Goal: Task Accomplishment & Management: Manage account settings

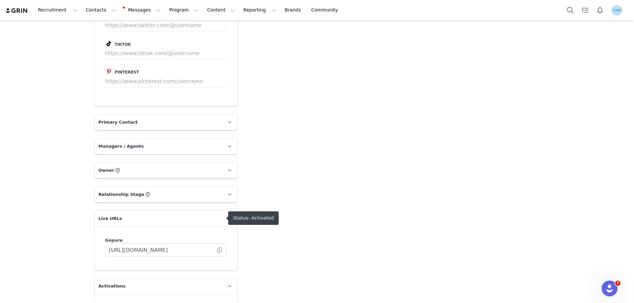
scroll to position [858, 0]
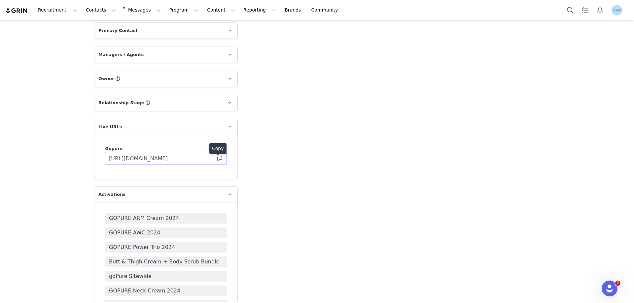
click at [219, 158] on span at bounding box center [219, 158] width 7 height 0
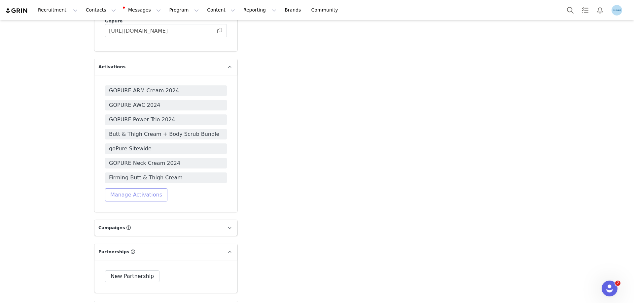
scroll to position [990, 0]
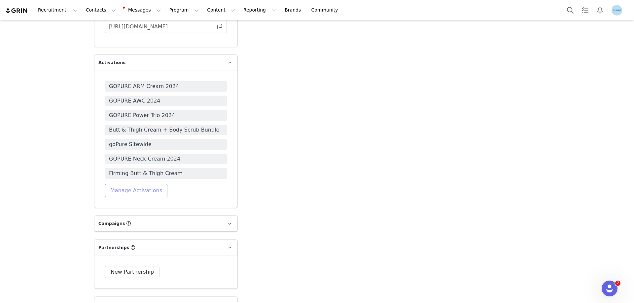
click at [138, 193] on button "Manage Activations" at bounding box center [136, 190] width 62 height 13
click at [121, 220] on div "Select Activation" at bounding box center [116, 216] width 64 height 10
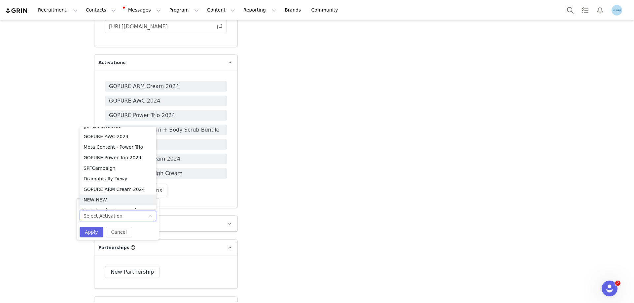
scroll to position [269, 0]
click at [103, 162] on li "Meta Content" at bounding box center [118, 160] width 77 height 11
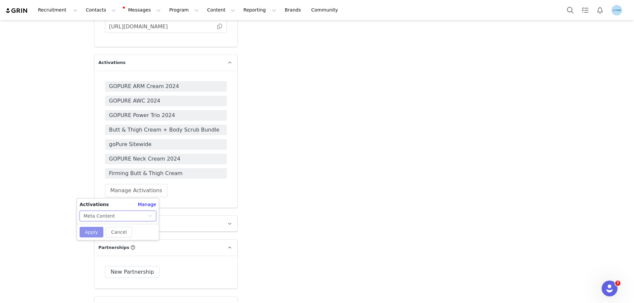
click at [94, 234] on button "Apply" at bounding box center [92, 232] width 24 height 11
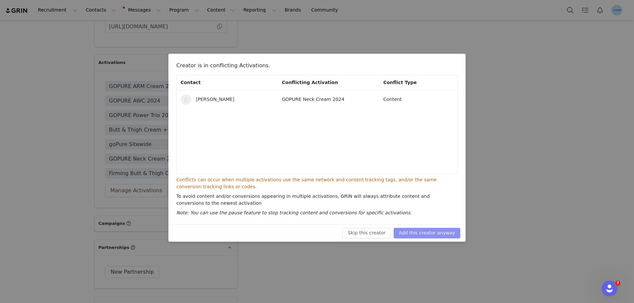
click at [436, 231] on button "Add this creator anyway" at bounding box center [426, 233] width 67 height 11
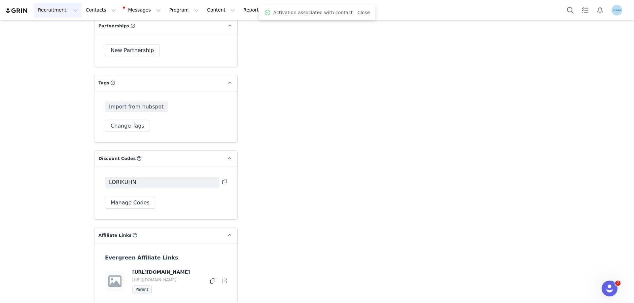
scroll to position [1227, 0]
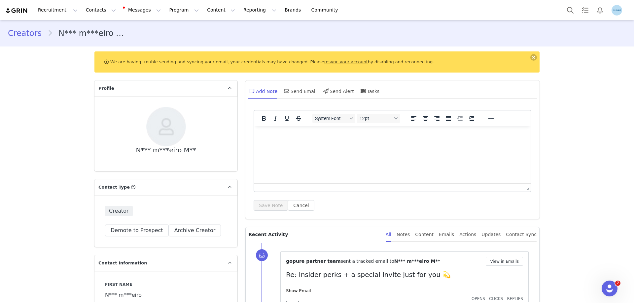
scroll to position [99, 0]
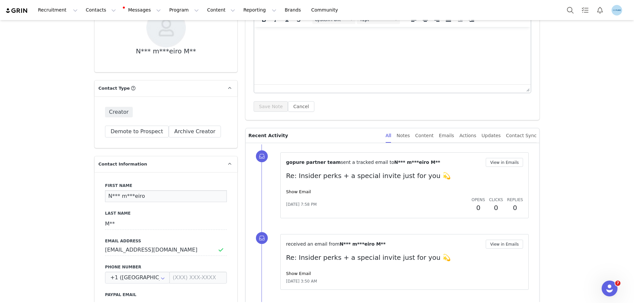
click at [116, 194] on input "N*** m***eiro" at bounding box center [166, 196] width 122 height 12
paste input "edy Mont"
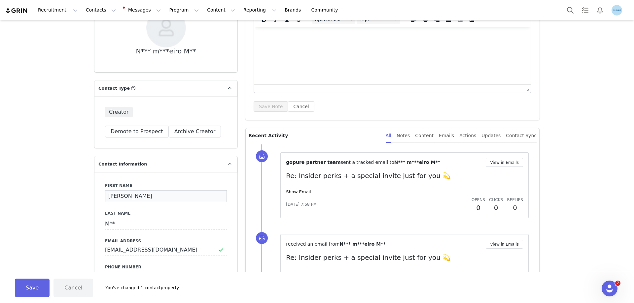
click at [136, 196] on input "Nedy Monteiro" at bounding box center [166, 196] width 122 height 12
type input "Nedy"
click at [110, 224] on input "M**" at bounding box center [166, 224] width 122 height 12
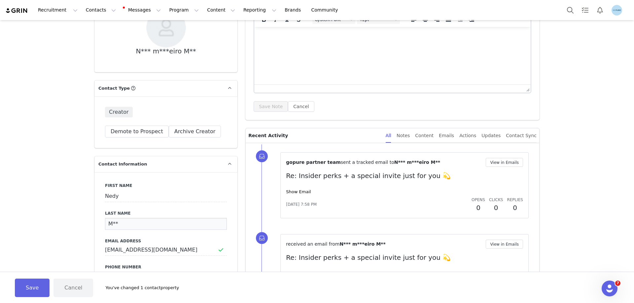
click at [110, 224] on input "M**" at bounding box center [166, 224] width 122 height 12
paste input "onteiro"
type input "Monteiro"
click at [40, 286] on button "Save" at bounding box center [32, 288] width 35 height 18
type input "Nedy"
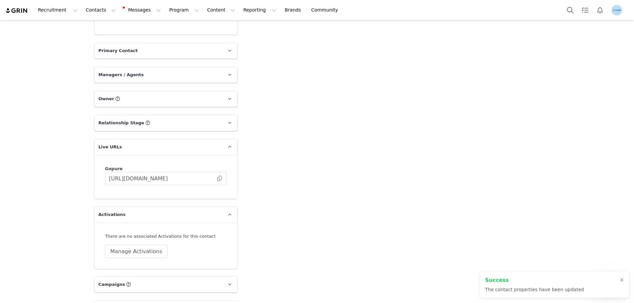
scroll to position [891, 0]
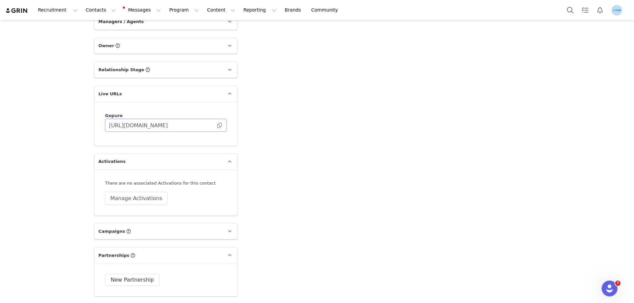
click at [218, 125] on span at bounding box center [219, 125] width 7 height 0
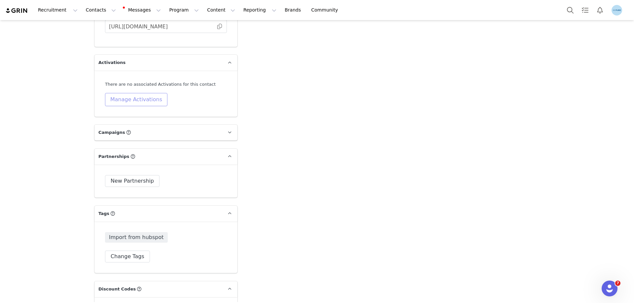
click at [134, 100] on button "Manage Activations" at bounding box center [136, 99] width 62 height 13
click at [128, 127] on div "Select Activation" at bounding box center [116, 125] width 64 height 10
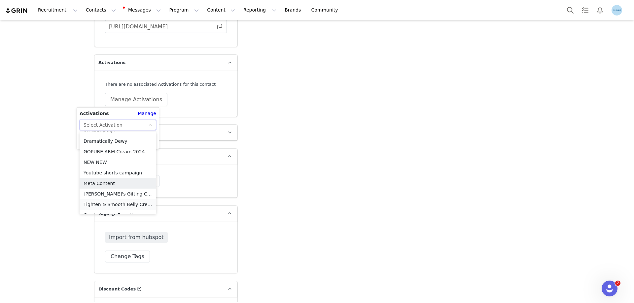
scroll to position [269, 0]
click at [100, 167] on li "Meta Content" at bounding box center [118, 165] width 77 height 11
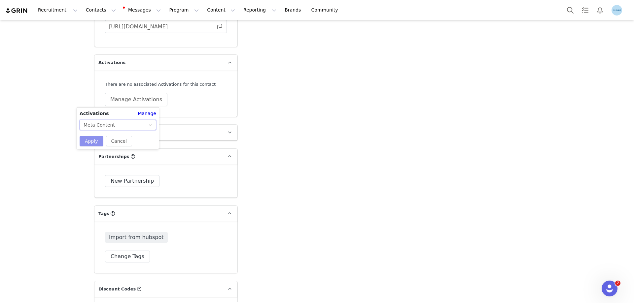
click at [91, 140] on button "Apply" at bounding box center [92, 141] width 24 height 11
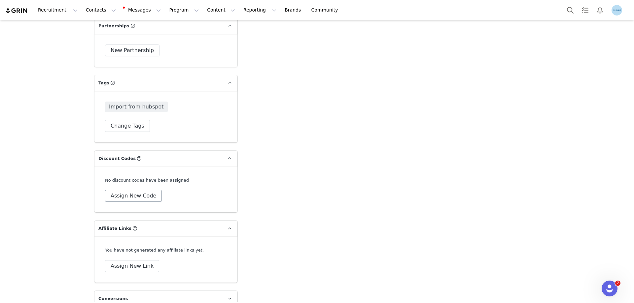
scroll to position [1122, 0]
click at [122, 128] on button "Change Tags" at bounding box center [127, 125] width 45 height 12
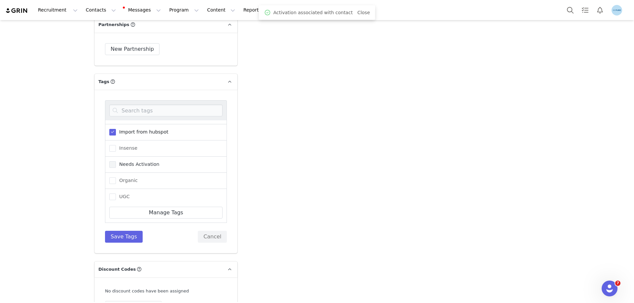
scroll to position [66, 0]
click at [126, 162] on span "Needs Activation" at bounding box center [138, 159] width 44 height 6
click at [116, 156] on input "Needs Activation" at bounding box center [116, 156] width 0 height 0
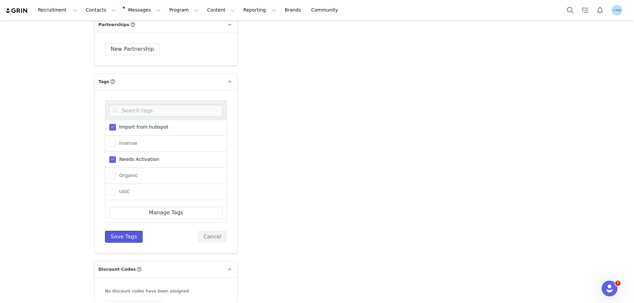
click at [124, 234] on button "Save Tags" at bounding box center [124, 237] width 38 height 12
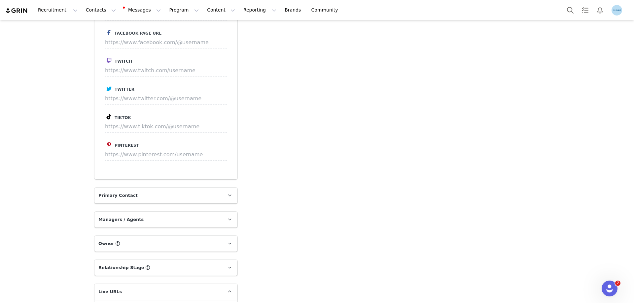
scroll to position [825, 0]
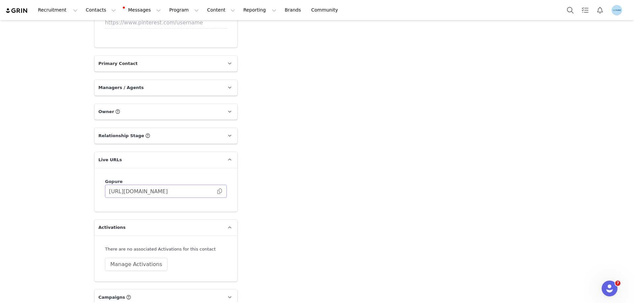
click at [216, 191] on span at bounding box center [219, 191] width 7 height 0
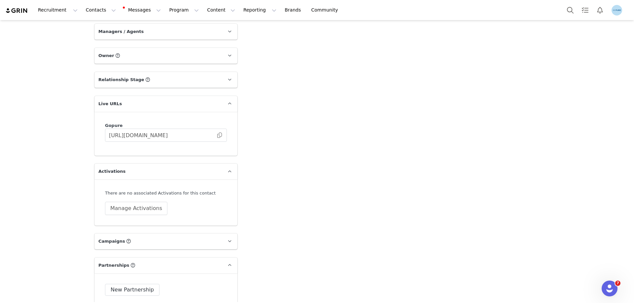
scroll to position [957, 0]
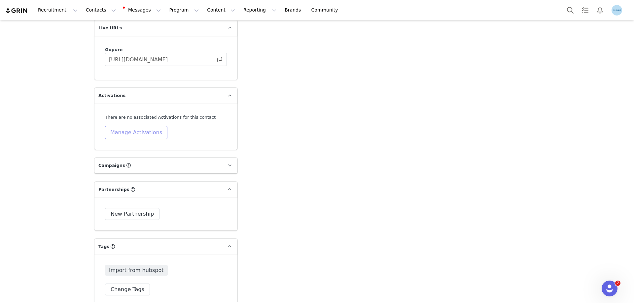
click at [137, 132] on button "Manage Activations" at bounding box center [136, 132] width 62 height 13
click at [128, 157] on div "Select Activation" at bounding box center [116, 158] width 64 height 10
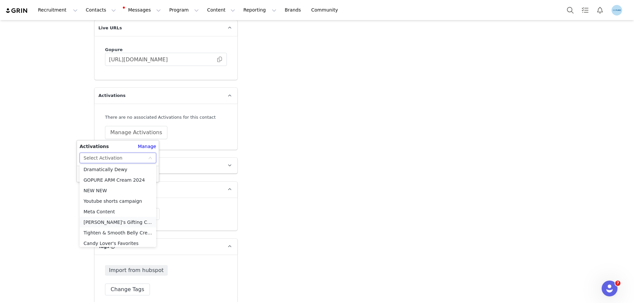
scroll to position [269, 0]
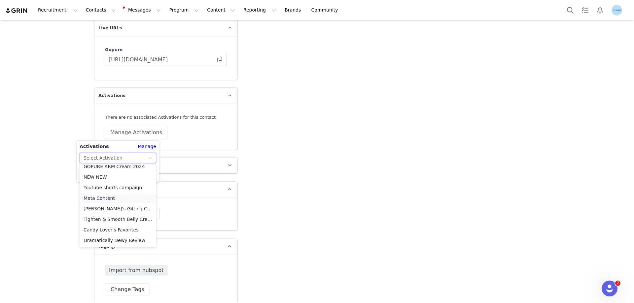
click at [103, 199] on li "Meta Content" at bounding box center [118, 198] width 77 height 11
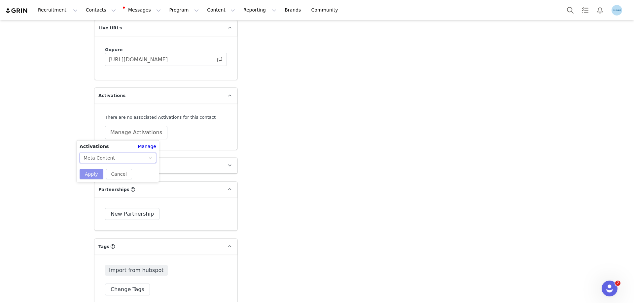
click at [92, 173] on button "Apply" at bounding box center [92, 174] width 24 height 11
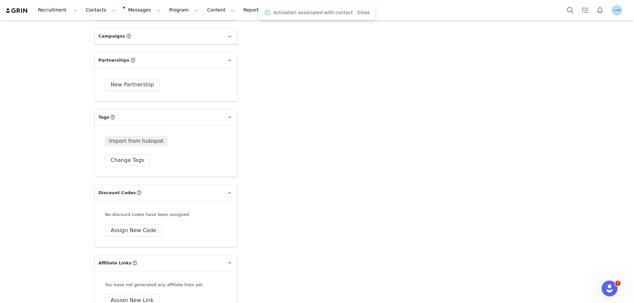
scroll to position [1093, 0]
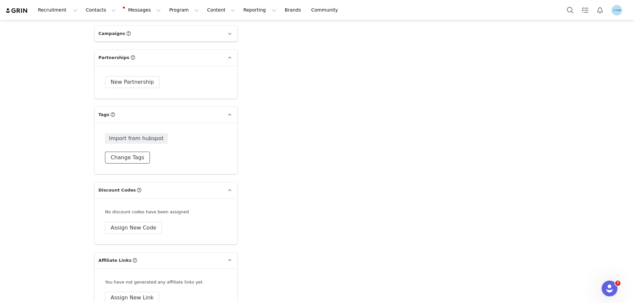
click at [133, 159] on button "Change Tags" at bounding box center [127, 158] width 45 height 12
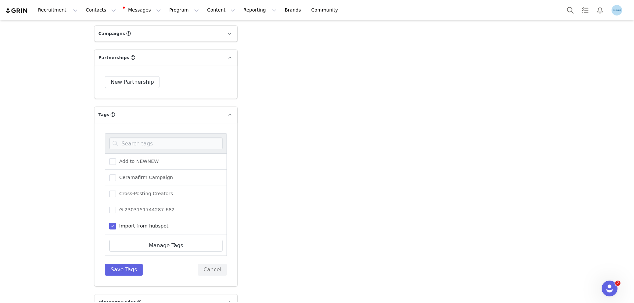
scroll to position [81, 0]
click at [129, 177] on span "Needs Activation" at bounding box center [138, 179] width 44 height 6
click at [116, 176] on input "Needs Activation" at bounding box center [116, 176] width 0 height 0
click at [120, 271] on button "Save Tags" at bounding box center [124, 270] width 38 height 12
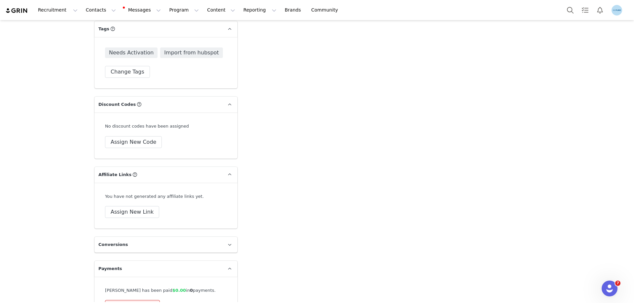
scroll to position [1126, 0]
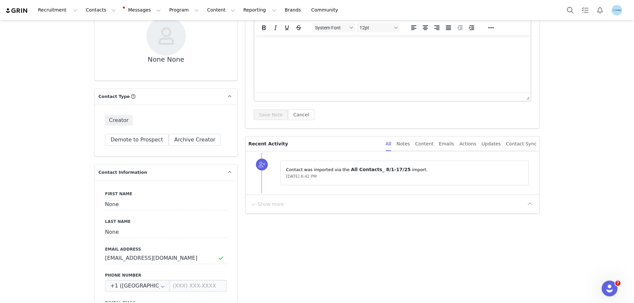
scroll to position [99, 0]
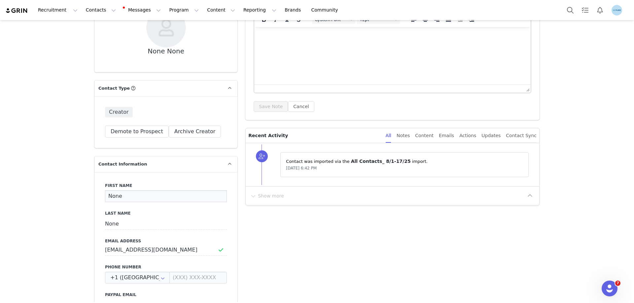
click at [114, 194] on input "None" at bounding box center [166, 196] width 122 height 12
paste input "[PERSON_NAME]"
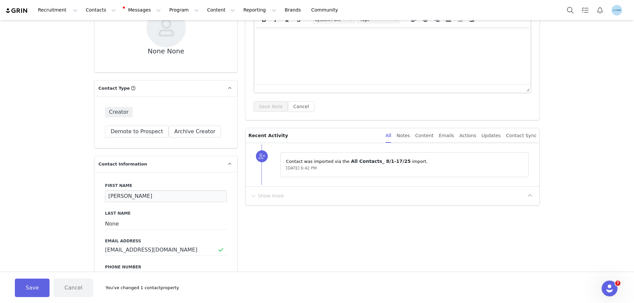
drag, startPoint x: 135, startPoint y: 196, endPoint x: 170, endPoint y: 199, distance: 35.4
click at [170, 199] on input "[PERSON_NAME]" at bounding box center [166, 196] width 122 height 12
type input "[PERSON_NAME] [PERSON_NAME]"
click at [105, 224] on input "None" at bounding box center [166, 224] width 122 height 12
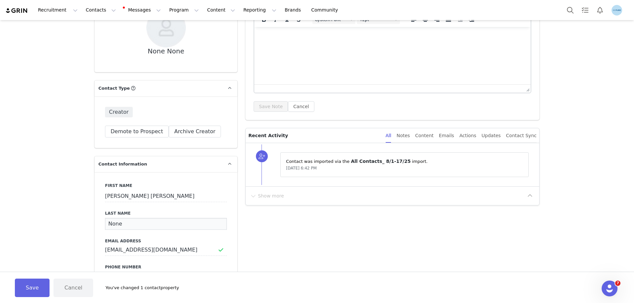
paste input "[PERSON_NAME]"
type input "[PERSON_NAME]"
drag, startPoint x: 26, startPoint y: 288, endPoint x: 71, endPoint y: 271, distance: 47.8
click at [29, 288] on button "Save" at bounding box center [32, 288] width 35 height 18
type input "[PERSON_NAME] [PERSON_NAME]"
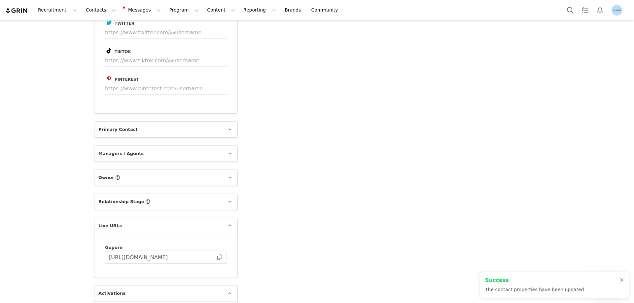
scroll to position [891, 0]
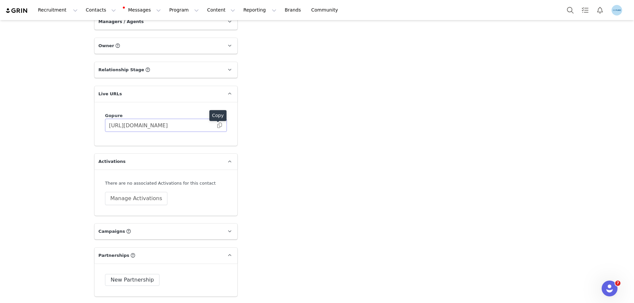
click at [218, 125] on span at bounding box center [219, 125] width 7 height 0
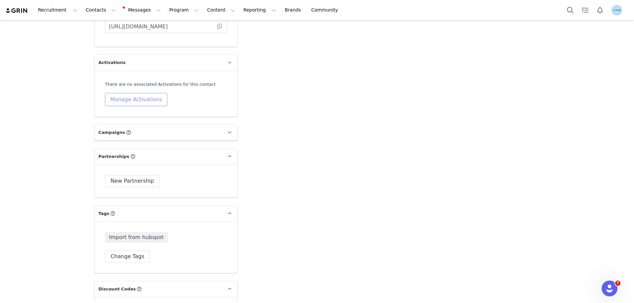
drag, startPoint x: 121, startPoint y: 101, endPoint x: 128, endPoint y: 125, distance: 24.9
click at [121, 101] on button "Manage Activations" at bounding box center [136, 99] width 62 height 13
click at [129, 125] on div "Select Activation" at bounding box center [116, 125] width 64 height 10
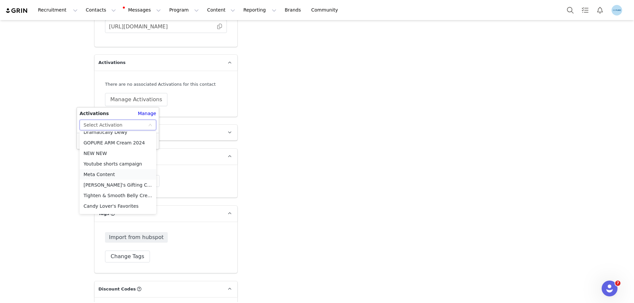
scroll to position [269, 0]
click at [98, 164] on li "Meta Content" at bounding box center [118, 165] width 77 height 11
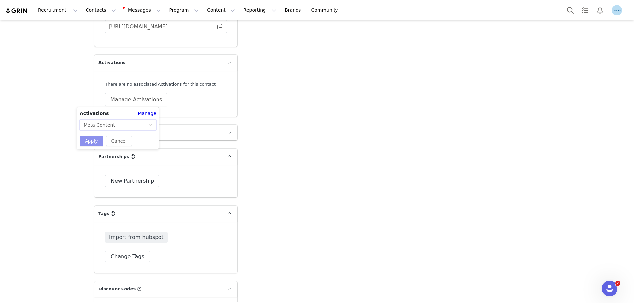
click at [91, 140] on button "Apply" at bounding box center [92, 141] width 24 height 11
click at [125, 258] on button "Change Tags" at bounding box center [127, 257] width 45 height 12
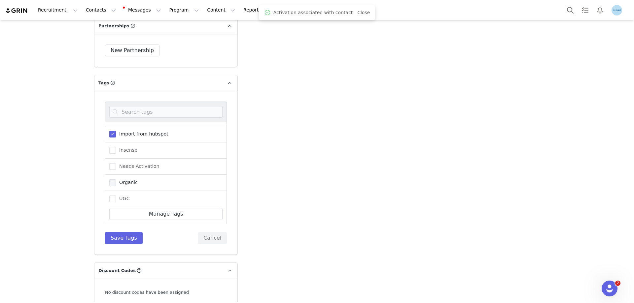
scroll to position [66, 0]
click at [127, 160] on span "Needs Activation" at bounding box center [138, 161] width 44 height 6
click at [116, 158] on input "Needs Activation" at bounding box center [116, 158] width 0 height 0
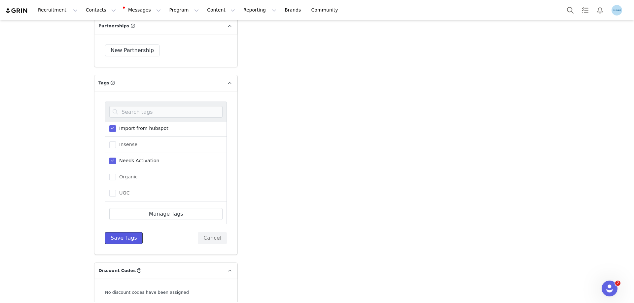
click at [125, 237] on button "Save Tags" at bounding box center [124, 238] width 38 height 12
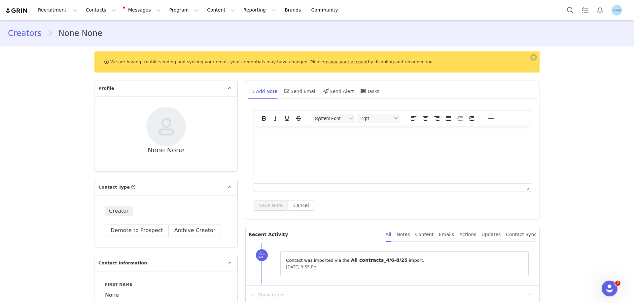
scroll to position [132, 0]
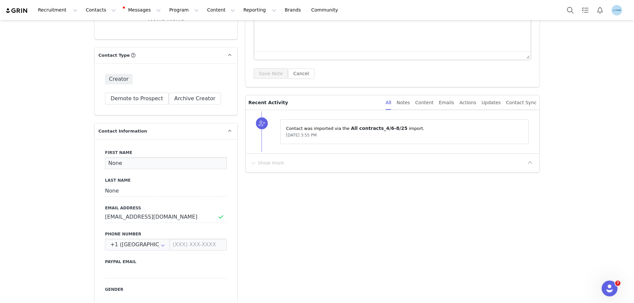
click at [113, 166] on input "None" at bounding box center [166, 163] width 122 height 12
paste input "[PERSON_NAME]"
click at [138, 163] on input "Siobhan Brady" at bounding box center [166, 163] width 122 height 12
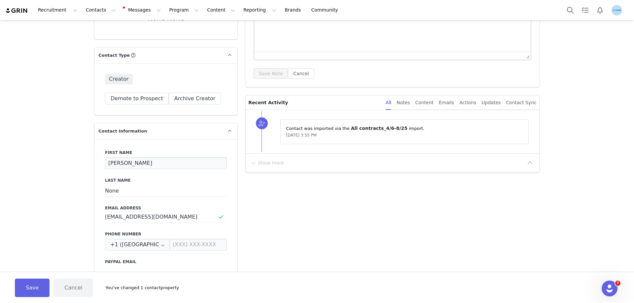
type input "Siobhan"
click at [115, 190] on input "None" at bounding box center [166, 191] width 122 height 12
paste input "Brady"
type input "Brady"
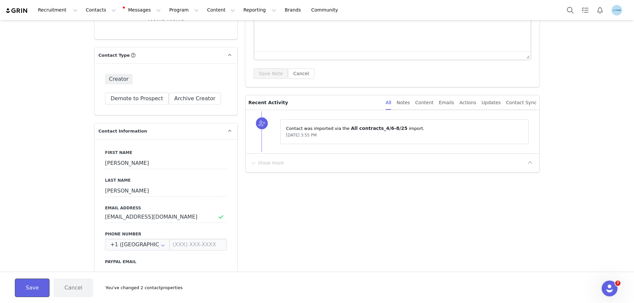
drag, startPoint x: 30, startPoint y: 292, endPoint x: 76, endPoint y: 277, distance: 48.1
click at [30, 292] on button "Save" at bounding box center [32, 288] width 35 height 18
type input "Siobhan"
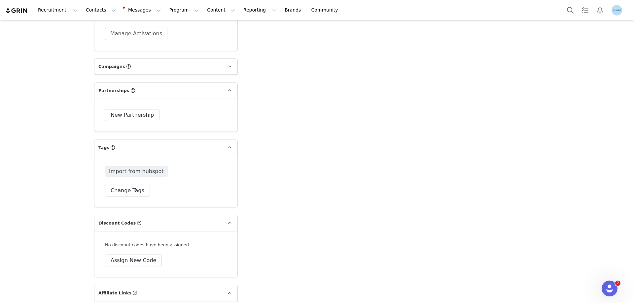
scroll to position [990, 0]
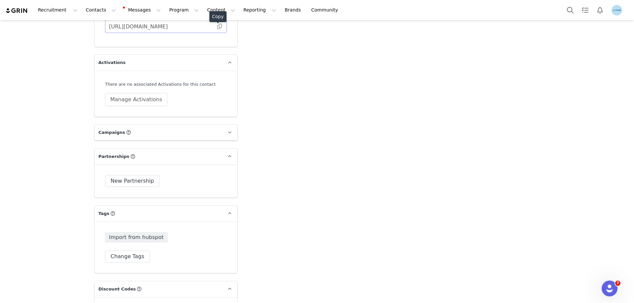
click at [217, 26] on span at bounding box center [219, 26] width 7 height 0
click at [148, 100] on button "Manage Activations" at bounding box center [136, 99] width 62 height 13
click at [133, 126] on div "Select Activation" at bounding box center [116, 125] width 64 height 10
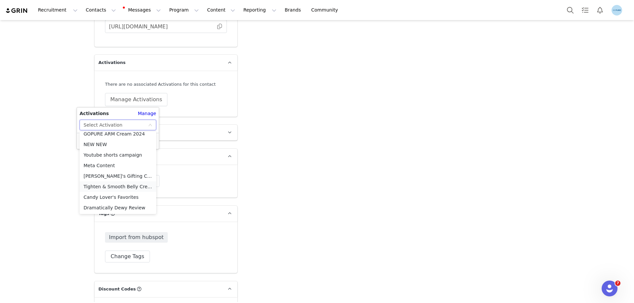
scroll to position [269, 0]
click at [108, 164] on li "Meta Content" at bounding box center [118, 165] width 77 height 11
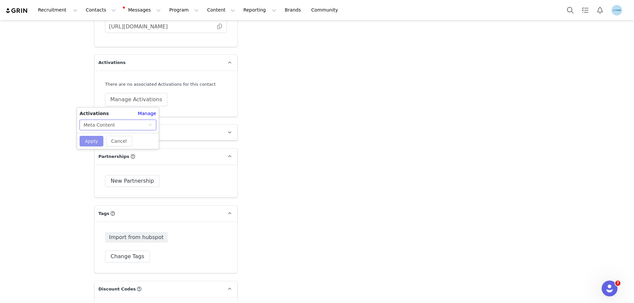
click at [95, 141] on button "Apply" at bounding box center [92, 141] width 24 height 11
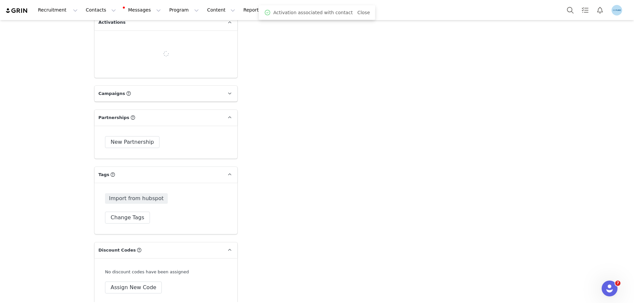
scroll to position [1056, 0]
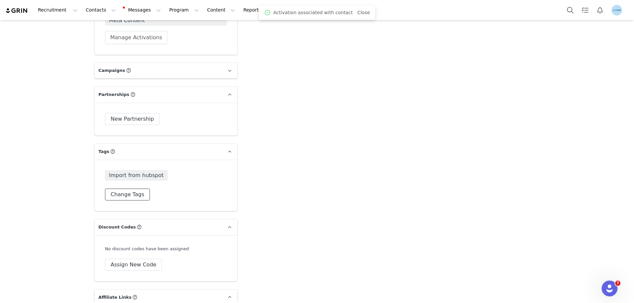
click at [133, 194] on button "Change Tags" at bounding box center [127, 195] width 45 height 12
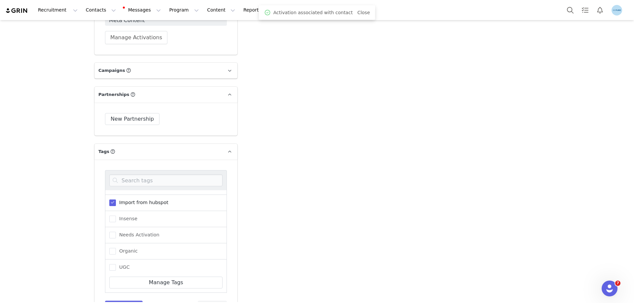
scroll to position [66, 0]
click at [137, 232] on span "Needs Activation" at bounding box center [138, 229] width 44 height 6
click at [116, 226] on input "Needs Activation" at bounding box center [116, 226] width 0 height 0
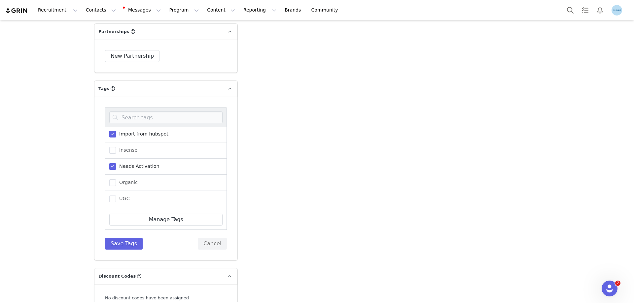
scroll to position [1122, 0]
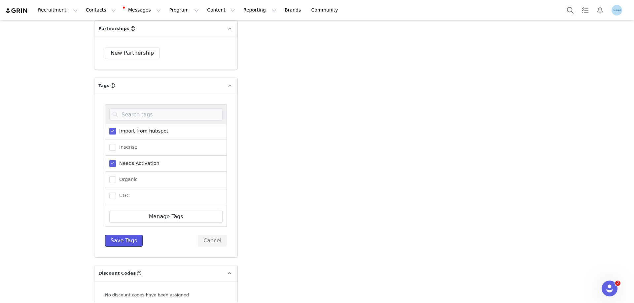
click at [123, 241] on button "Save Tags" at bounding box center [124, 241] width 38 height 12
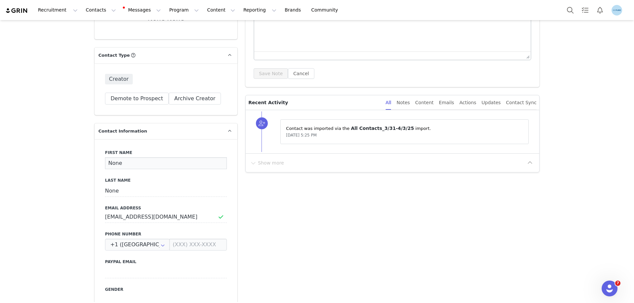
click at [105, 165] on input "None" at bounding box center [166, 163] width 122 height 12
paste input "Iryna Varanovich"
click at [127, 164] on input "Iryna Varanovich" at bounding box center [166, 163] width 122 height 12
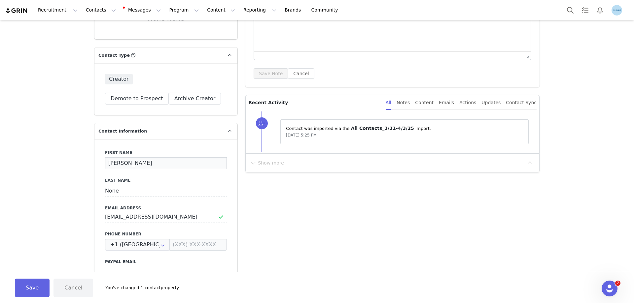
type input "Iryna"
click at [112, 188] on input "None" at bounding box center [166, 191] width 122 height 12
paste input "Varanovich"
type input "Varanovich"
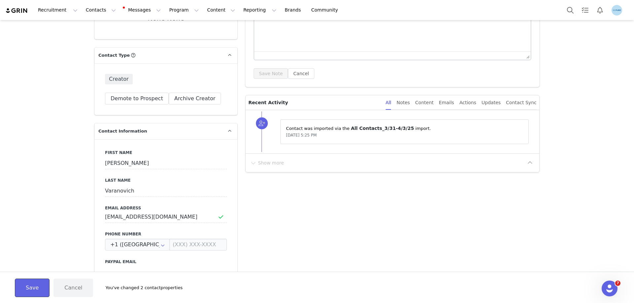
drag, startPoint x: 35, startPoint y: 288, endPoint x: 46, endPoint y: 285, distance: 11.2
click at [35, 288] on button "Save" at bounding box center [32, 288] width 35 height 18
type input "Iryna"
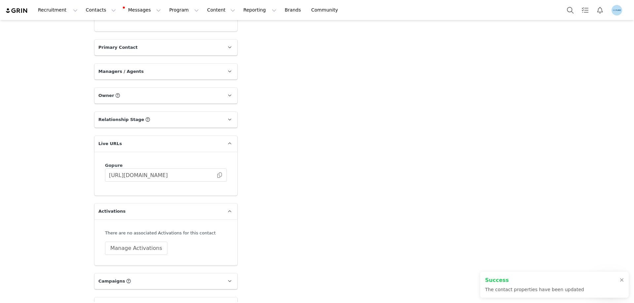
scroll to position [924, 0]
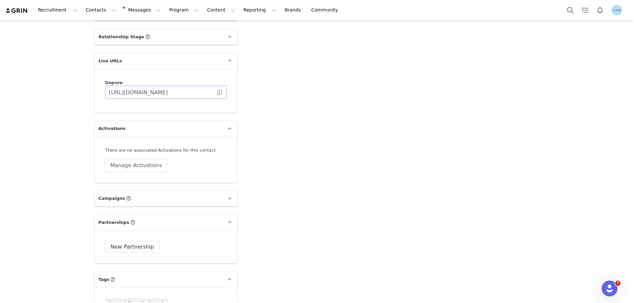
click at [216, 92] on span at bounding box center [219, 92] width 7 height 0
click at [129, 167] on button "Manage Activations" at bounding box center [136, 165] width 62 height 13
click at [128, 191] on div "Select Activation" at bounding box center [116, 191] width 64 height 10
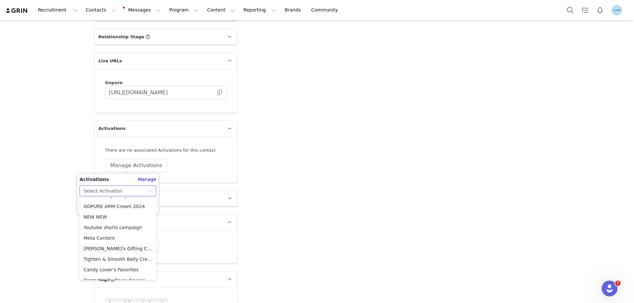
scroll to position [269, 0]
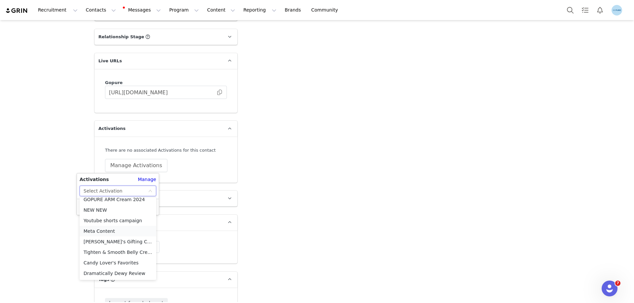
click at [101, 233] on li "Meta Content" at bounding box center [118, 231] width 77 height 11
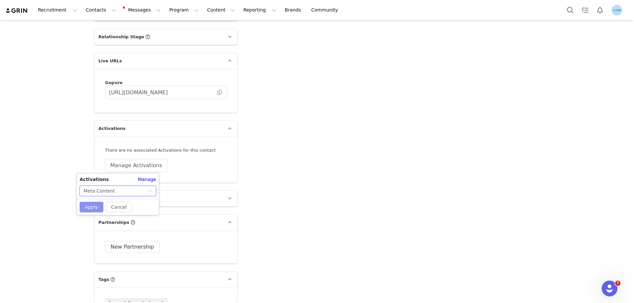
click at [95, 210] on button "Apply" at bounding box center [92, 207] width 24 height 11
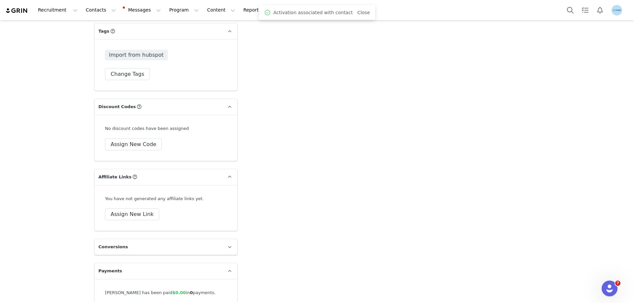
scroll to position [1068, 0]
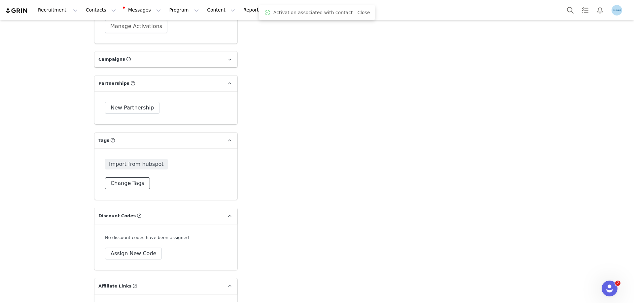
click at [124, 184] on button "Change Tags" at bounding box center [127, 184] width 45 height 12
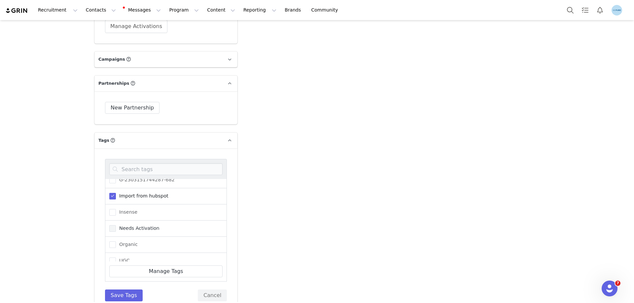
scroll to position [66, 0]
click at [141, 219] on span "Needs Activation" at bounding box center [138, 218] width 44 height 6
click at [116, 215] on input "Needs Activation" at bounding box center [116, 215] width 0 height 0
drag, startPoint x: 120, startPoint y: 298, endPoint x: 125, endPoint y: 297, distance: 5.8
click at [120, 298] on button "Save Tags" at bounding box center [124, 296] width 38 height 12
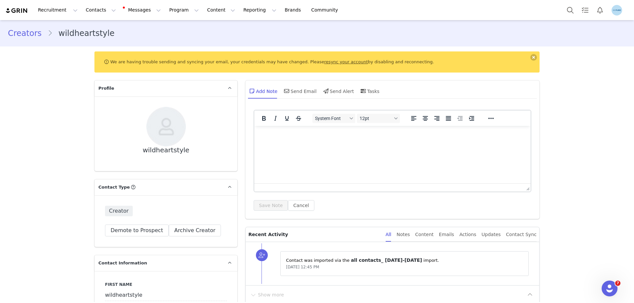
scroll to position [99, 0]
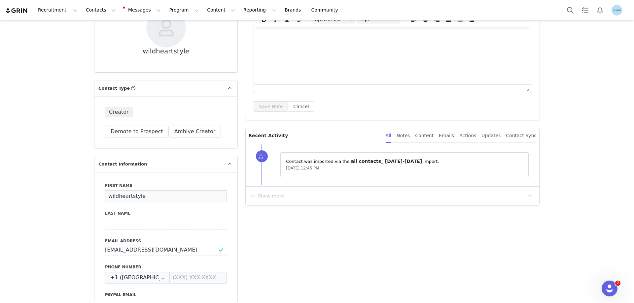
click at [125, 197] on input "wildheartstyle" at bounding box center [166, 196] width 122 height 12
paste input "[PERSON_NAME]"
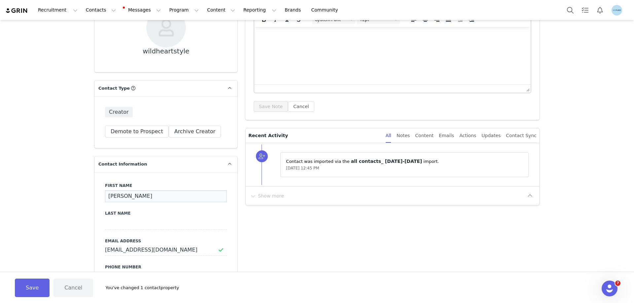
drag, startPoint x: 133, startPoint y: 198, endPoint x: 121, endPoint y: 198, distance: 11.2
click at [132, 198] on input "Beth Wells" at bounding box center [166, 196] width 122 height 12
click at [121, 198] on input "Beth Wells" at bounding box center [166, 196] width 122 height 12
type input "Beth"
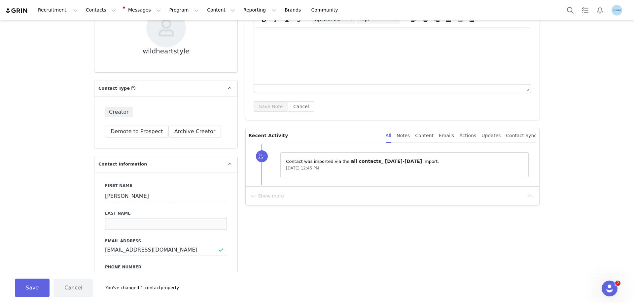
click at [111, 225] on input at bounding box center [166, 224] width 122 height 12
paste input "Wells"
type input "Wells"
click at [38, 287] on button "Save" at bounding box center [32, 288] width 35 height 18
type input "Beth"
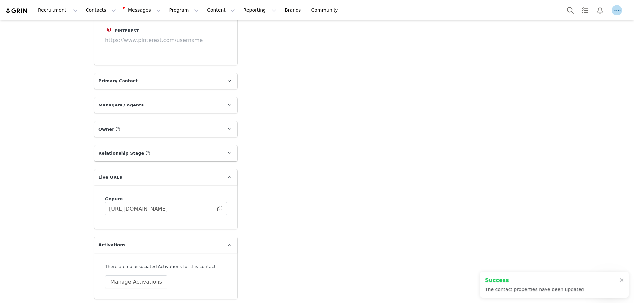
scroll to position [891, 0]
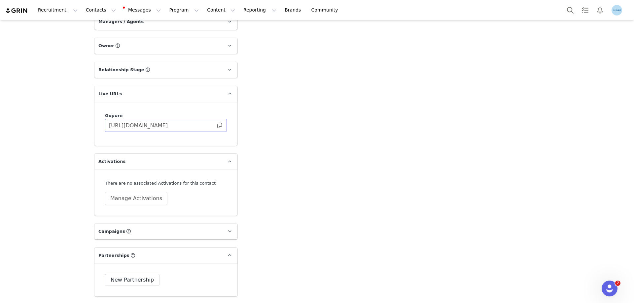
click at [218, 125] on span at bounding box center [219, 125] width 7 height 0
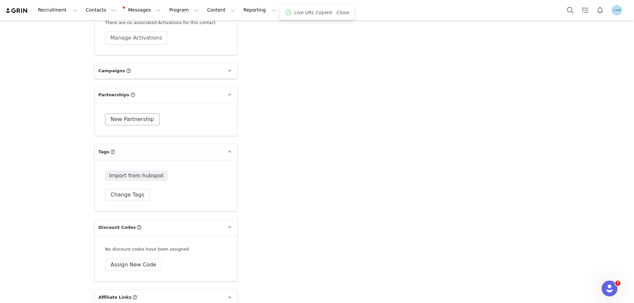
scroll to position [1056, 0]
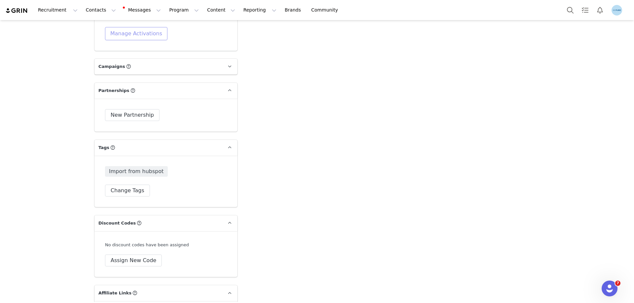
click at [141, 37] on button "Manage Activations" at bounding box center [136, 33] width 62 height 13
click at [138, 60] on div "Select Activation" at bounding box center [116, 59] width 64 height 10
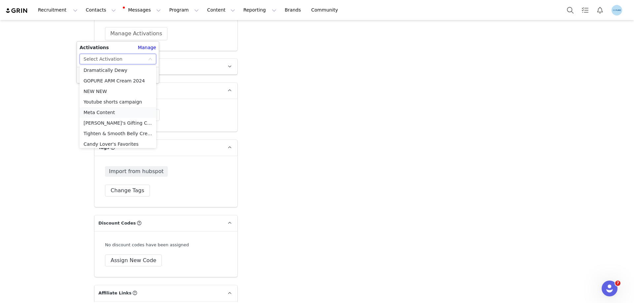
scroll to position [269, 0]
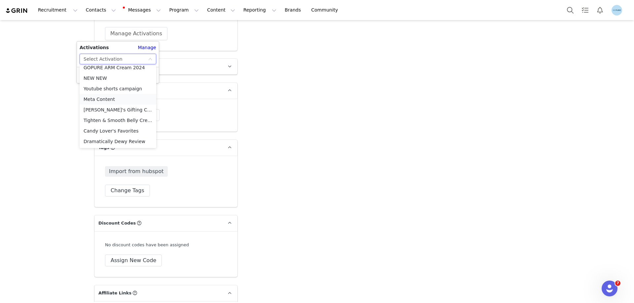
click at [100, 98] on li "Meta Content" at bounding box center [118, 99] width 77 height 11
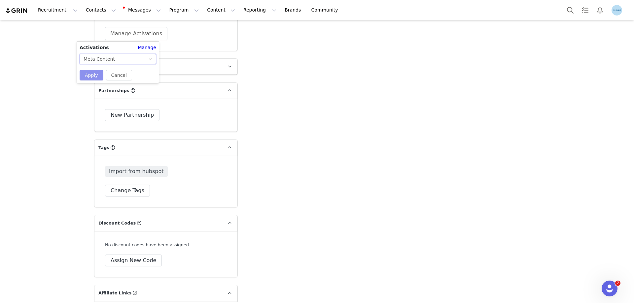
click at [94, 77] on button "Apply" at bounding box center [92, 75] width 24 height 11
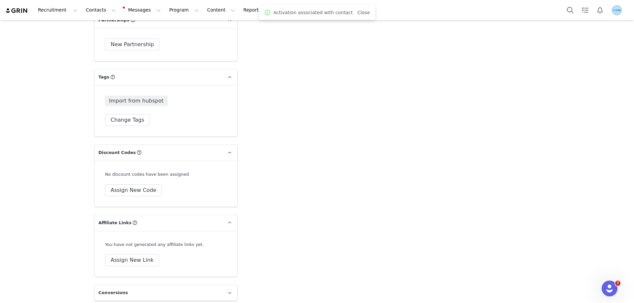
scroll to position [1125, 0]
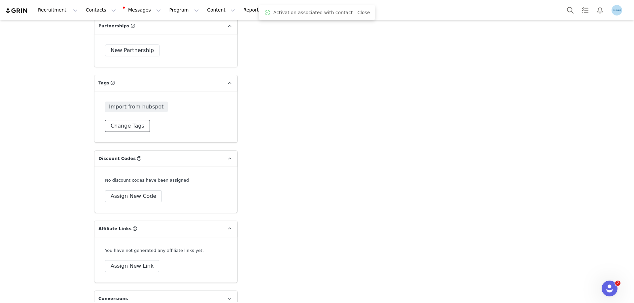
click at [129, 125] on button "Change Tags" at bounding box center [127, 126] width 45 height 12
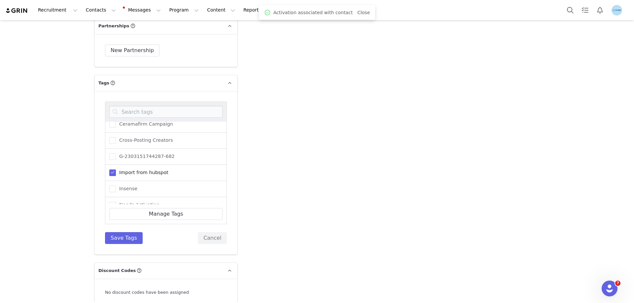
scroll to position [33, 0]
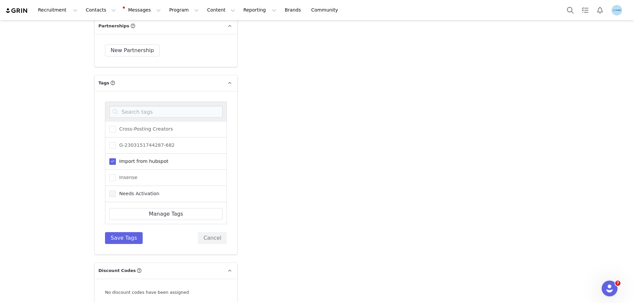
click at [128, 195] on span "Needs Activation" at bounding box center [138, 194] width 44 height 6
click at [116, 191] on input "Needs Activation" at bounding box center [116, 191] width 0 height 0
click at [120, 237] on button "Save Tags" at bounding box center [124, 238] width 38 height 12
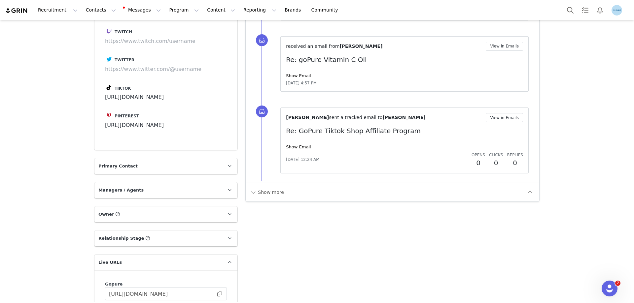
scroll to position [924, 0]
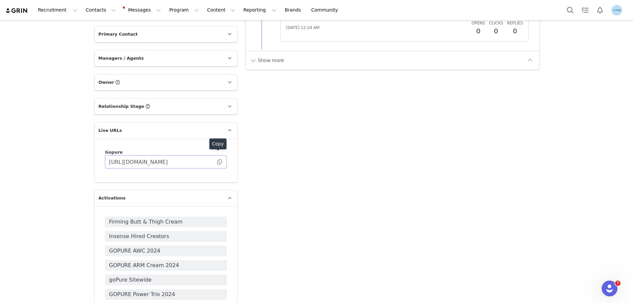
click at [218, 162] on span at bounding box center [219, 162] width 7 height 0
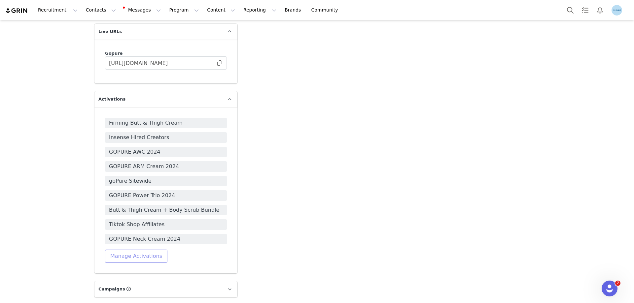
click at [135, 250] on button "Manage Activations" at bounding box center [136, 256] width 62 height 13
click at [127, 275] on div "Select Activation" at bounding box center [116, 274] width 64 height 10
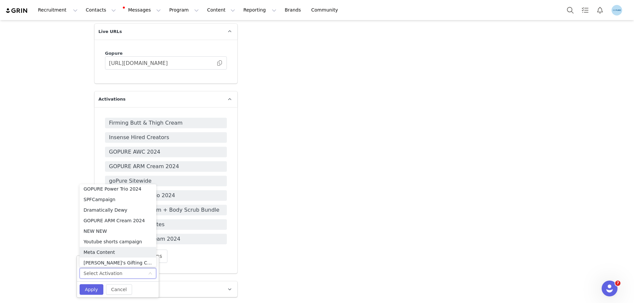
scroll to position [269, 0]
click at [97, 217] on li "Meta Content" at bounding box center [118, 218] width 77 height 11
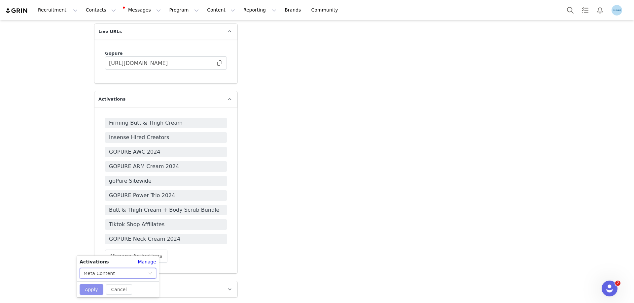
click at [93, 290] on button "Apply" at bounding box center [92, 290] width 24 height 11
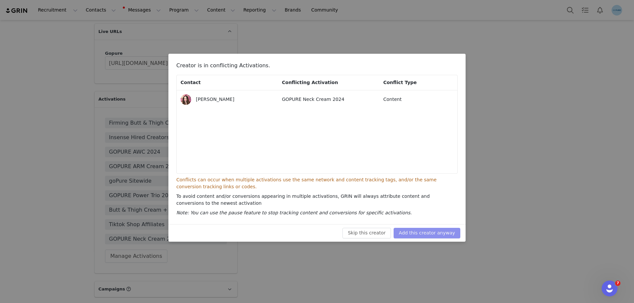
click at [440, 233] on button "Add this creator anyway" at bounding box center [426, 233] width 67 height 11
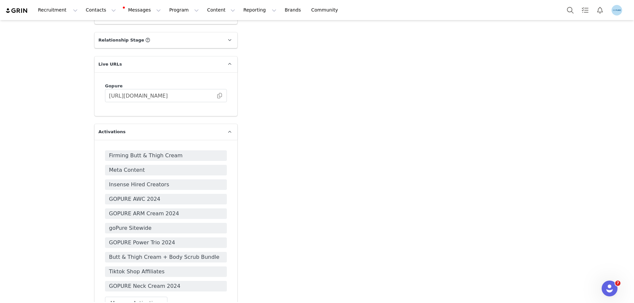
scroll to position [990, 0]
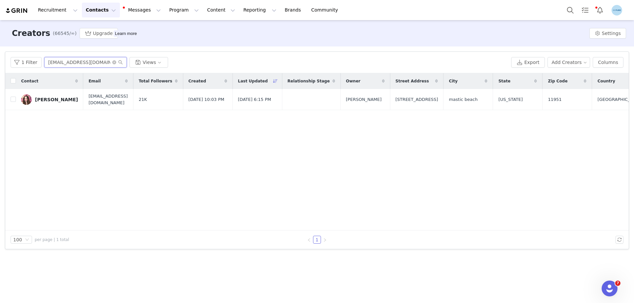
click at [73, 63] on input "soyrosam12@gmail.com" at bounding box center [85, 62] width 83 height 11
paste input "rtacoastal"
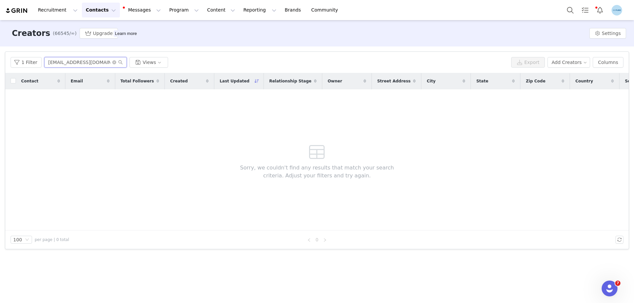
click at [63, 63] on input "sortacoastal@gmail.com" at bounding box center [85, 62] width 83 height 11
paste input "theogmrswest"
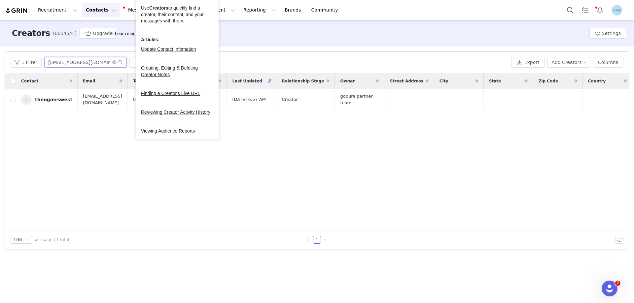
click at [73, 60] on input "theogmrswest@gmail.com" at bounding box center [85, 62] width 83 height 11
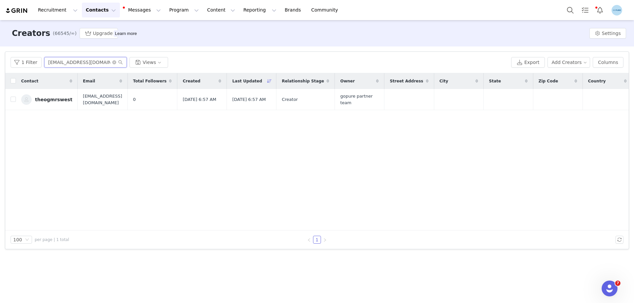
paste input "naybialejandra@yahoo"
click at [75, 63] on input "naybialejandra@yahoo.com" at bounding box center [85, 62] width 83 height 11
paste input "sperkins4girls@gmail"
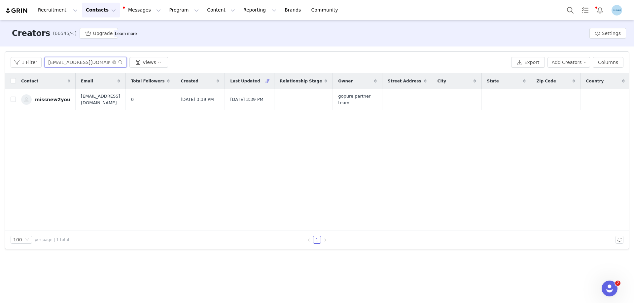
click at [89, 65] on input "sperkins4girls@gmail.com" at bounding box center [85, 62] width 83 height 11
paste input "kimberlywinals@yahoo"
click at [70, 60] on input "kimberlywinals@yahoo.com" at bounding box center [85, 62] width 83 height 11
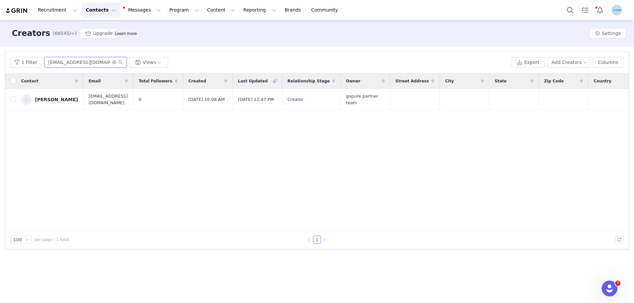
click at [70, 61] on input "kimberlywinals@yahoo.com" at bounding box center [85, 62] width 83 height 11
paste input "guzman.julia@ymail"
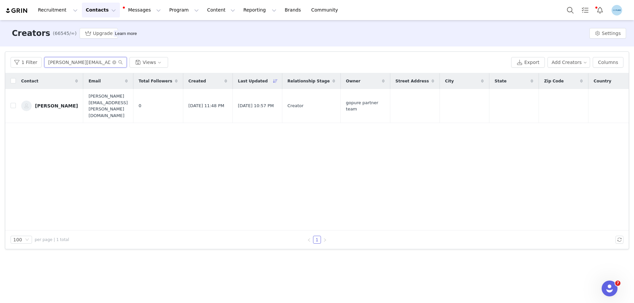
click at [81, 65] on input "guzman.julia@ymail.com" at bounding box center [85, 62] width 83 height 11
paste input "shayjaxx228@g"
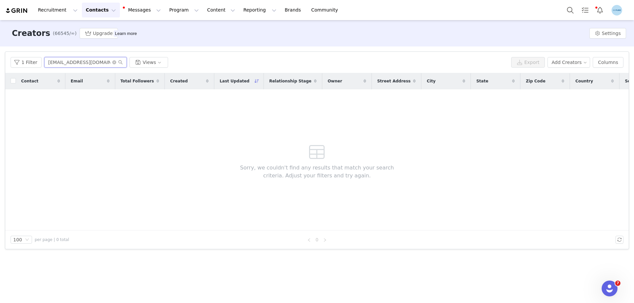
click at [85, 64] on input "shayjaxx228@gmail.com" at bounding box center [85, 62] width 83 height 11
paste input "fiercefaerieh"
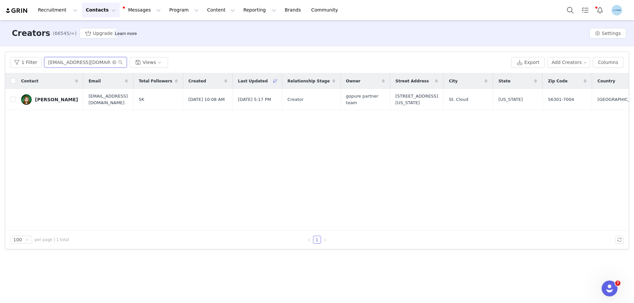
click at [93, 61] on input "fiercefaerieh@gmail.com" at bounding box center [85, 62] width 83 height 11
paste input "cookkerrie9"
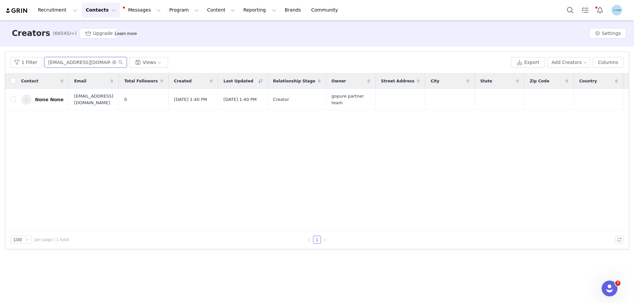
click at [83, 61] on input "cookkerrie9@gmail.com" at bounding box center [85, 62] width 83 height 11
paste input "sadiebrownbarber"
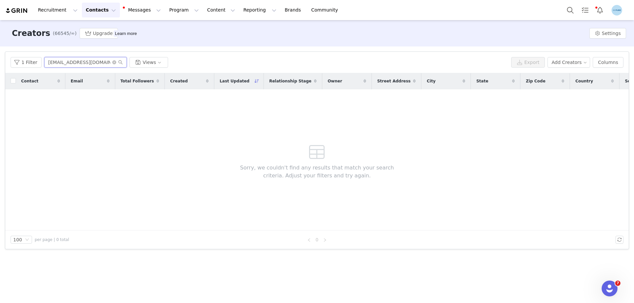
click at [95, 63] on input "sadiebrownbarber@gmail.com" at bounding box center [85, 62] width 83 height 11
paste input "heatherguillot"
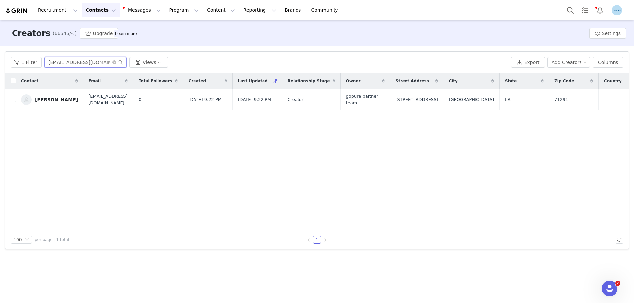
click at [76, 65] on input "heatherguillot@gmail.com" at bounding box center [85, 62] width 83 height 11
paste input "kcembry.1@yahoo"
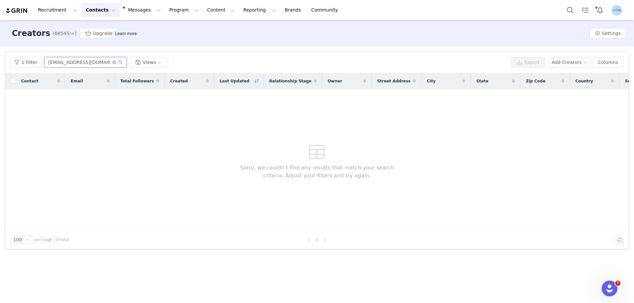
click at [89, 61] on input "kcembry.1@yahoo.com" at bounding box center [85, 62] width 83 height 11
paste input "childresstina0@gmail"
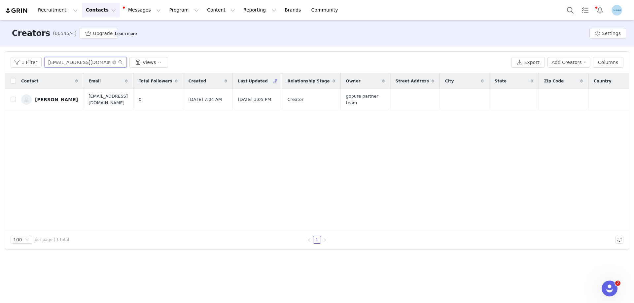
click at [83, 64] on input "childresstina0@gmail.com" at bounding box center [85, 62] width 83 height 11
paste input "sujatalamichhane87"
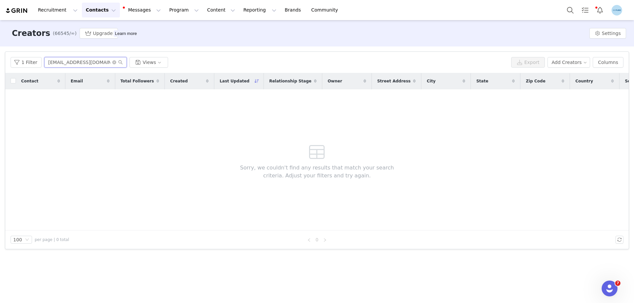
click at [75, 59] on input "sujatalamichhane87@gmail.com" at bounding box center [85, 62] width 83 height 11
paste input "angeliah1966"
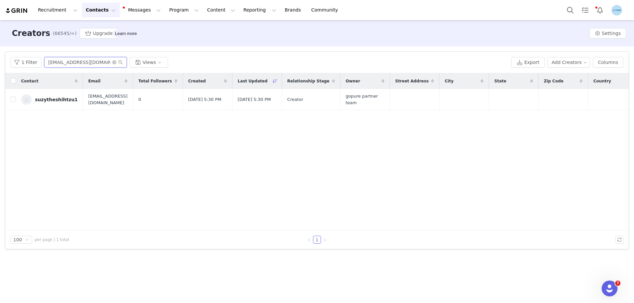
click at [68, 59] on input "angeliah1966@gmail.com" at bounding box center [85, 62] width 83 height 11
click at [58, 63] on input "angeliah1966@gmail.com" at bounding box center [85, 62] width 83 height 11
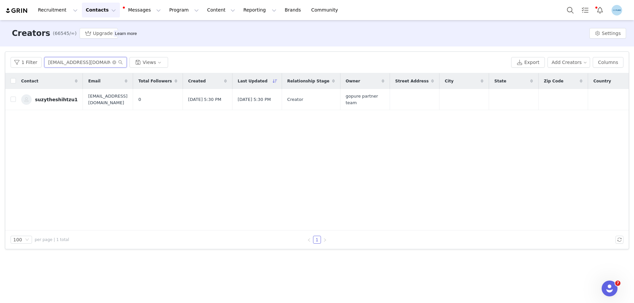
click at [58, 63] on input "angeliah1966@gmail.com" at bounding box center [85, 62] width 83 height 11
paste input "bonnie.totten@outlook"
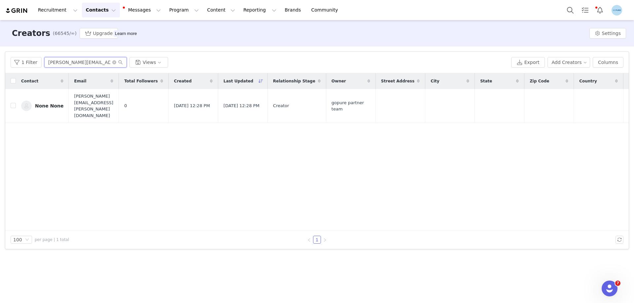
click at [83, 60] on input "bonnie.totten@outlook.com" at bounding box center [85, 62] width 83 height 11
paste input "natt20111@hotmail"
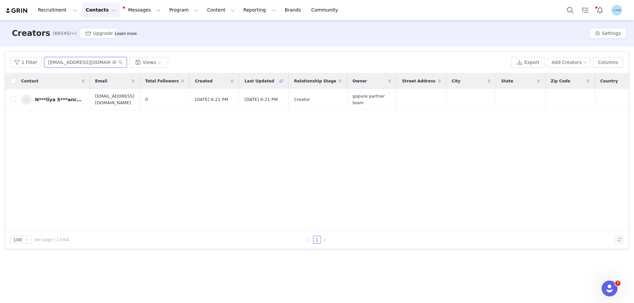
click at [90, 63] on input "natt20111@hotmail.com" at bounding box center [85, 62] width 83 height 11
click at [89, 63] on input "natt20111@hotmail.com" at bounding box center [85, 62] width 83 height 11
paste input "collab.morganm@g"
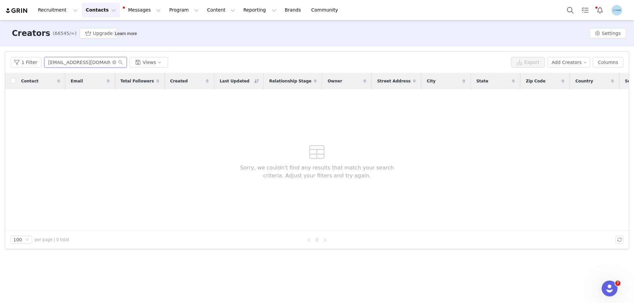
click at [72, 64] on input "collab.morganm@gmail.com" at bounding box center [85, 62] width 83 height 11
paste input "ntacthostjenn"
click at [89, 64] on input "contacthostjenn@gmail.com" at bounding box center [85, 62] width 83 height 11
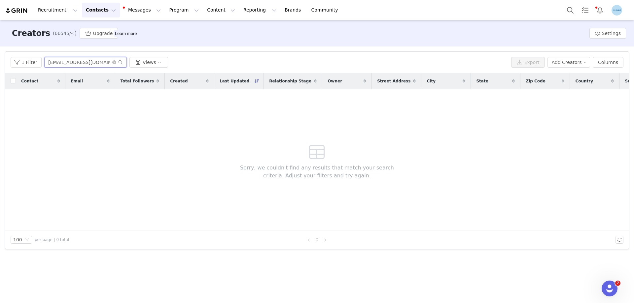
click at [89, 64] on input "contacthostjenn@gmail.com" at bounding box center [85, 62] width 83 height 11
paste input "kirsten.coco@yahoo"
click at [93, 63] on input "kirsten.coco@yahoo.com" at bounding box center [85, 62] width 83 height 11
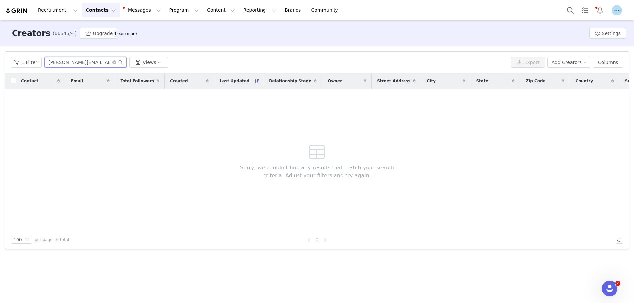
click at [93, 63] on input "kirsten.coco@yahoo.com" at bounding box center [85, 62] width 83 height 11
paste input "ms2332always"
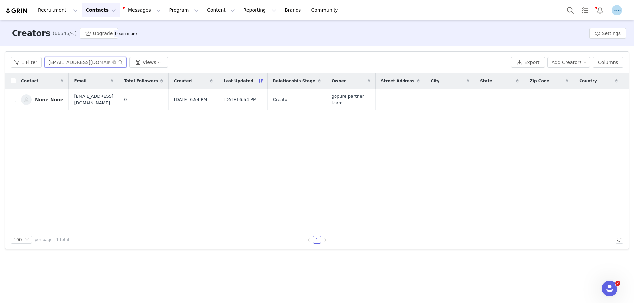
click at [97, 64] on input "ms2332always@yahoo.com" at bounding box center [85, 62] width 83 height 11
paste input "anotheraprilmarie@gmail"
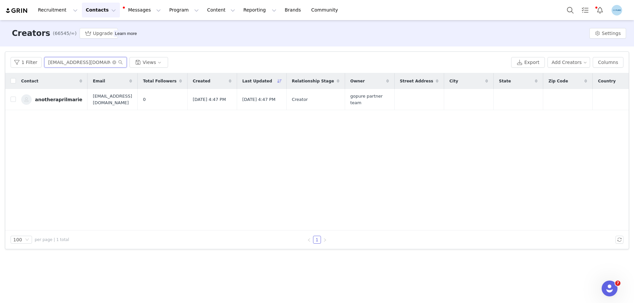
click at [103, 64] on input "anotheraprilmarie@gmail.com" at bounding box center [85, 62] width 83 height 11
paste input "nepal_radhika@yahoo"
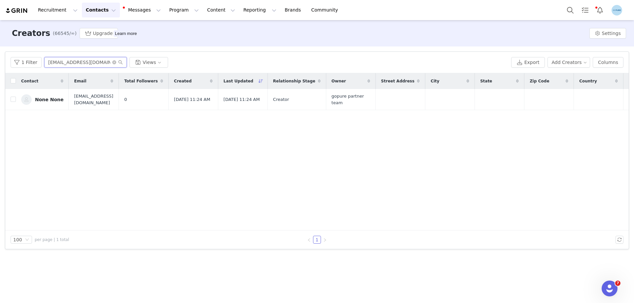
click at [85, 65] on input "nepal_radhika@yahoo.com" at bounding box center [85, 62] width 83 height 11
paste input "meganmcquaid@hotmail"
click at [88, 63] on input "meganmcquaid@hotmail.com" at bounding box center [85, 62] width 83 height 11
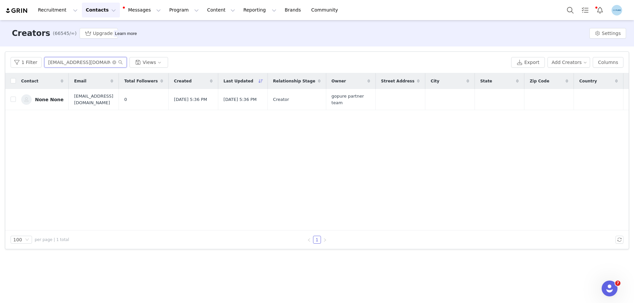
click at [88, 63] on input "meganmcquaid@hotmail.com" at bounding box center [85, 62] width 83 height 11
paste input "fanny.sanchezttshop@g"
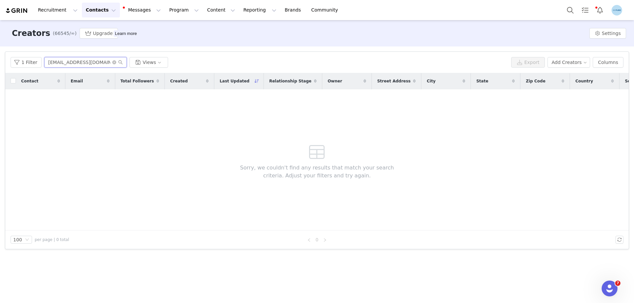
click at [92, 60] on input "fanny.sanchezttshop@gmail.com" at bounding box center [85, 62] width 83 height 11
paste input "ssppangelaanderson"
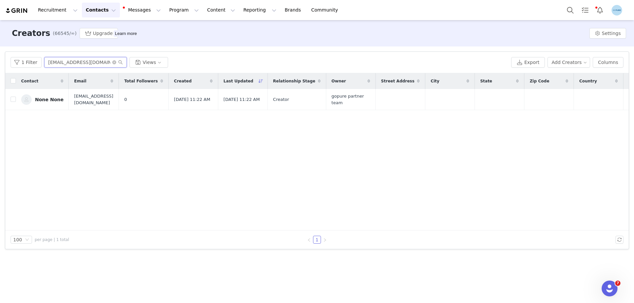
click at [90, 63] on input "ssppangelaanderson@gmail.com" at bounding box center [85, 62] width 83 height 11
paste input "mrskeltner24"
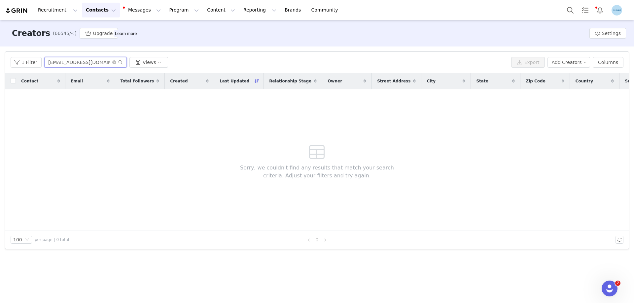
click at [100, 62] on input "mrskeltner24@gmail.com" at bounding box center [85, 62] width 83 height 11
paste input "haleighp123@hot"
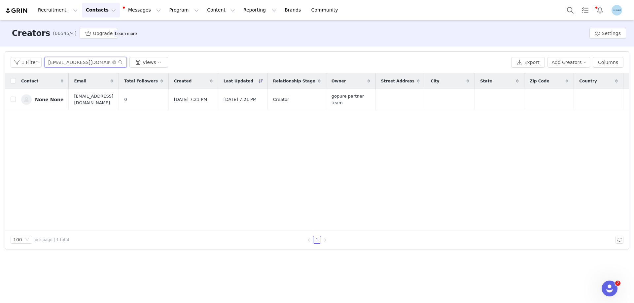
click at [76, 61] on input "haleighp123@hotmail.com" at bounding box center [85, 62] width 83 height 11
paste input "omeplateandtutus@g"
click at [63, 63] on input "homeplateandtutus@gmail.com" at bounding box center [85, 62] width 83 height 11
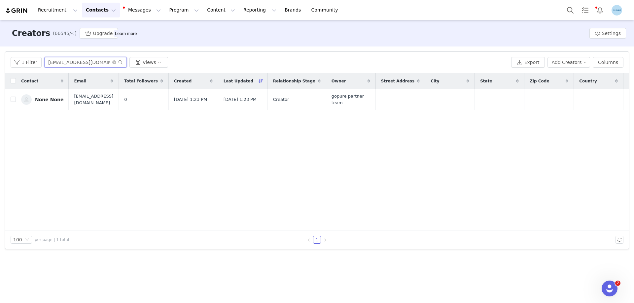
click at [63, 63] on input "homeplateandtutus@gmail.com" at bounding box center [85, 62] width 83 height 11
paste input "adesana92"
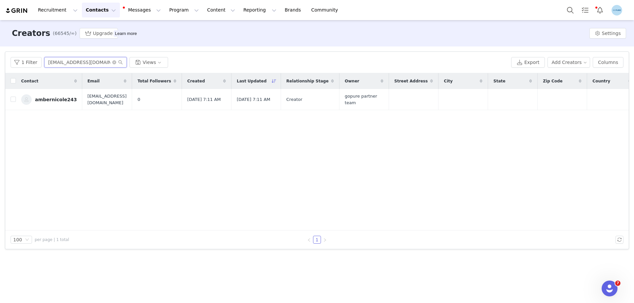
click at [54, 59] on input "adesana92@gmail.com" at bounding box center [85, 62] width 83 height 11
paste input "seabreezemarie86"
click at [73, 62] on input "seabreezemarie86@gmail.com" at bounding box center [85, 62] width 83 height 11
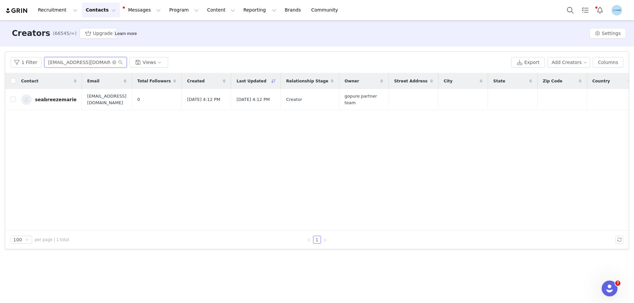
click at [73, 62] on input "seabreezemarie86@gmail.com" at bounding box center [85, 62] width 83 height 11
paste input "mindysuecooper@yahoo"
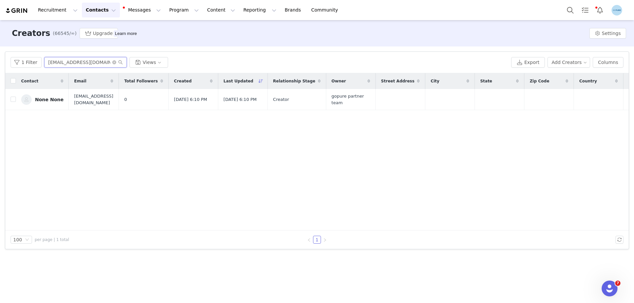
click at [93, 63] on input "[EMAIL_ADDRESS][DOMAIN_NAME]" at bounding box center [85, 62] width 83 height 11
paste input "divorcedsinglemama"
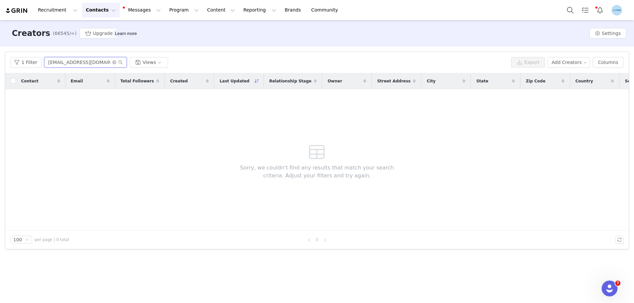
click at [70, 64] on input "divorcedsinglemama@yahoo.com" at bounding box center [85, 62] width 83 height 11
click at [71, 63] on input "divorcedsinglemama@yahoo.com" at bounding box center [85, 62] width 83 height 11
paste input "helenmillernj@aol"
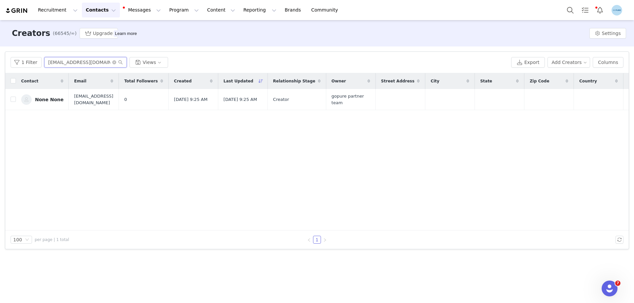
click at [67, 64] on input "helenmillernj@aol.com" at bounding box center [85, 62] width 83 height 11
click at [70, 63] on input "helenmillernj@aol.com" at bounding box center [85, 62] width 83 height 11
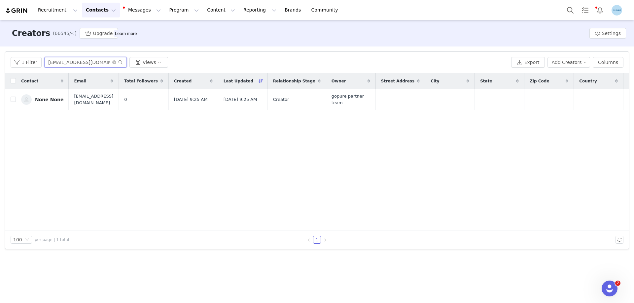
click at [70, 63] on input "helenmillernj@aol.com" at bounding box center [85, 62] width 83 height 11
paste input "lovexlexicollabs@gmai"
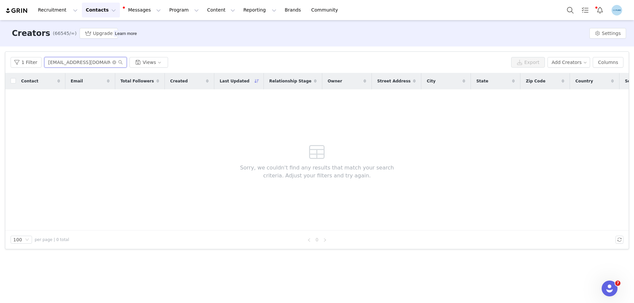
type input "lovexlexicollabs@gmail.com"
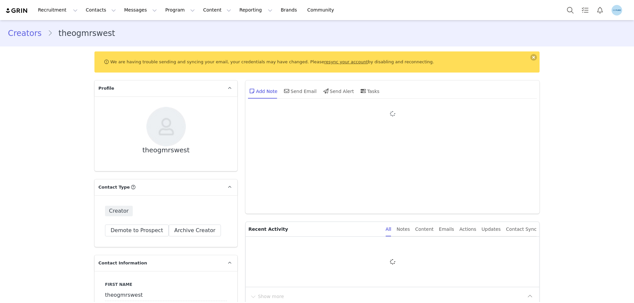
type input "+1 ([GEOGRAPHIC_DATA])"
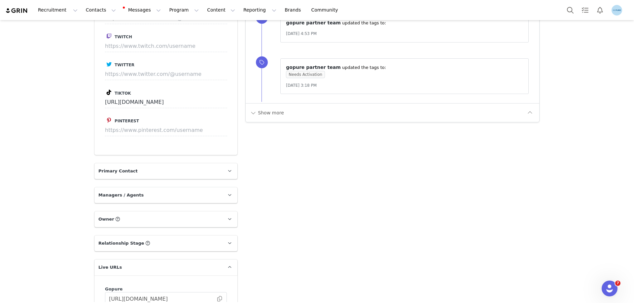
scroll to position [891, 0]
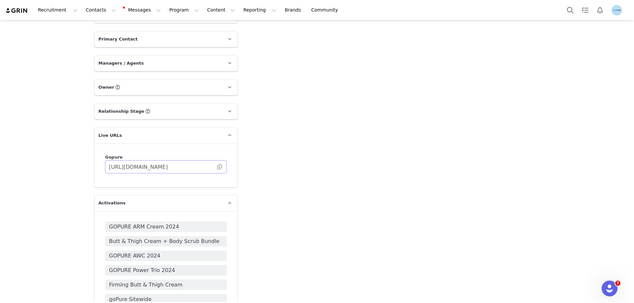
click at [216, 167] on span at bounding box center [219, 167] width 7 height 0
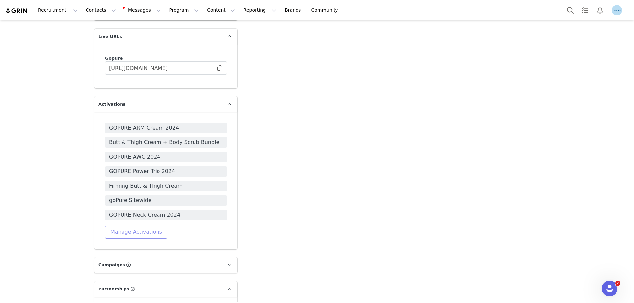
click at [125, 233] on button "Manage Activations" at bounding box center [136, 232] width 62 height 13
click at [108, 258] on div "Select Activation" at bounding box center [103, 258] width 39 height 10
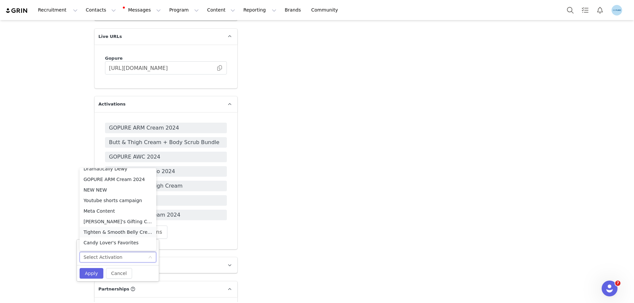
scroll to position [269, 0]
click at [93, 202] on li "Meta Content" at bounding box center [118, 202] width 77 height 11
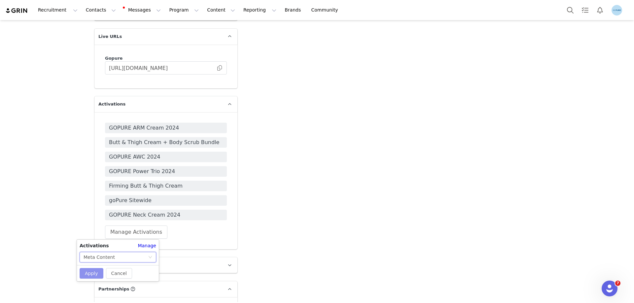
click at [88, 274] on button "Apply" at bounding box center [92, 273] width 24 height 11
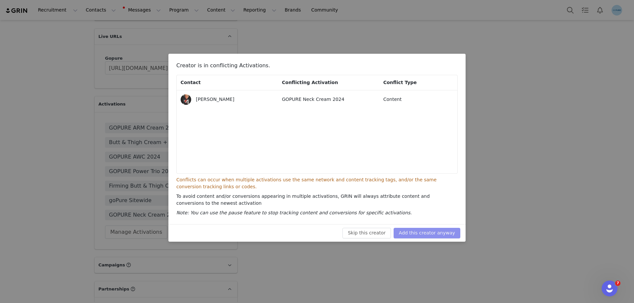
click at [431, 234] on button "Add this creator anyway" at bounding box center [426, 233] width 67 height 11
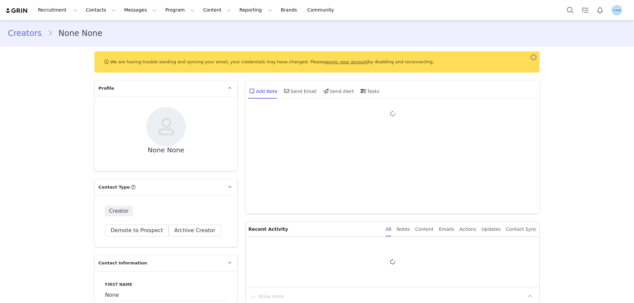
type input "+1 ([GEOGRAPHIC_DATA])"
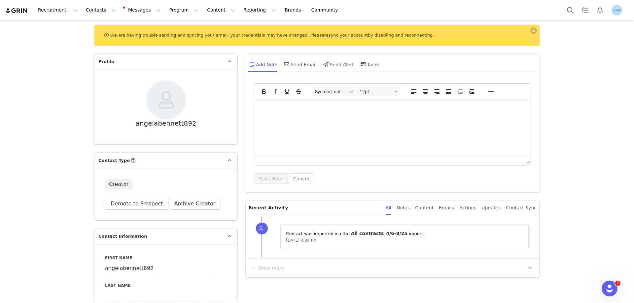
scroll to position [99, 0]
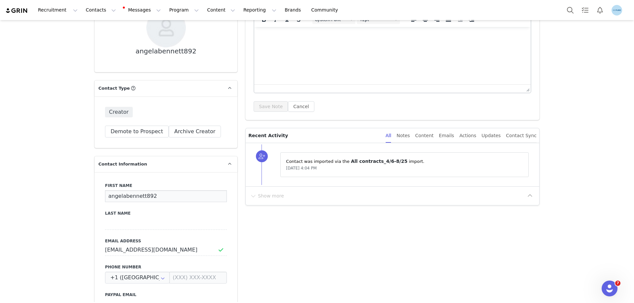
click at [117, 198] on input "angelabennett892" at bounding box center [166, 196] width 122 height 12
paste input "[PERSON_NAME]"
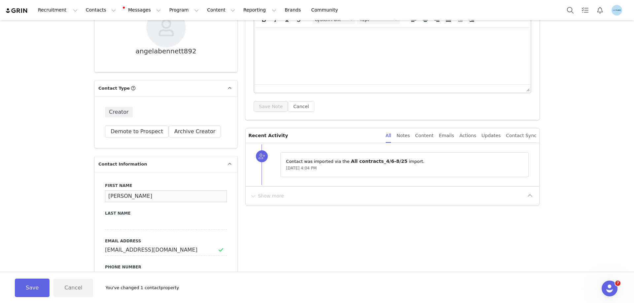
click at [139, 195] on input "[PERSON_NAME]" at bounding box center [166, 196] width 122 height 12
type input "Angela"
click at [112, 225] on input at bounding box center [166, 224] width 122 height 12
paste input "Bennett"
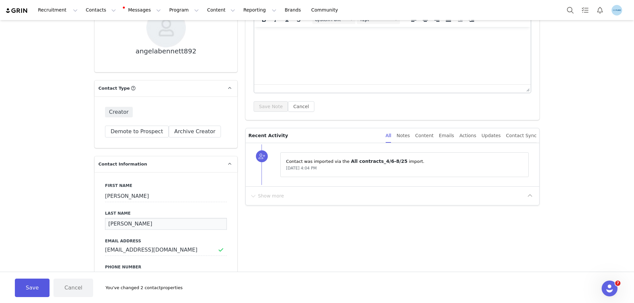
type input "Bennett"
click at [30, 287] on button "Save" at bounding box center [32, 288] width 35 height 18
type input "Angela"
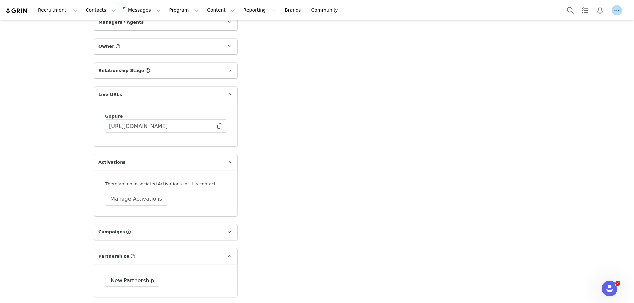
scroll to position [891, 0]
click at [218, 125] on span at bounding box center [219, 125] width 7 height 0
click at [136, 197] on button "Manage Activations" at bounding box center [136, 198] width 62 height 13
click at [127, 226] on div "Select Activation" at bounding box center [116, 224] width 64 height 10
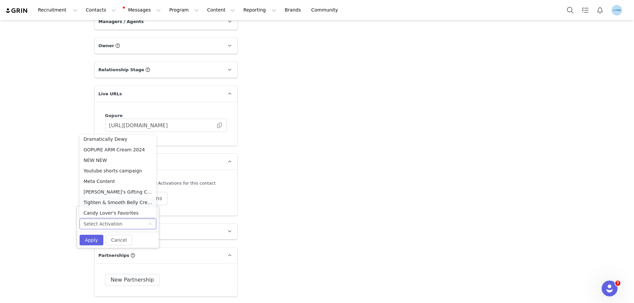
scroll to position [269, 0]
click at [102, 168] on li "Meta Content" at bounding box center [118, 168] width 77 height 11
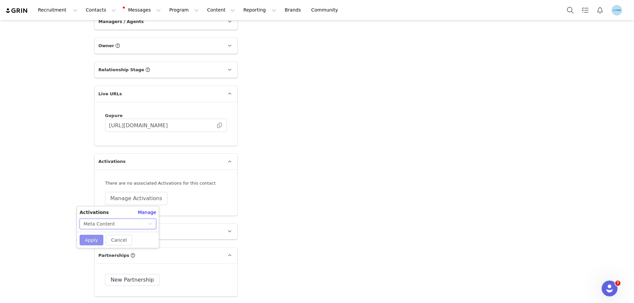
drag, startPoint x: 93, startPoint y: 238, endPoint x: 99, endPoint y: 238, distance: 6.6
click at [93, 238] on button "Apply" at bounding box center [92, 240] width 24 height 11
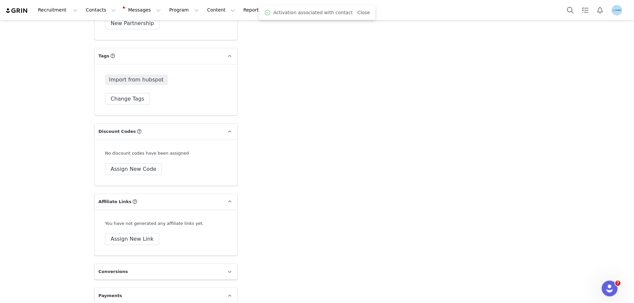
scroll to position [1155, 0]
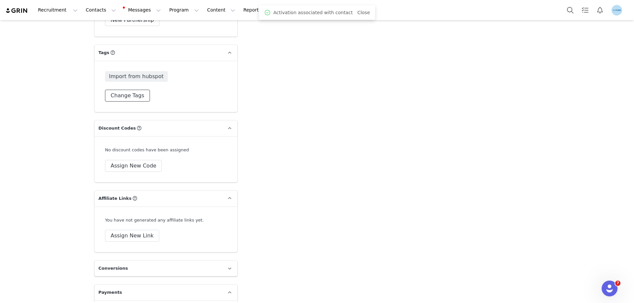
click at [128, 97] on button "Change Tags" at bounding box center [127, 96] width 45 height 12
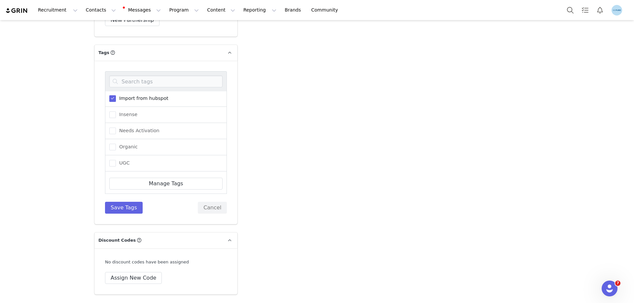
scroll to position [66, 0]
drag, startPoint x: 136, startPoint y: 132, endPoint x: 135, endPoint y: 141, distance: 9.0
click at [136, 132] on span "Needs Activation" at bounding box center [138, 130] width 44 height 6
click at [116, 127] on input "Needs Activation" at bounding box center [116, 127] width 0 height 0
click at [128, 208] on button "Save Tags" at bounding box center [124, 208] width 38 height 12
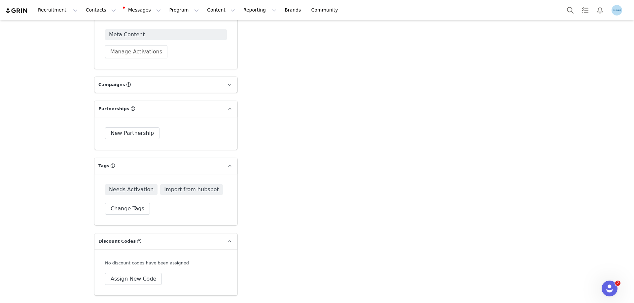
scroll to position [1035, 0]
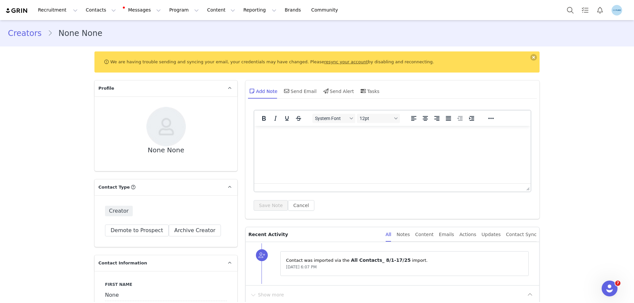
scroll to position [132, 0]
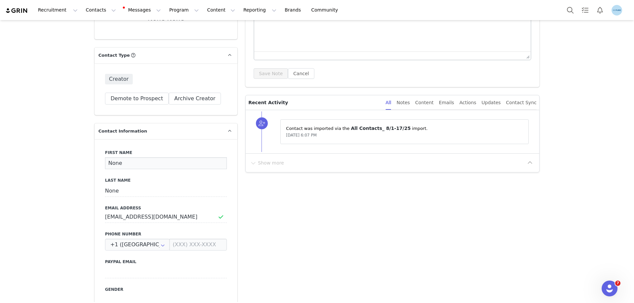
click at [107, 162] on input "None" at bounding box center [166, 163] width 122 height 12
paste input "Tekoa Williams"
click at [129, 164] on input "Tekoa Williams" at bounding box center [166, 163] width 122 height 12
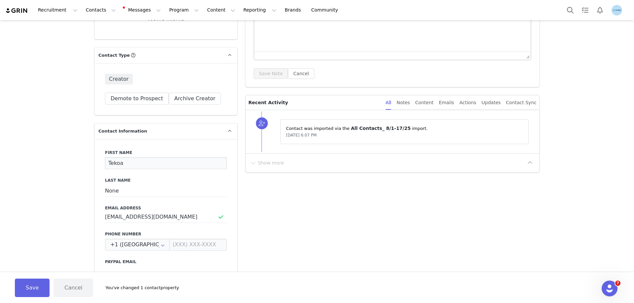
type input "Tekoa"
click at [111, 193] on input "None" at bounding box center [166, 191] width 122 height 12
paste input "Williams"
type input "Williams"
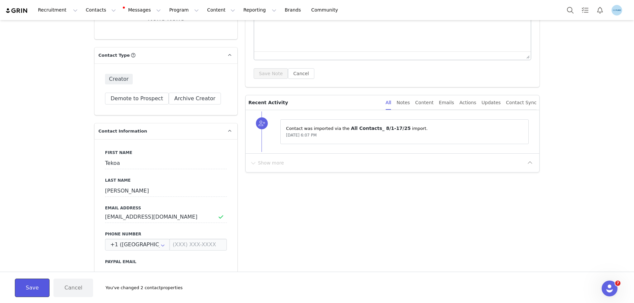
click at [36, 289] on button "Save" at bounding box center [32, 288] width 35 height 18
type input "Tekoa"
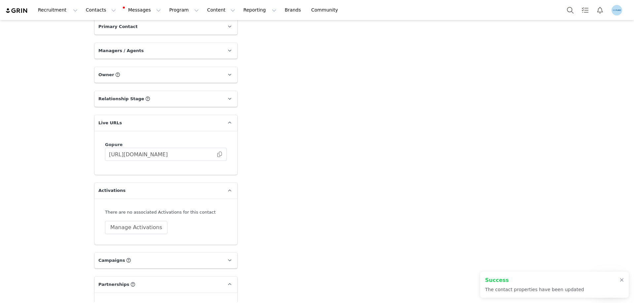
scroll to position [924, 0]
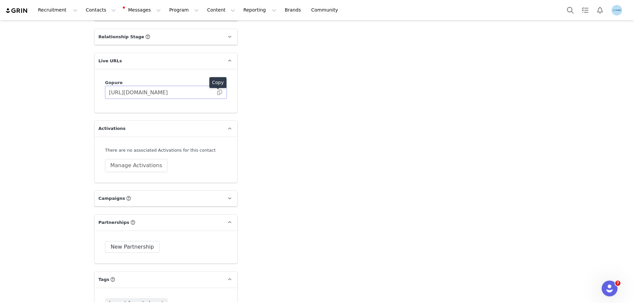
click at [216, 92] on span at bounding box center [219, 92] width 7 height 0
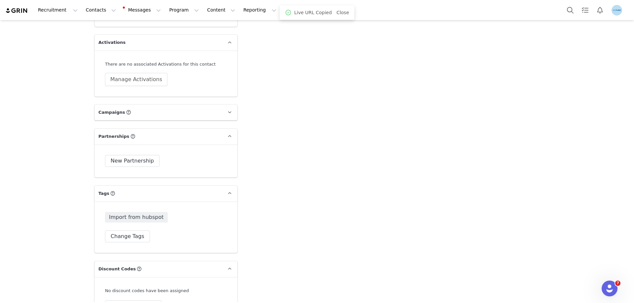
scroll to position [1056, 0]
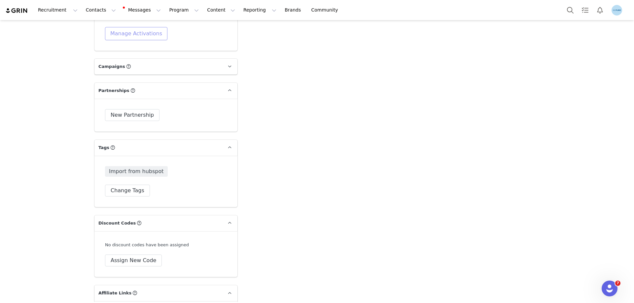
click at [140, 34] on button "Manage Activations" at bounding box center [136, 33] width 62 height 13
click at [132, 59] on div "Select Activation" at bounding box center [116, 59] width 64 height 10
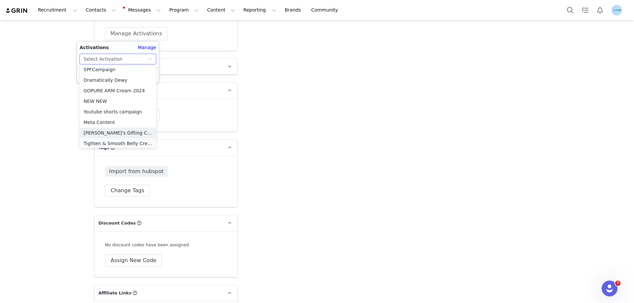
scroll to position [269, 0]
click at [93, 100] on li "Meta Content" at bounding box center [118, 99] width 77 height 11
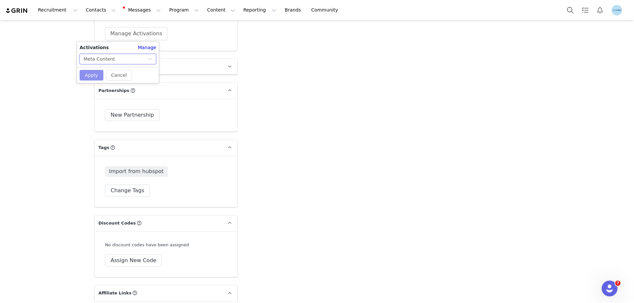
click at [93, 76] on button "Apply" at bounding box center [92, 75] width 24 height 11
click at [129, 191] on button "Change Tags" at bounding box center [127, 191] width 45 height 12
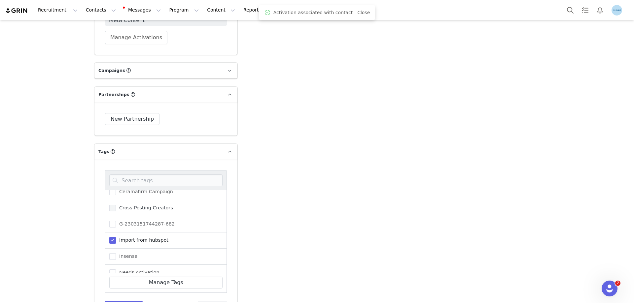
scroll to position [81, 0]
click at [138, 213] on span "Needs Activation" at bounding box center [138, 216] width 44 height 6
click at [116, 213] on input "Needs Activation" at bounding box center [116, 213] width 0 height 0
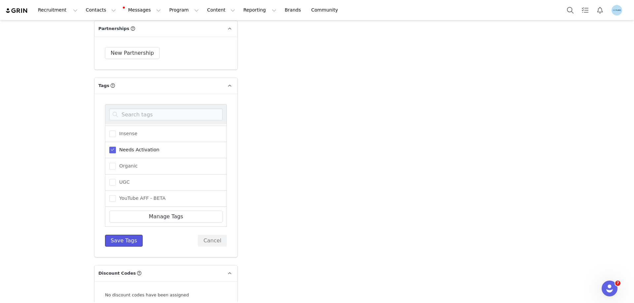
click at [127, 241] on button "Save Tags" at bounding box center [124, 241] width 38 height 12
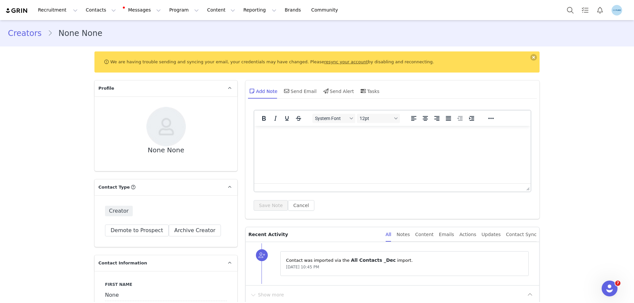
scroll to position [132, 0]
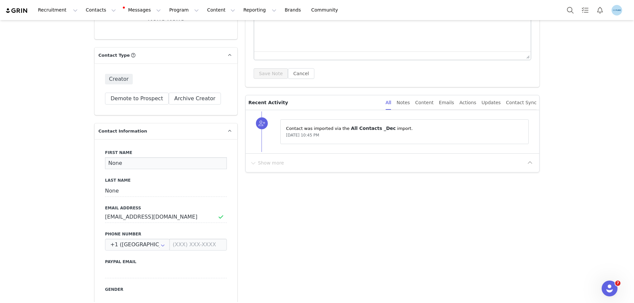
click at [111, 161] on input "None" at bounding box center [166, 163] width 122 height 12
paste input "[PERSON_NAME]"
click at [126, 165] on input "[PERSON_NAME]" at bounding box center [166, 163] width 122 height 12
click at [126, 165] on input "Patricia Hammac" at bounding box center [166, 163] width 122 height 12
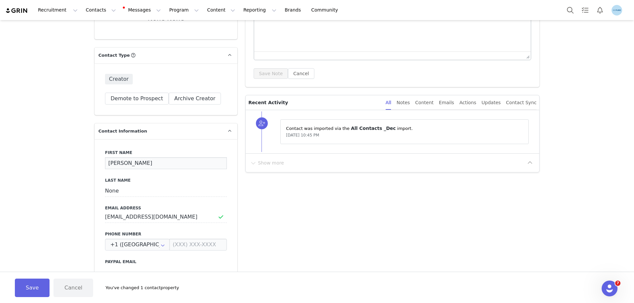
type input "Patricia"
click at [108, 193] on input "None" at bounding box center [166, 191] width 122 height 12
paste input "Hammac"
type input "Hammac"
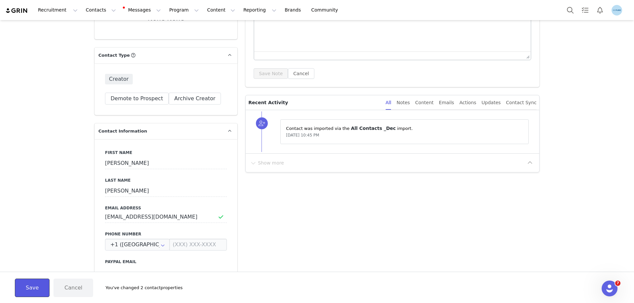
click at [42, 286] on button "Save" at bounding box center [32, 288] width 35 height 18
type input "Patricia"
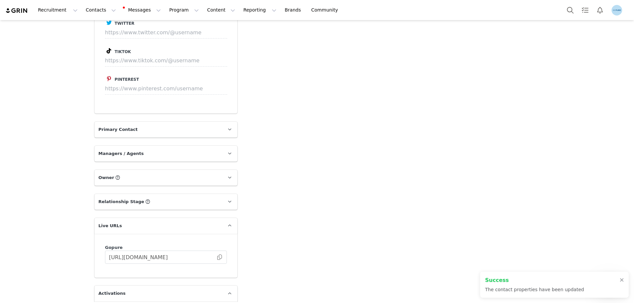
scroll to position [891, 0]
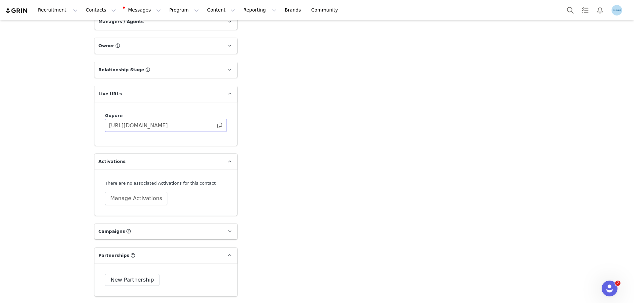
click at [218, 125] on span at bounding box center [219, 125] width 7 height 0
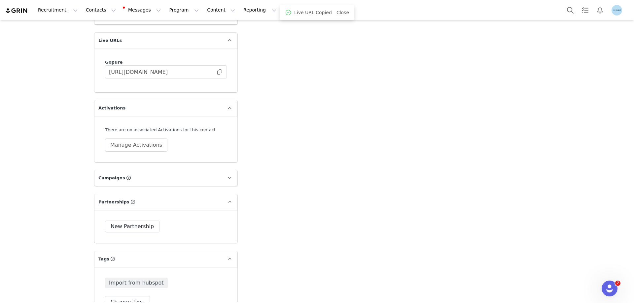
scroll to position [990, 0]
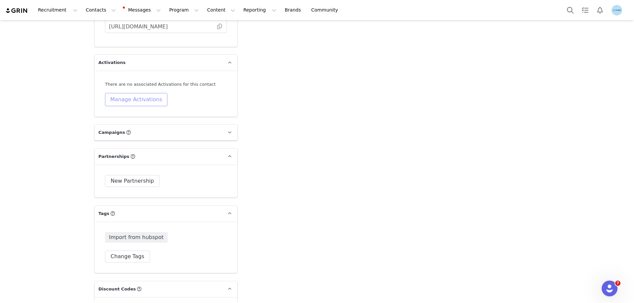
click at [129, 99] on button "Manage Activations" at bounding box center [136, 99] width 62 height 13
click at [128, 123] on div "Select Activation" at bounding box center [116, 125] width 64 height 10
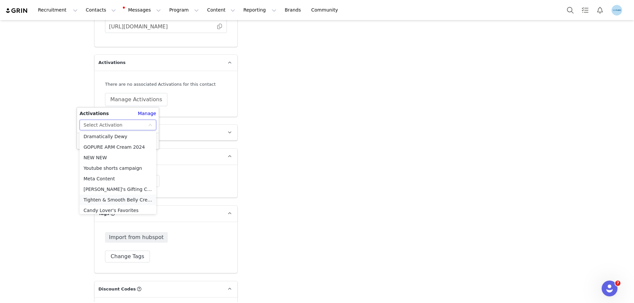
scroll to position [269, 0]
click at [109, 165] on li "Meta Content" at bounding box center [118, 165] width 77 height 11
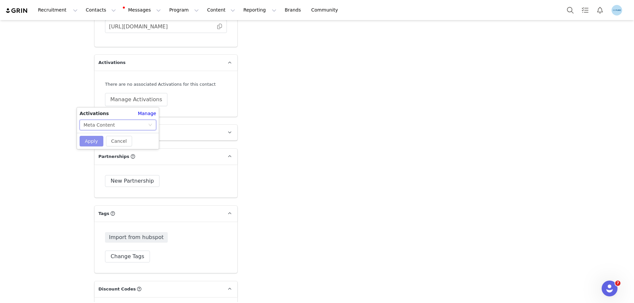
click at [90, 143] on button "Apply" at bounding box center [92, 141] width 24 height 11
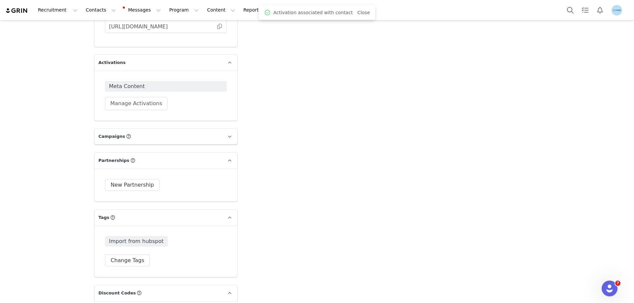
scroll to position [1122, 0]
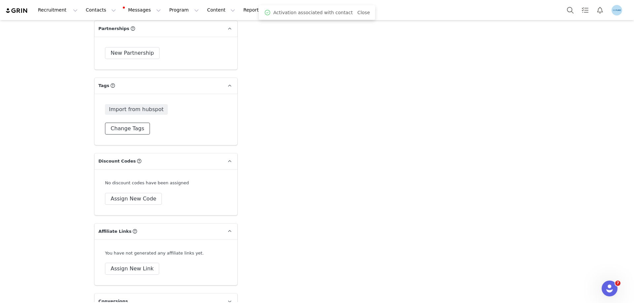
click at [130, 130] on button "Change Tags" at bounding box center [127, 129] width 45 height 12
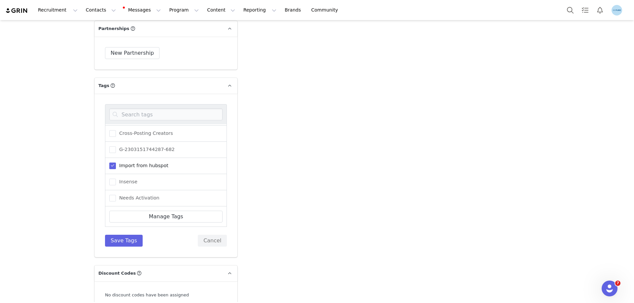
scroll to position [66, 0]
click at [136, 165] on span "Needs Activation" at bounding box center [138, 163] width 44 height 6
click at [116, 160] on input "Needs Activation" at bounding box center [116, 160] width 0 height 0
click at [129, 239] on button "Save Tags" at bounding box center [124, 241] width 38 height 12
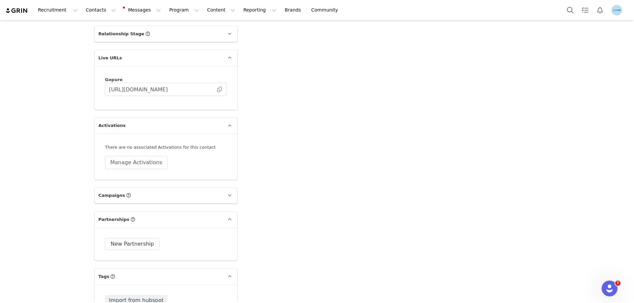
scroll to position [924, 0]
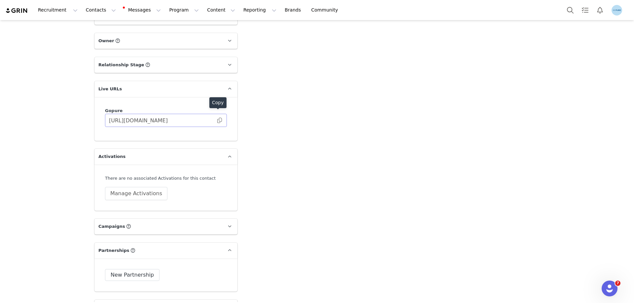
click at [219, 120] on span at bounding box center [219, 120] width 7 height 0
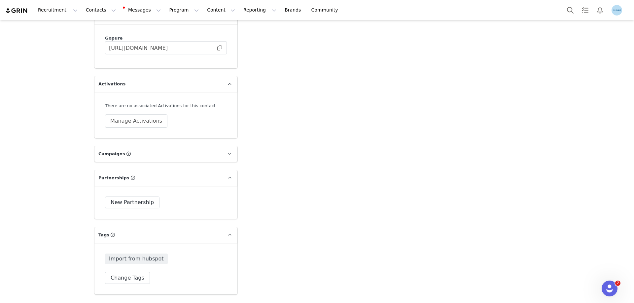
scroll to position [1023, 0]
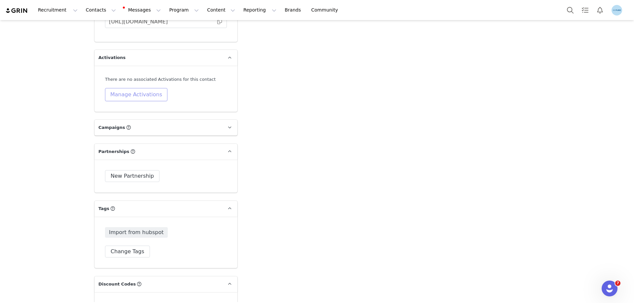
click at [139, 90] on button "Manage Activations" at bounding box center [136, 94] width 62 height 13
click at [140, 116] on div "Select Activation" at bounding box center [116, 112] width 64 height 10
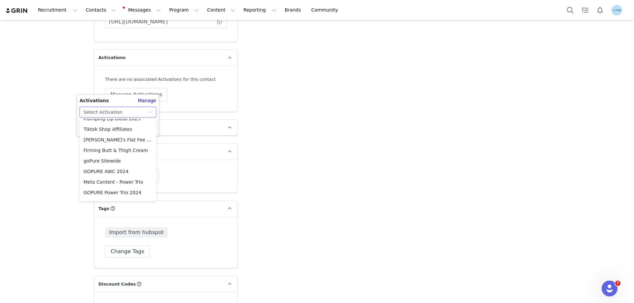
scroll to position [269, 0]
click at [98, 152] on li "Meta Content" at bounding box center [118, 152] width 77 height 11
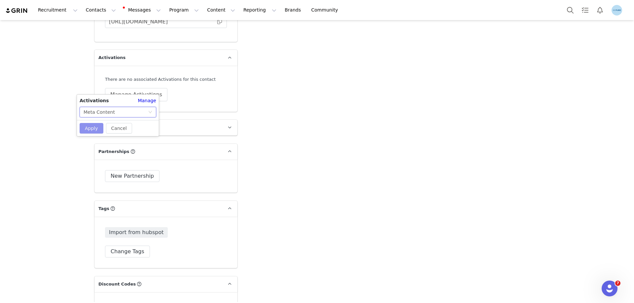
click at [95, 129] on button "Apply" at bounding box center [92, 128] width 24 height 11
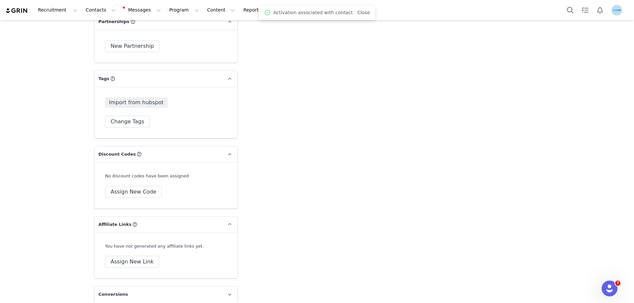
scroll to position [1220, 0]
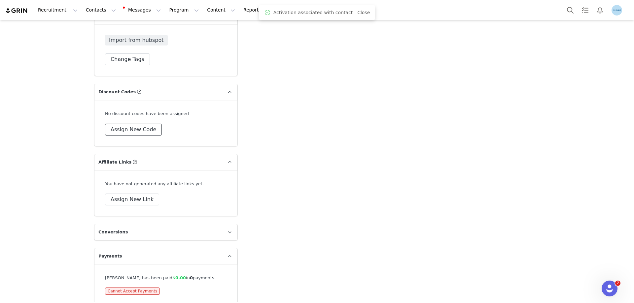
click at [138, 124] on button "Assign New Code" at bounding box center [133, 130] width 57 height 12
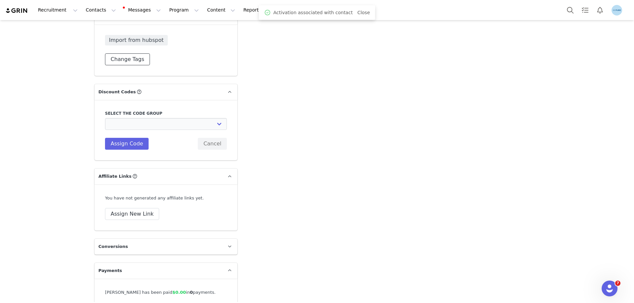
click at [132, 53] on button "Change Tags" at bounding box center [127, 59] width 45 height 12
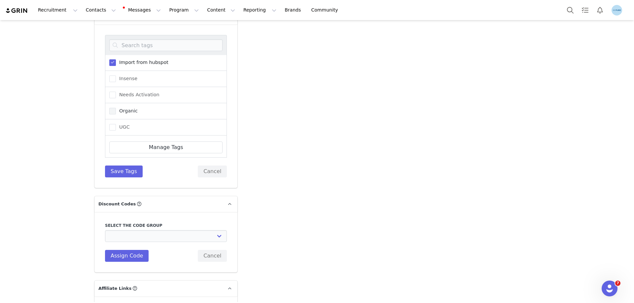
scroll to position [66, 0]
click at [129, 91] on span "Needs Activation" at bounding box center [138, 94] width 44 height 6
click at [116, 91] on input "Needs Activation" at bounding box center [116, 91] width 0 height 0
click at [117, 166] on button "Save Tags" at bounding box center [124, 172] width 38 height 12
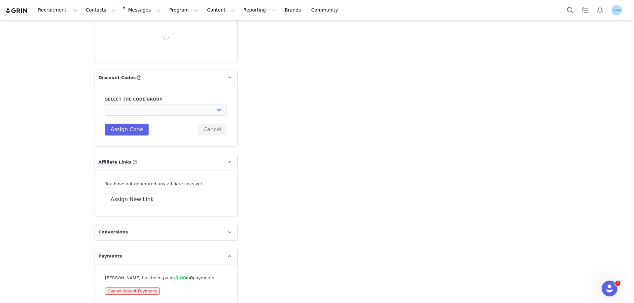
select select
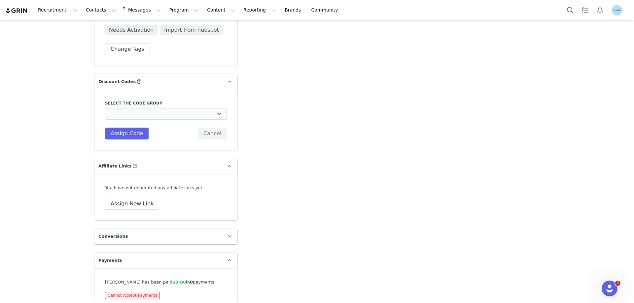
scroll to position [1234, 0]
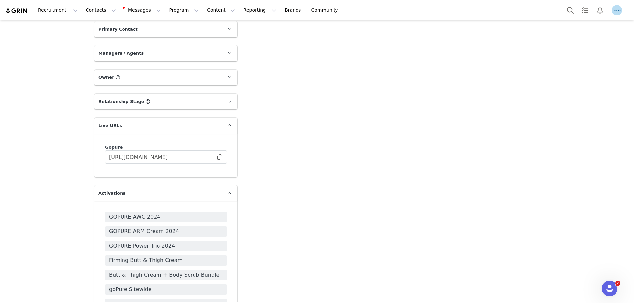
scroll to position [957, 0]
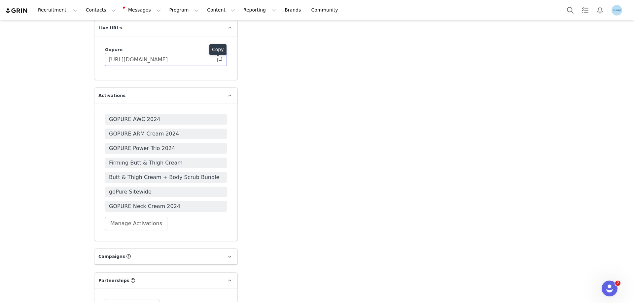
click at [216, 59] on span at bounding box center [219, 59] width 7 height 0
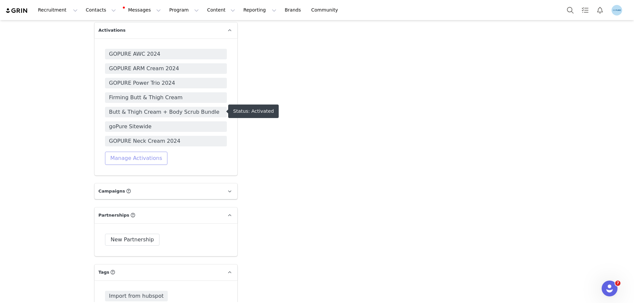
scroll to position [1023, 0]
click at [133, 159] on button "Manage Activations" at bounding box center [136, 157] width 62 height 13
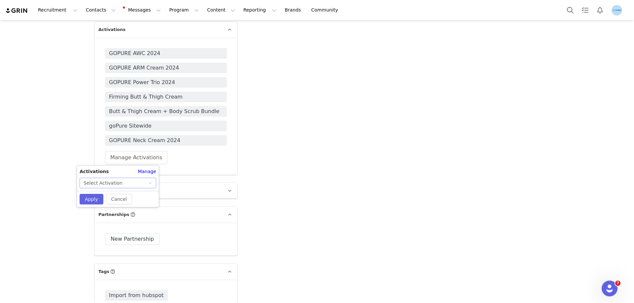
click at [120, 185] on div "Select Activation" at bounding box center [116, 183] width 64 height 10
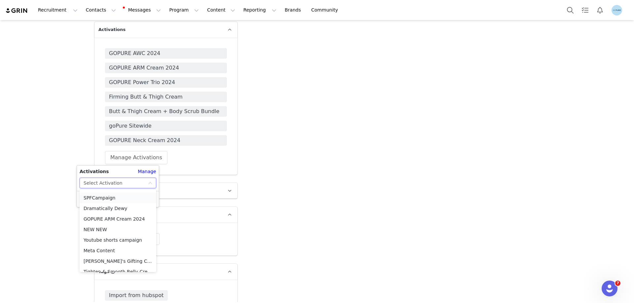
scroll to position [269, 0]
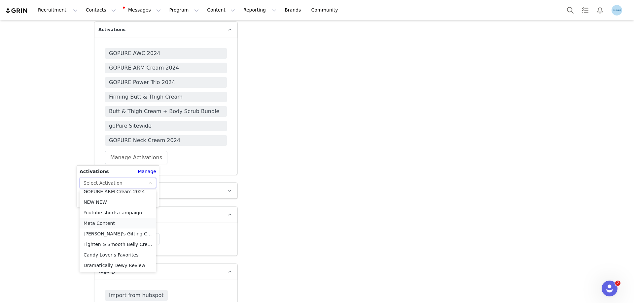
click at [95, 222] on li "Meta Content" at bounding box center [118, 223] width 77 height 11
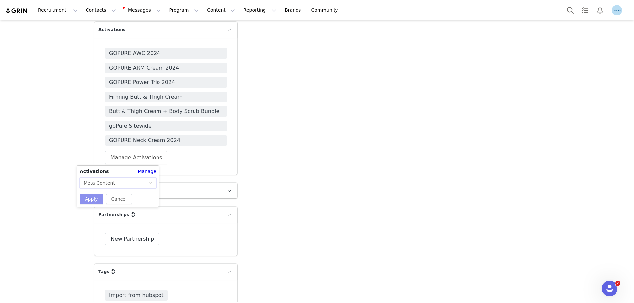
click at [89, 199] on button "Apply" at bounding box center [92, 199] width 24 height 11
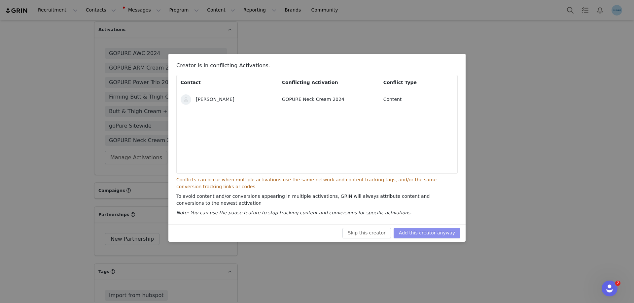
click at [429, 233] on button "Add this creator anyway" at bounding box center [426, 233] width 67 height 11
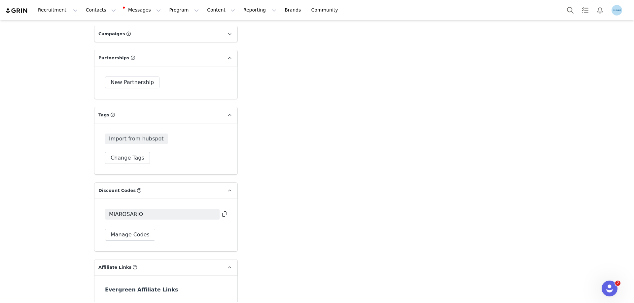
scroll to position [1227, 0]
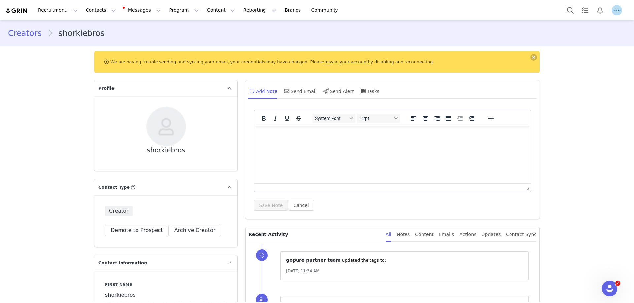
scroll to position [99, 0]
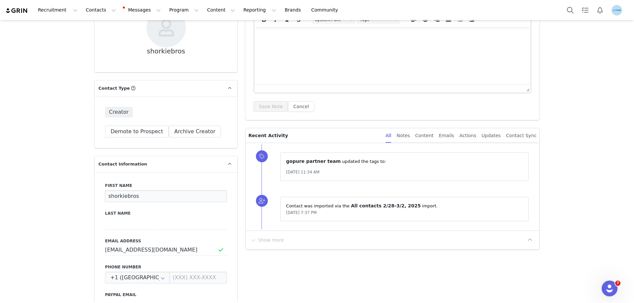
click at [126, 198] on input "shorkiebros" at bounding box center [166, 196] width 122 height 12
paste input "[PERSON_NAME]"
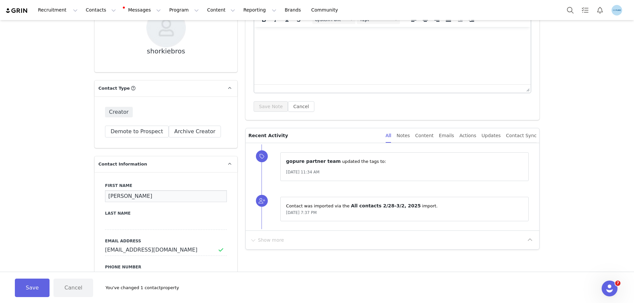
click at [117, 199] on input "[PERSON_NAME]" at bounding box center [166, 196] width 122 height 12
click at [117, 199] on input "Pat Bissen" at bounding box center [166, 196] width 122 height 12
type input "Pat"
drag, startPoint x: 111, startPoint y: 227, endPoint x: 124, endPoint y: 231, distance: 13.3
click at [111, 228] on input at bounding box center [166, 224] width 122 height 12
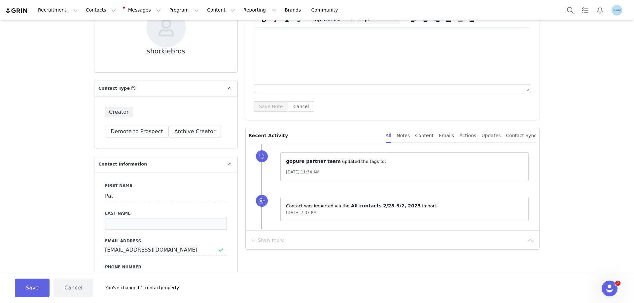
paste input "Bissen"
type input "Bissen"
click at [32, 291] on button "Save" at bounding box center [32, 288] width 35 height 18
type input "Pat"
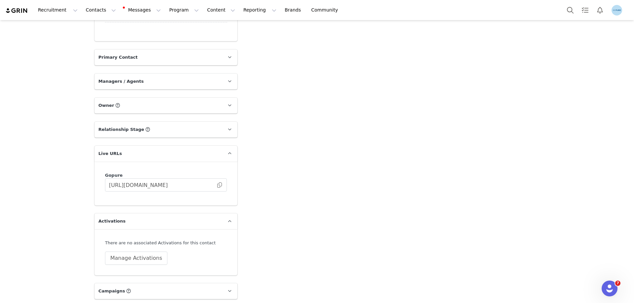
scroll to position [858, 0]
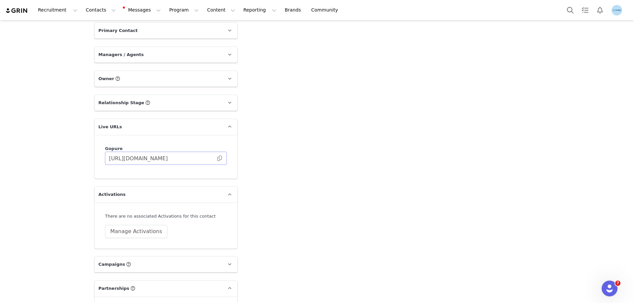
click at [216, 158] on span at bounding box center [219, 158] width 7 height 0
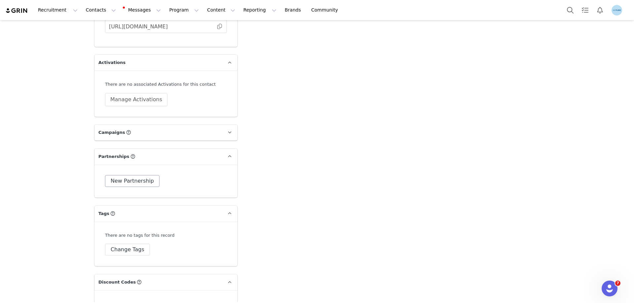
scroll to position [1056, 0]
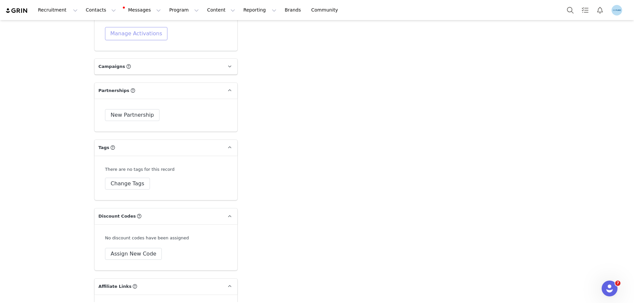
click at [138, 34] on button "Manage Activations" at bounding box center [136, 33] width 62 height 13
click at [115, 60] on div "Select Activation" at bounding box center [103, 59] width 39 height 10
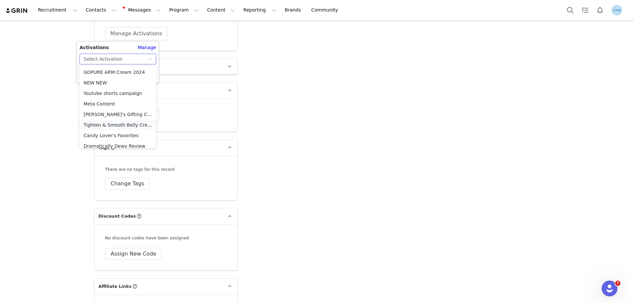
scroll to position [269, 0]
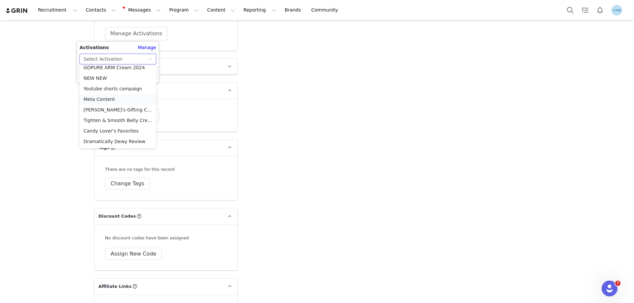
click at [103, 99] on li "Meta Content" at bounding box center [118, 99] width 77 height 11
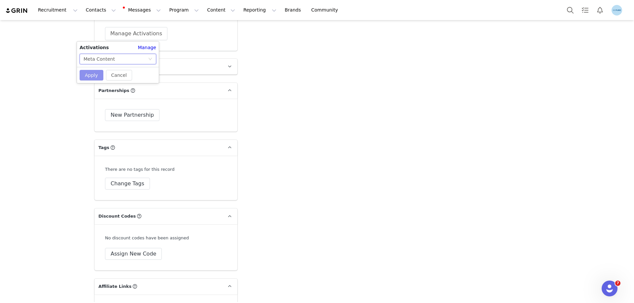
click at [94, 73] on button "Apply" at bounding box center [92, 75] width 24 height 11
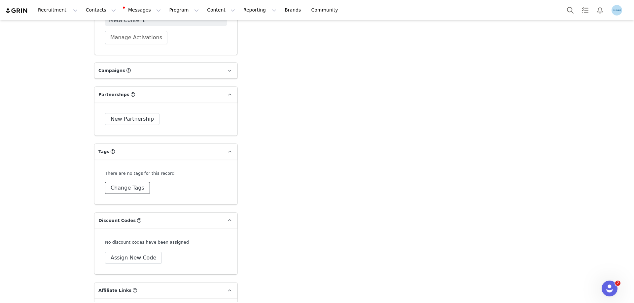
click at [133, 189] on button "Change Tags" at bounding box center [127, 188] width 45 height 12
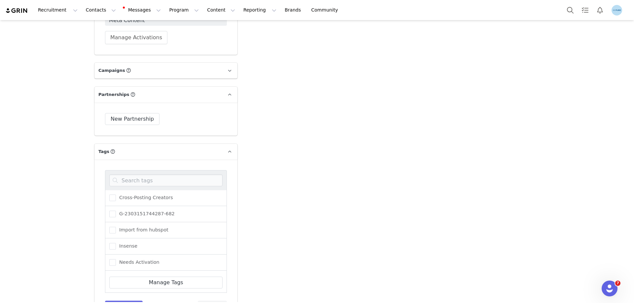
scroll to position [81, 0]
click at [134, 216] on span "Needs Activation" at bounding box center [138, 216] width 44 height 6
click at [116, 213] on input "Needs Activation" at bounding box center [116, 213] width 0 height 0
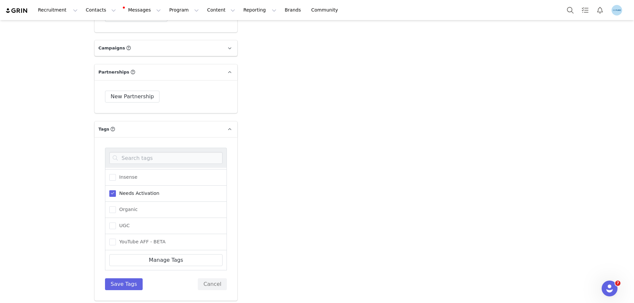
scroll to position [1122, 0]
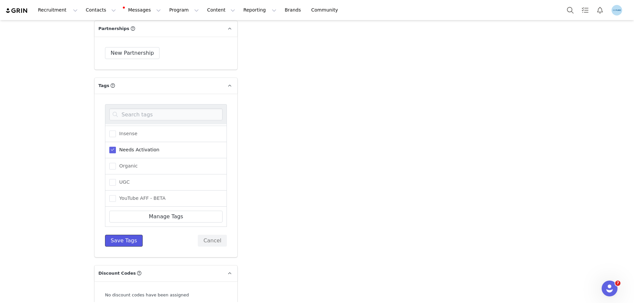
click at [124, 242] on button "Save Tags" at bounding box center [124, 241] width 38 height 12
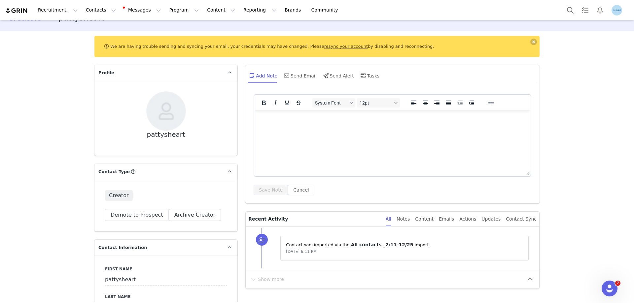
scroll to position [99, 0]
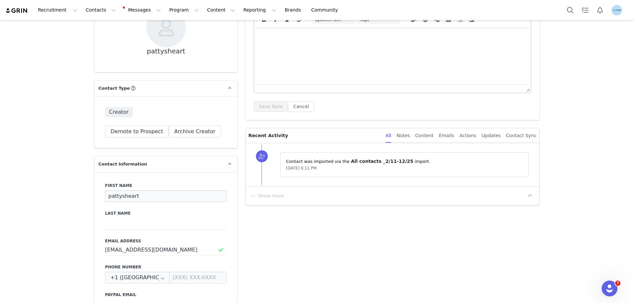
click at [112, 199] on input "pattysheart" at bounding box center [166, 196] width 122 height 12
paste input "Patty Ayllon"
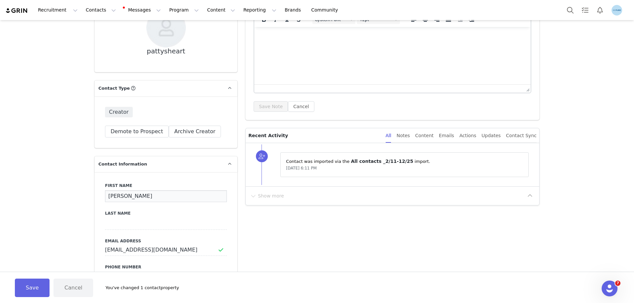
click at [124, 197] on input "Patty Ayllon" at bounding box center [166, 196] width 122 height 12
type input "Patty"
click at [109, 224] on input at bounding box center [166, 224] width 122 height 12
paste input "Ayllon"
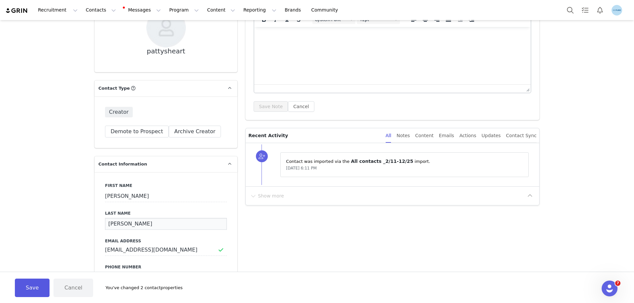
type input "Ayllon"
click at [34, 289] on button "Save" at bounding box center [32, 288] width 35 height 18
type input "Patty"
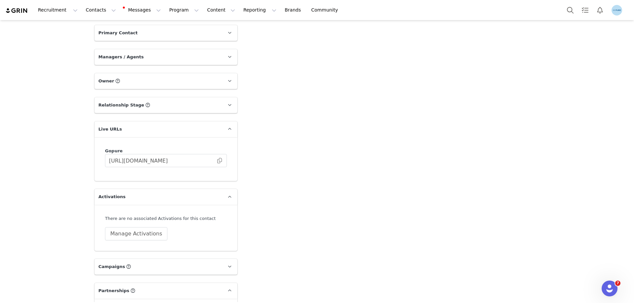
scroll to position [891, 0]
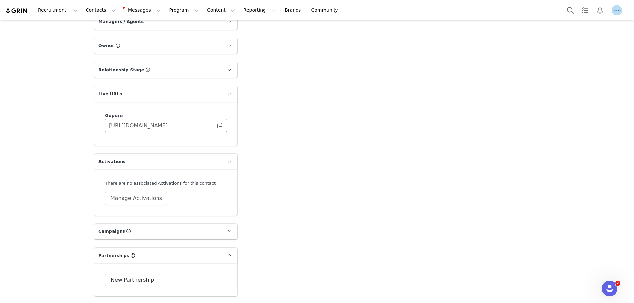
click at [218, 125] on span at bounding box center [219, 125] width 7 height 0
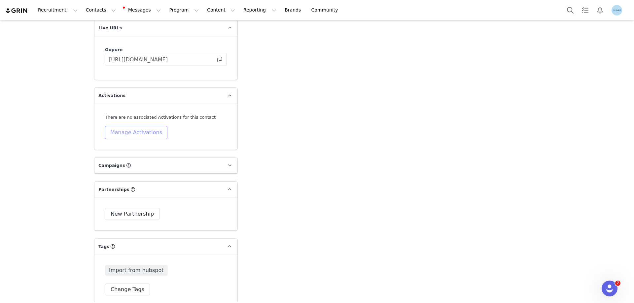
click at [142, 133] on div "There are no associated Activations for this contact Manage Activations" at bounding box center [166, 126] width 122 height 25
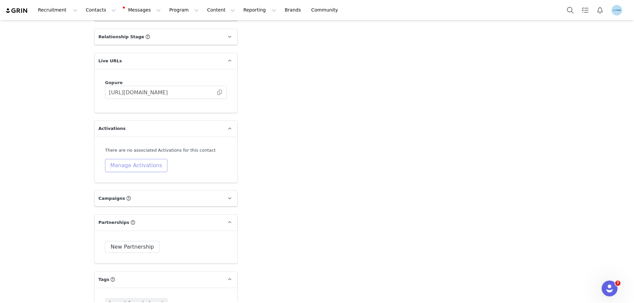
click at [138, 167] on button "Manage Activations" at bounding box center [136, 165] width 62 height 13
click at [139, 189] on div "Select Activation" at bounding box center [116, 191] width 64 height 10
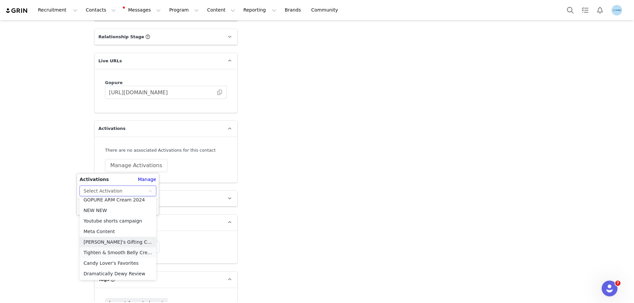
scroll to position [269, 0]
click at [106, 231] on li "Meta Content" at bounding box center [118, 231] width 77 height 11
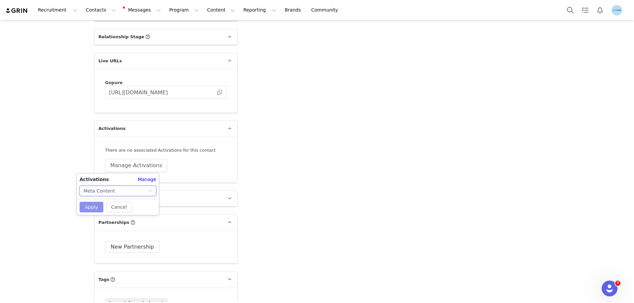
click at [95, 209] on button "Apply" at bounding box center [92, 207] width 24 height 11
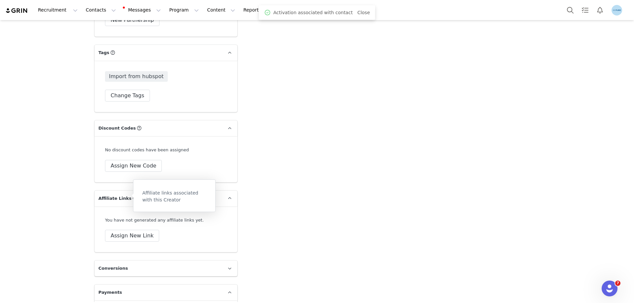
scroll to position [1158, 0]
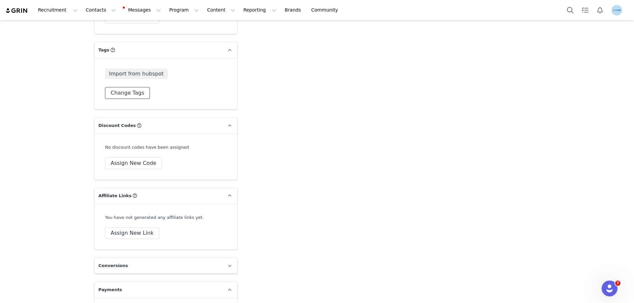
click at [129, 92] on button "Change Tags" at bounding box center [127, 93] width 45 height 12
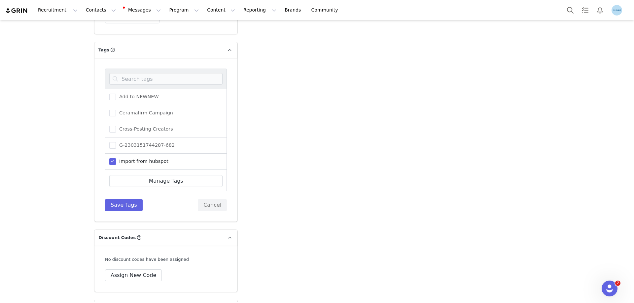
scroll to position [33, 0]
click at [137, 162] on span "Needs Activation" at bounding box center [138, 161] width 44 height 6
click at [116, 158] on input "Needs Activation" at bounding box center [116, 158] width 0 height 0
click at [126, 206] on button "Save Tags" at bounding box center [124, 205] width 38 height 12
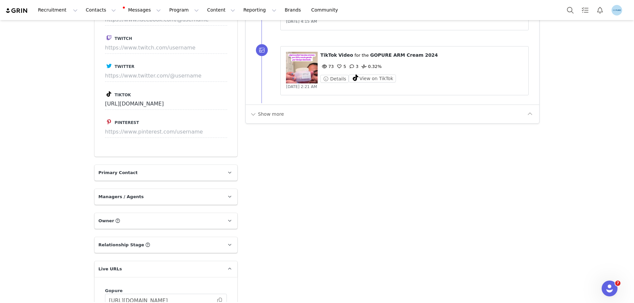
scroll to position [891, 0]
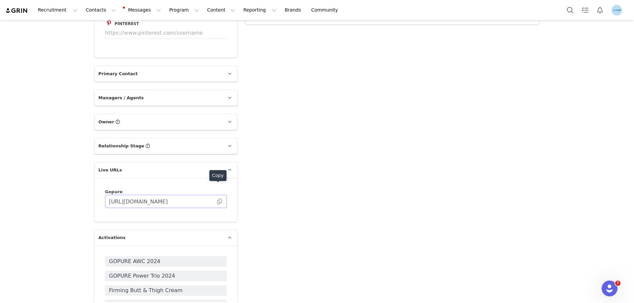
click at [217, 202] on span at bounding box center [219, 202] width 7 height 0
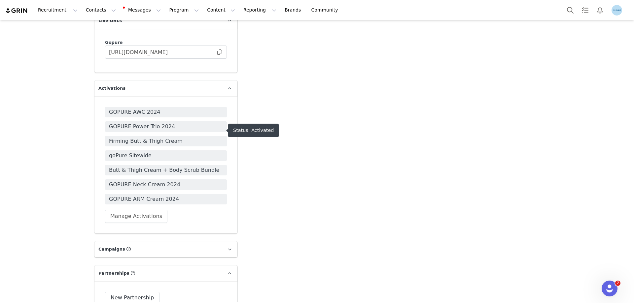
scroll to position [1056, 0]
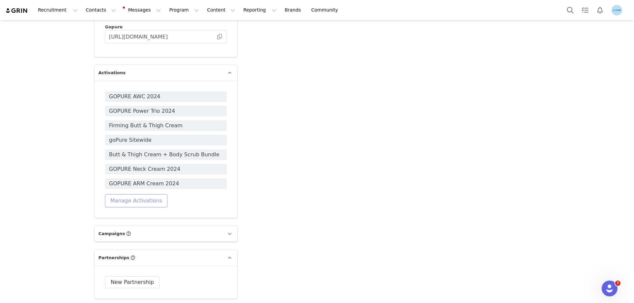
click at [128, 194] on button "Manage Activations" at bounding box center [136, 200] width 62 height 13
click at [115, 209] on div "Select Activation" at bounding box center [103, 210] width 39 height 10
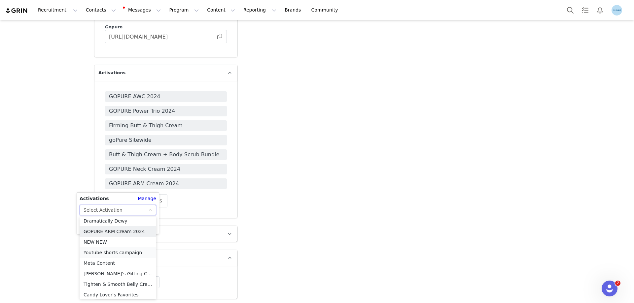
scroll to position [269, 0]
click at [104, 253] on li "Meta Content" at bounding box center [118, 250] width 77 height 11
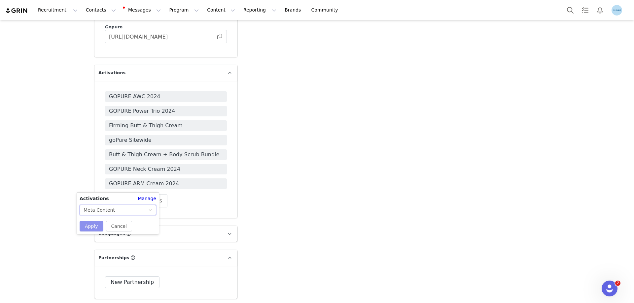
click at [87, 223] on button "Apply" at bounding box center [92, 226] width 24 height 11
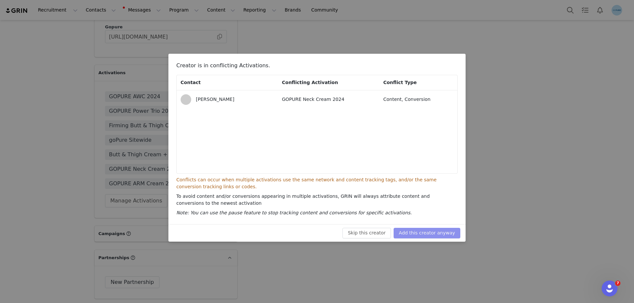
click at [423, 234] on button "Add this creator anyway" at bounding box center [426, 233] width 67 height 11
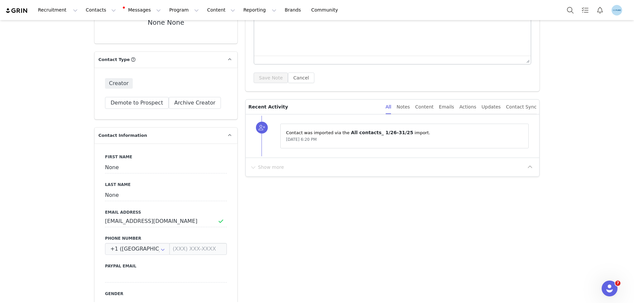
scroll to position [132, 0]
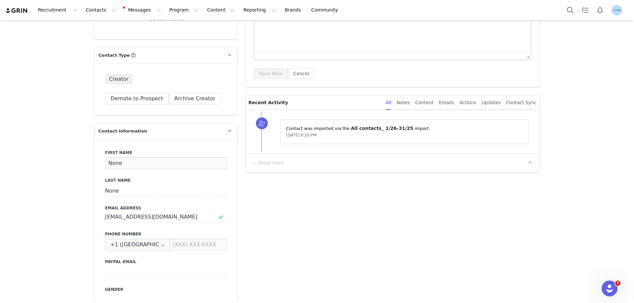
click at [109, 163] on input "None" at bounding box center [166, 163] width 122 height 12
paste input "Kimberly Thomas"
click at [128, 163] on input "Kimberly Thomas" at bounding box center [166, 163] width 122 height 12
click at [135, 163] on input "Kimberly Thomas" at bounding box center [166, 163] width 122 height 12
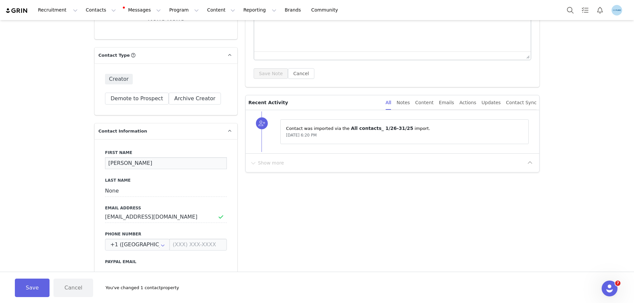
click at [135, 163] on input "Kimberly Thomas" at bounding box center [166, 163] width 122 height 12
type input "Kimberly"
click at [113, 191] on input "None" at bounding box center [166, 191] width 122 height 12
paste input "Thomas"
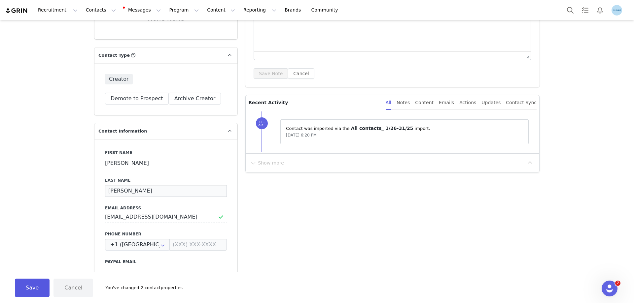
type input "Thomas"
click at [37, 285] on button "Save" at bounding box center [32, 288] width 35 height 18
type input "Kimberly"
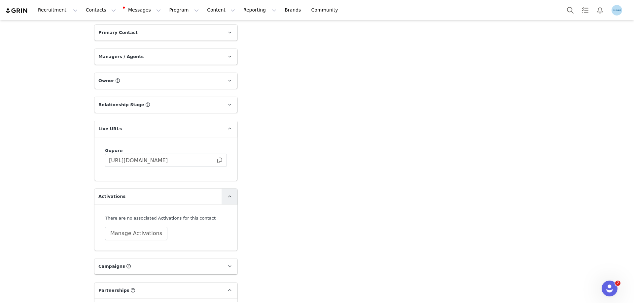
scroll to position [858, 0]
click at [217, 158] on span at bounding box center [219, 158] width 7 height 0
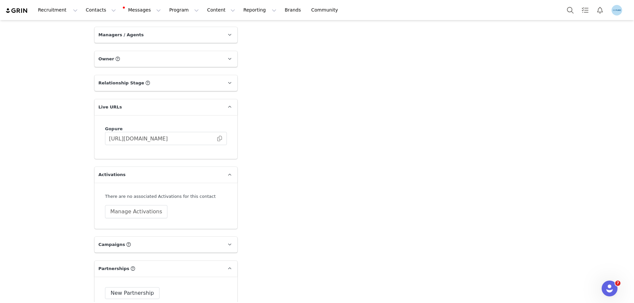
scroll to position [924, 0]
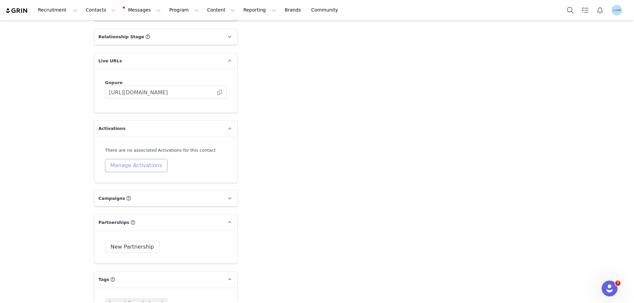
click at [131, 161] on button "Manage Activations" at bounding box center [136, 165] width 62 height 13
click at [134, 193] on div "Select Activation" at bounding box center [116, 191] width 64 height 10
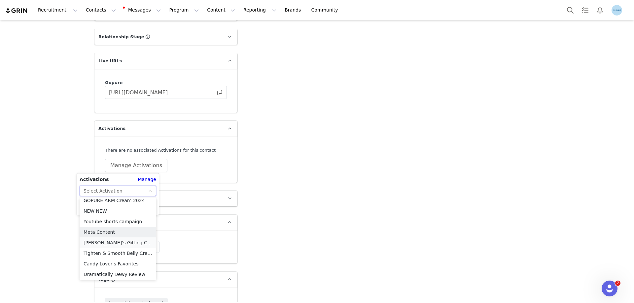
scroll to position [269, 0]
click at [103, 228] on li "Meta Content" at bounding box center [118, 231] width 77 height 11
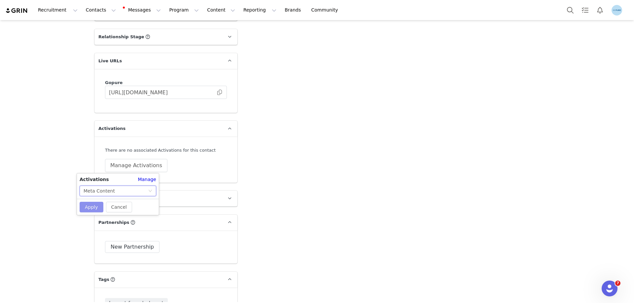
click at [93, 207] on button "Apply" at bounding box center [92, 207] width 24 height 11
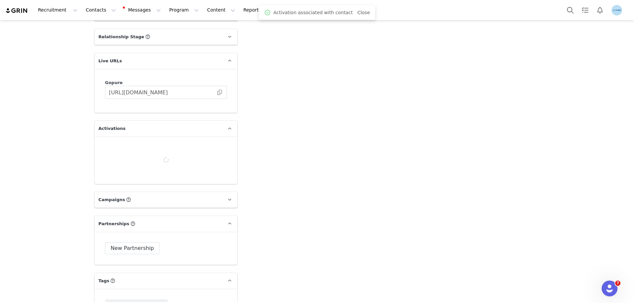
scroll to position [1056, 0]
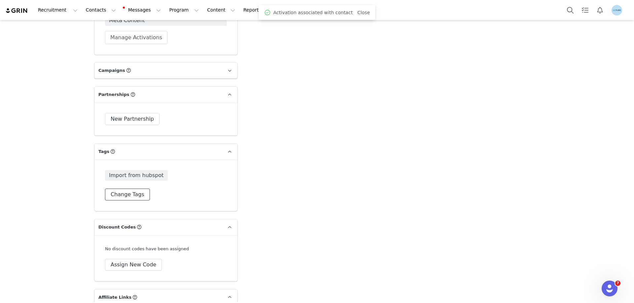
click at [125, 195] on button "Change Tags" at bounding box center [127, 195] width 45 height 12
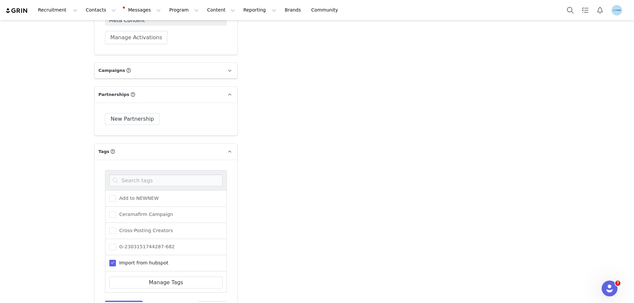
scroll to position [33, 0]
click at [123, 263] on span "Needs Activation" at bounding box center [138, 262] width 44 height 6
click at [116, 259] on input "Needs Activation" at bounding box center [116, 259] width 0 height 0
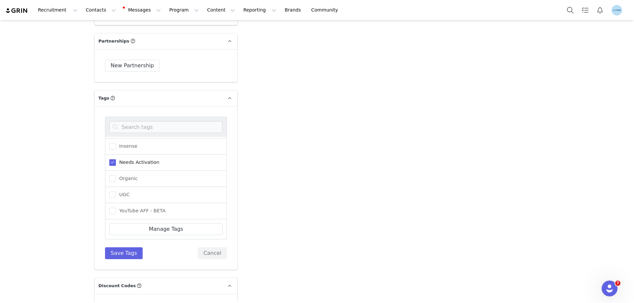
scroll to position [1155, 0]
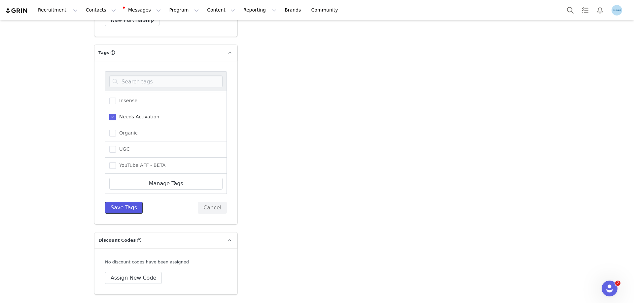
click at [124, 210] on button "Save Tags" at bounding box center [124, 208] width 38 height 12
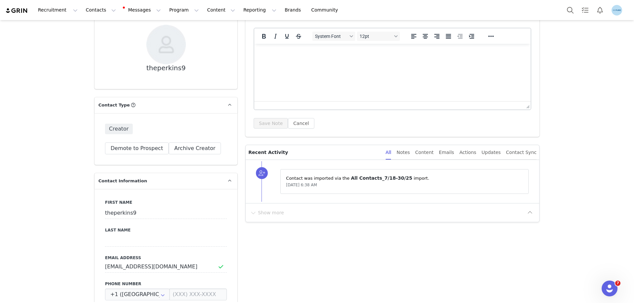
scroll to position [99, 0]
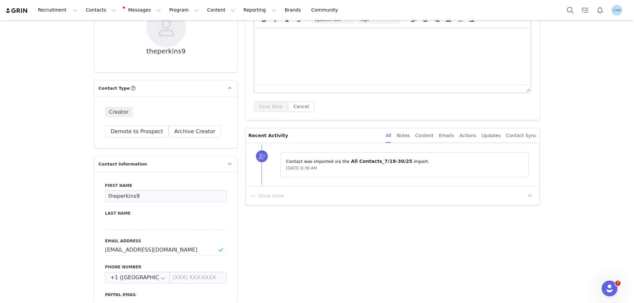
click at [122, 199] on input "theperkins9" at bounding box center [166, 196] width 122 height 12
paste input "[PERSON_NAME]"
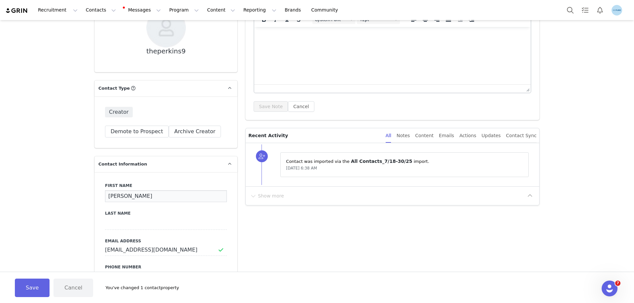
click at [144, 198] on input "[PERSON_NAME]" at bounding box center [166, 196] width 122 height 12
click at [138, 198] on input "[PERSON_NAME]" at bounding box center [166, 196] width 122 height 12
type input "[PERSON_NAME]"
click at [106, 226] on input at bounding box center [166, 224] width 122 height 12
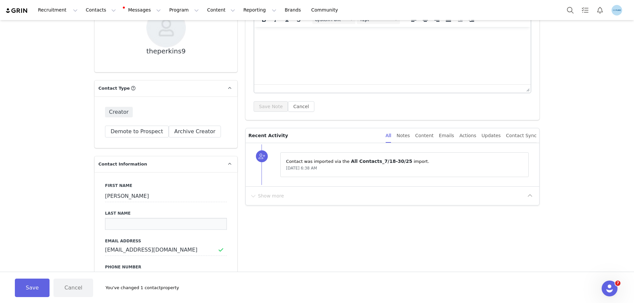
paste input "[PERSON_NAME]"
type input "[PERSON_NAME]"
click at [35, 284] on button "Save" at bounding box center [32, 288] width 35 height 18
type input "[PERSON_NAME]"
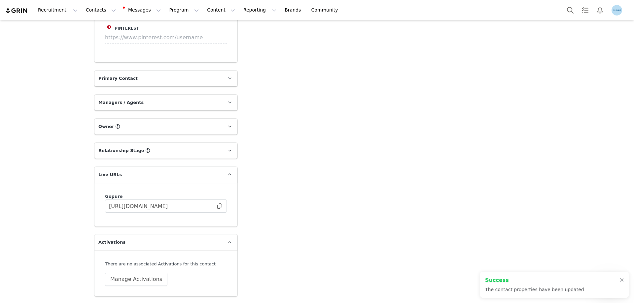
scroll to position [891, 0]
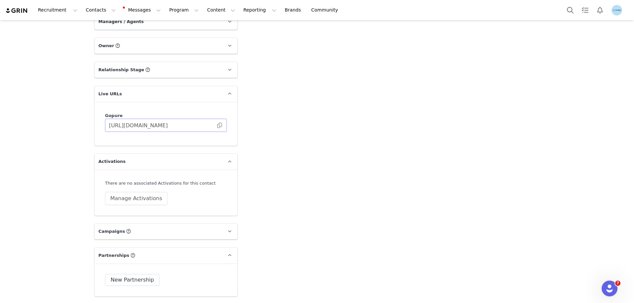
click at [217, 125] on span at bounding box center [219, 125] width 7 height 0
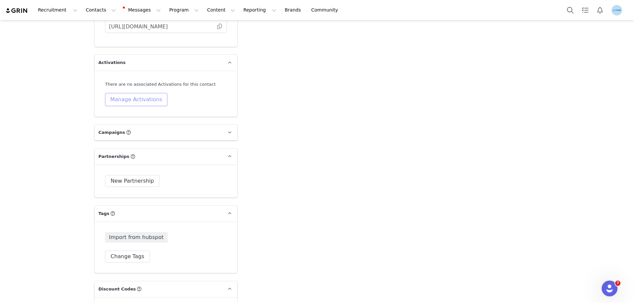
click at [134, 101] on button "Manage Activations" at bounding box center [136, 99] width 62 height 13
click at [130, 127] on div "Select Activation" at bounding box center [116, 125] width 64 height 10
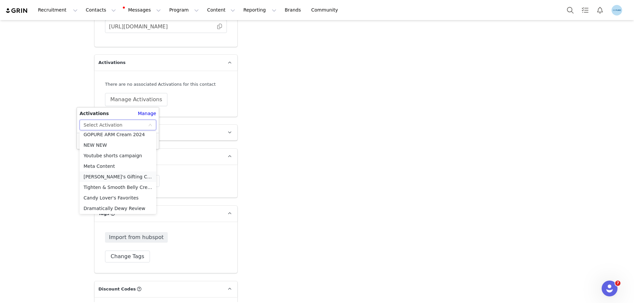
scroll to position [269, 0]
click at [106, 164] on li "Meta Content" at bounding box center [118, 165] width 77 height 11
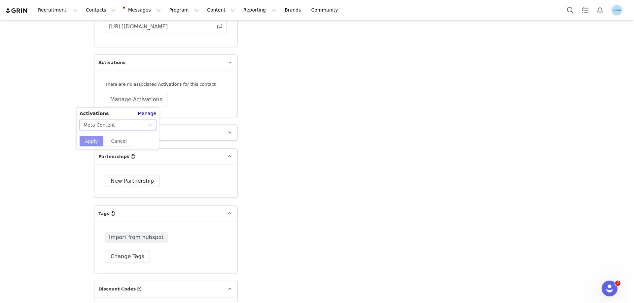
click at [95, 142] on button "Apply" at bounding box center [92, 141] width 24 height 11
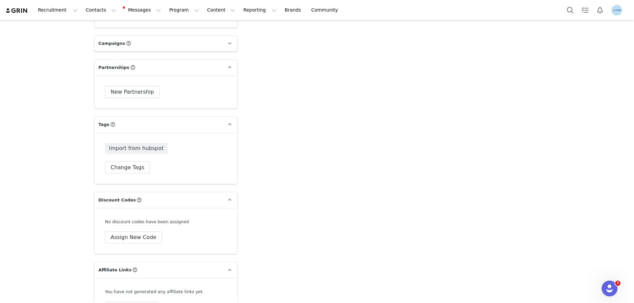
scroll to position [1089, 0]
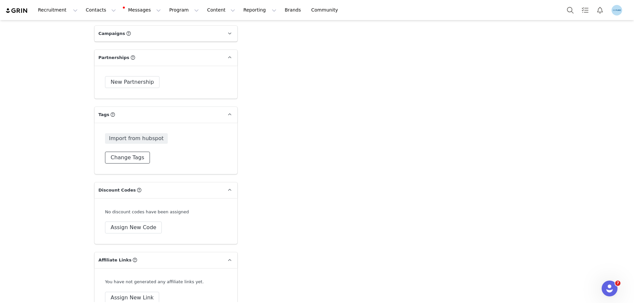
click at [131, 156] on button "Change Tags" at bounding box center [127, 158] width 45 height 12
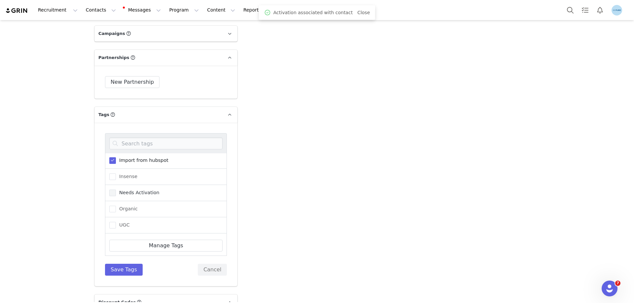
scroll to position [66, 0]
click at [138, 191] on span "Needs Activation" at bounding box center [138, 192] width 44 height 6
click at [116, 189] on input "Needs Activation" at bounding box center [116, 189] width 0 height 0
drag, startPoint x: 122, startPoint y: 269, endPoint x: 131, endPoint y: 271, distance: 9.0
click at [123, 270] on button "Save Tags" at bounding box center [124, 270] width 38 height 12
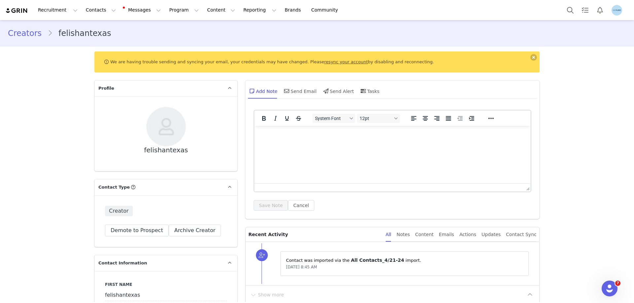
scroll to position [99, 0]
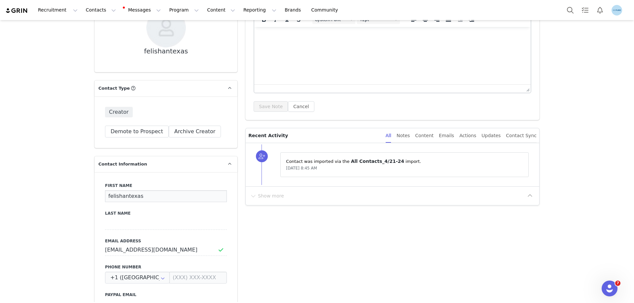
click at [112, 195] on input "felishantexas" at bounding box center [166, 196] width 122 height 12
paste input "Simmering"
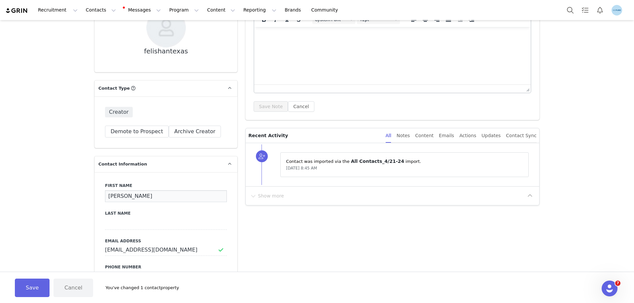
click at [128, 196] on input "felisha Simmering" at bounding box center [166, 196] width 122 height 12
type input "felisha"
click at [107, 225] on input at bounding box center [166, 224] width 122 height 12
paste input "Simmering"
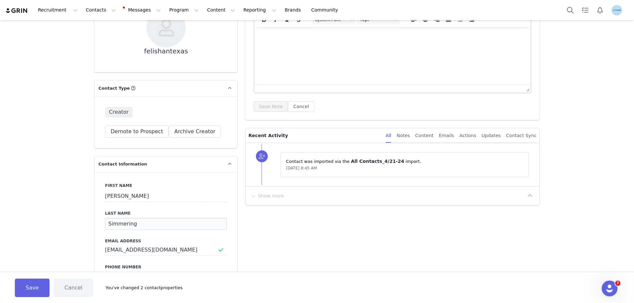
type input "Simmering"
click at [105, 197] on input "felisha" at bounding box center [166, 196] width 122 height 12
click at [39, 289] on button "Save" at bounding box center [32, 288] width 35 height 18
type input "Felisha"
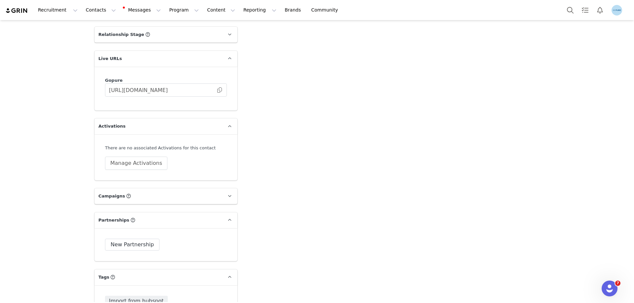
scroll to position [1023, 0]
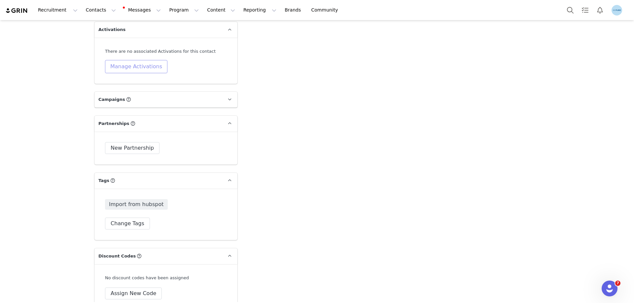
click at [138, 68] on button "Manage Activations" at bounding box center [136, 66] width 62 height 13
click at [127, 93] on div "Select Activation" at bounding box center [116, 92] width 64 height 10
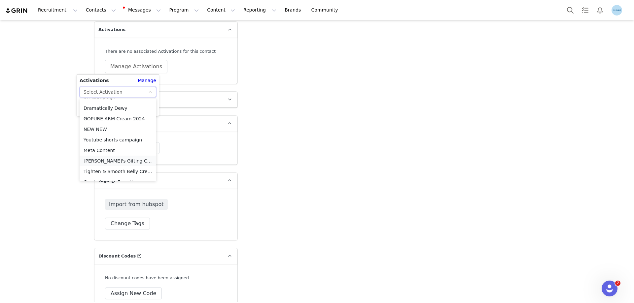
scroll to position [269, 0]
click at [109, 131] on li "Meta Content" at bounding box center [118, 132] width 77 height 11
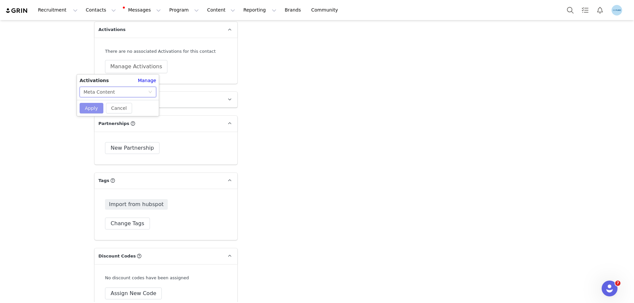
click at [93, 106] on button "Apply" at bounding box center [92, 108] width 24 height 11
click at [124, 222] on button "Change Tags" at bounding box center [127, 224] width 45 height 12
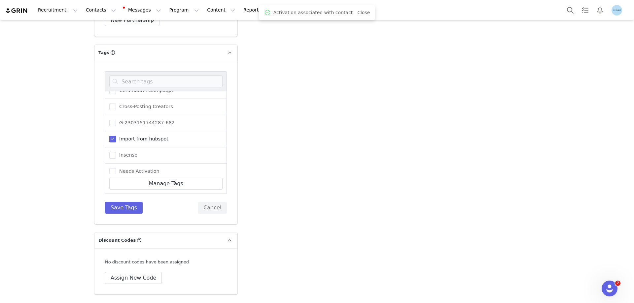
scroll to position [81, 0]
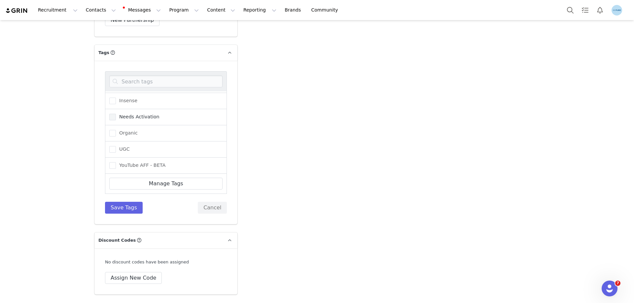
click at [124, 115] on span "Needs Activation" at bounding box center [138, 117] width 44 height 6
click at [116, 114] on input "Needs Activation" at bounding box center [116, 114] width 0 height 0
click at [126, 206] on button "Save Tags" at bounding box center [124, 208] width 38 height 12
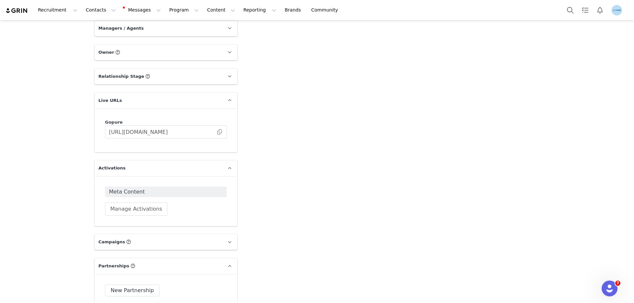
scroll to position [836, 0]
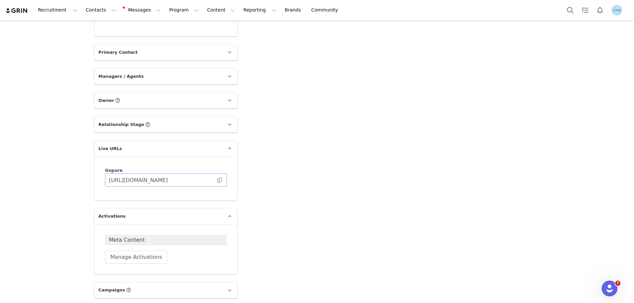
click at [218, 180] on span at bounding box center [219, 180] width 7 height 0
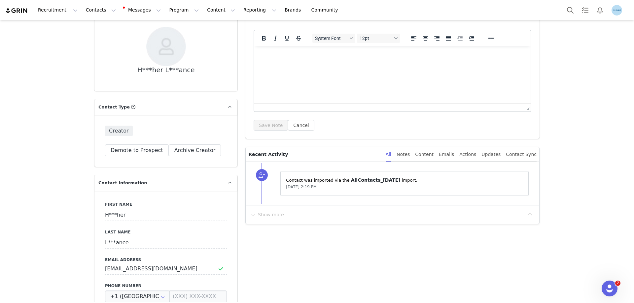
scroll to position [165, 0]
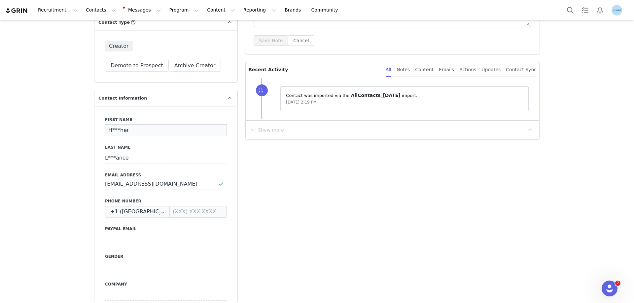
click at [107, 127] on input "H***her" at bounding box center [166, 130] width 122 height 12
paste input "[PERSON_NAME]"
click at [136, 131] on input "[PERSON_NAME]" at bounding box center [166, 130] width 122 height 12
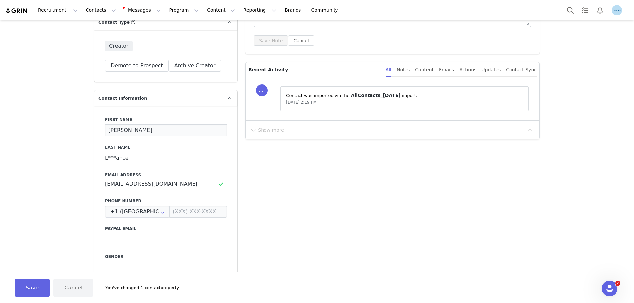
click at [136, 131] on input "[PERSON_NAME]" at bounding box center [166, 130] width 122 height 12
type input "[PERSON_NAME]"
click at [117, 158] on input "L***ance" at bounding box center [166, 158] width 122 height 12
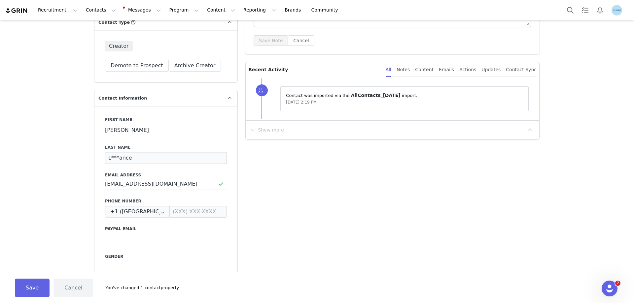
paste input "owr"
type input "Lowrance"
click at [40, 287] on button "Save" at bounding box center [32, 288] width 35 height 18
type input "[PERSON_NAME]"
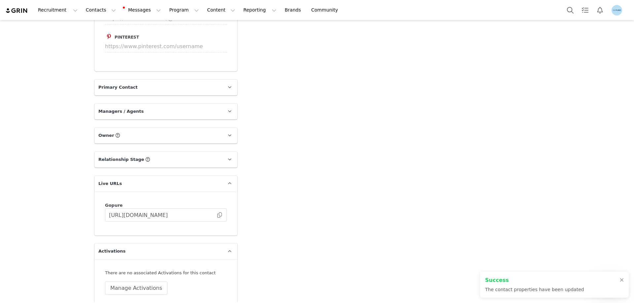
scroll to position [891, 0]
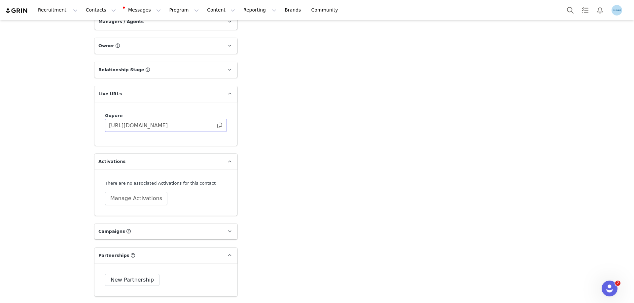
click at [218, 125] on span at bounding box center [219, 125] width 7 height 0
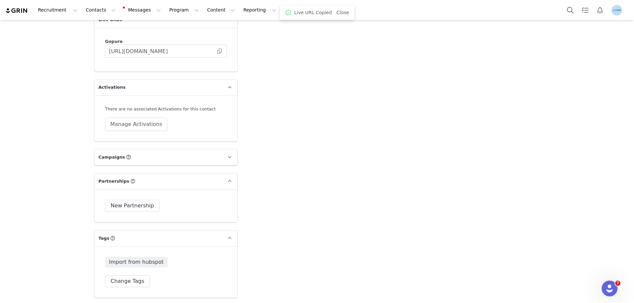
scroll to position [990, 0]
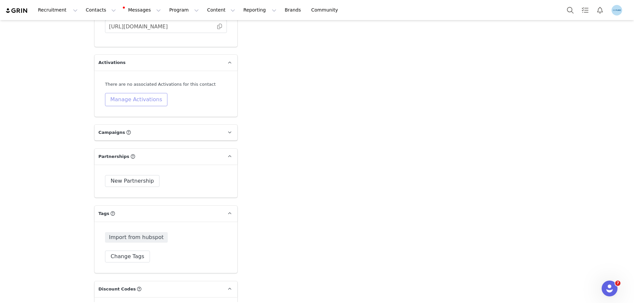
click at [131, 103] on button "Manage Activations" at bounding box center [136, 99] width 62 height 13
click at [129, 126] on div "Select Activation" at bounding box center [116, 125] width 64 height 10
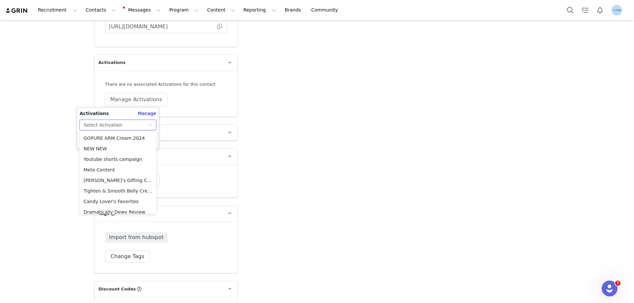
scroll to position [269, 0]
click at [110, 165] on li "Meta Content" at bounding box center [118, 165] width 77 height 11
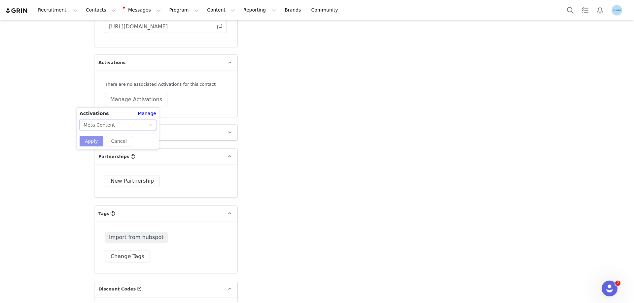
click at [92, 142] on button "Apply" at bounding box center [92, 141] width 24 height 11
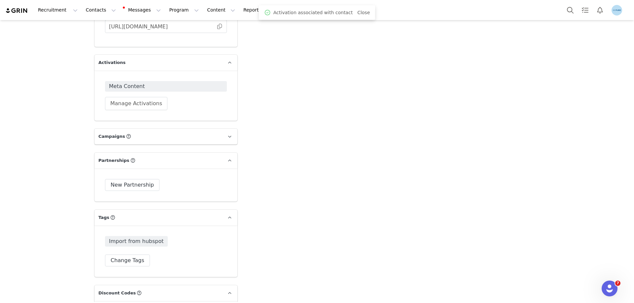
scroll to position [1122, 0]
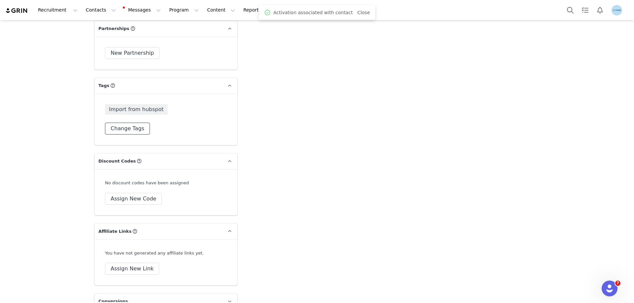
click at [121, 132] on button "Change Tags" at bounding box center [127, 129] width 45 height 12
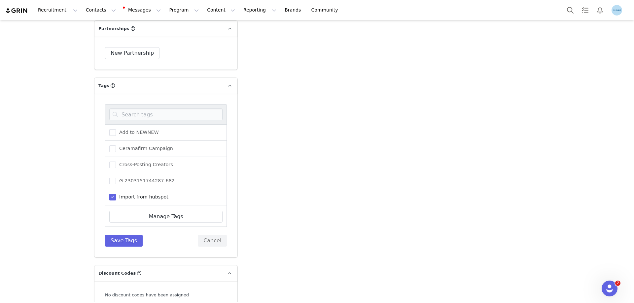
scroll to position [66, 0]
click at [0, 0] on div at bounding box center [0, 0] width 0 height 0
click at [119, 167] on span "Needs Activation" at bounding box center [138, 163] width 44 height 6
click at [116, 160] on input "Needs Activation" at bounding box center [116, 160] width 0 height 0
click at [122, 244] on button "Save Tags" at bounding box center [124, 241] width 38 height 12
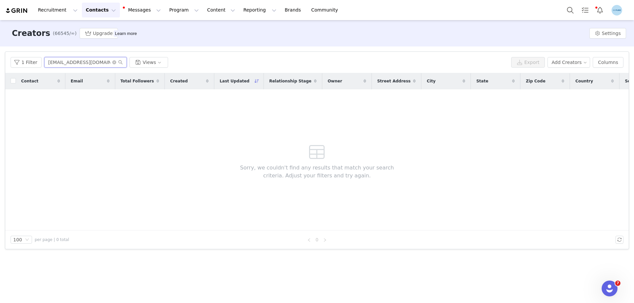
click at [77, 63] on input "[EMAIL_ADDRESS][DOMAIN_NAME]" at bounding box center [85, 62] width 83 height 11
paste input "jira.yeats2526"
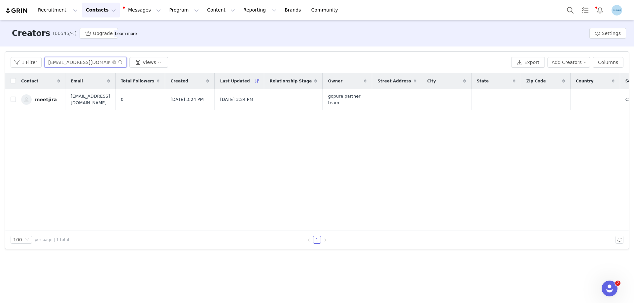
click at [76, 65] on input "[EMAIL_ADDRESS][DOMAIN_NAME]" at bounding box center [85, 62] width 83 height 11
paste input "leeleemarie81@icloud"
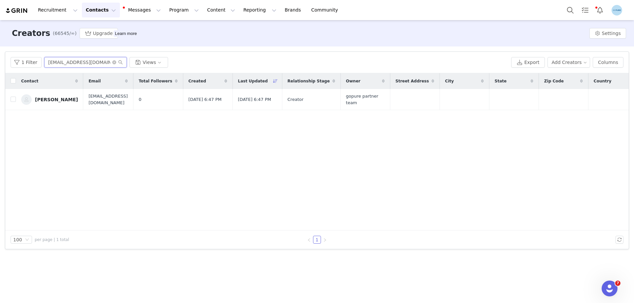
click at [72, 64] on input "leeleemarie81@icloud.com" at bounding box center [85, 62] width 83 height 11
paste input "renner68138@gmail"
click at [60, 62] on input "renner68138@gmail.com" at bounding box center [85, 62] width 83 height 11
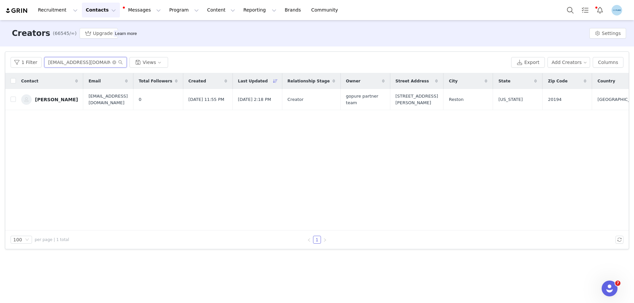
click at [60, 62] on input "renner68138@gmail.com" at bounding box center [85, 62] width 83 height 11
paste input "tianna.todriquez@yahoo"
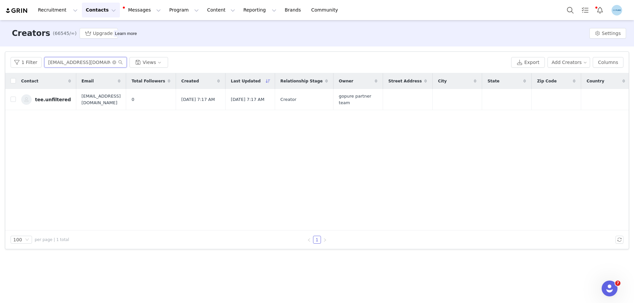
click at [90, 61] on input "tianna.todriquez@yahoo.com" at bounding box center [85, 62] width 83 height 11
click at [90, 62] on input "tianna.todriquez@yahoo.com" at bounding box center [85, 62] width 83 height 11
paste input "jessicalross23@gmail"
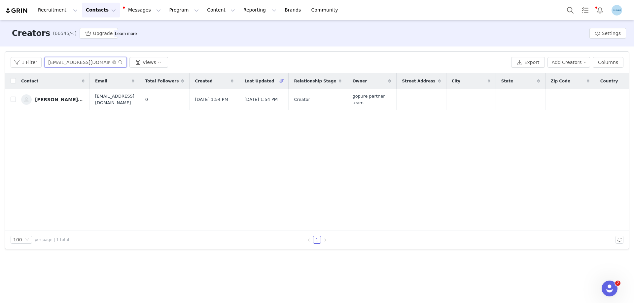
click at [80, 64] on input "jessicalross23@gmail.com" at bounding box center [85, 62] width 83 height 11
paste input "debdozier1471"
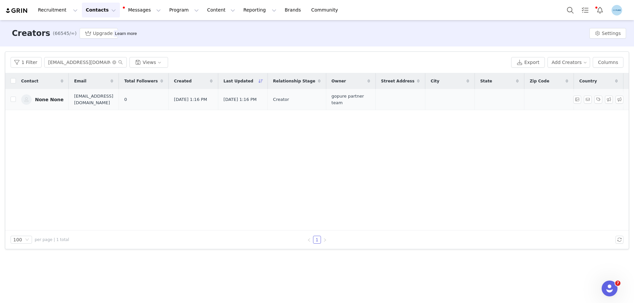
drag, startPoint x: 51, startPoint y: 95, endPoint x: 51, endPoint y: 99, distance: 3.3
click at [92, 64] on input "debdozier1471@gmail.com" at bounding box center [85, 62] width 83 height 11
paste input "jenstandifer4@yahoo"
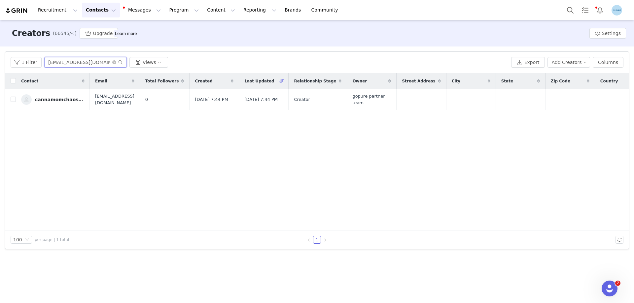
click at [75, 61] on input "jenstandifer4@yahoo.com" at bounding box center [85, 62] width 83 height 11
paste input "mariana_5572@icloud"
click at [75, 62] on input "mariana_5572@icloud.com" at bounding box center [85, 62] width 83 height 11
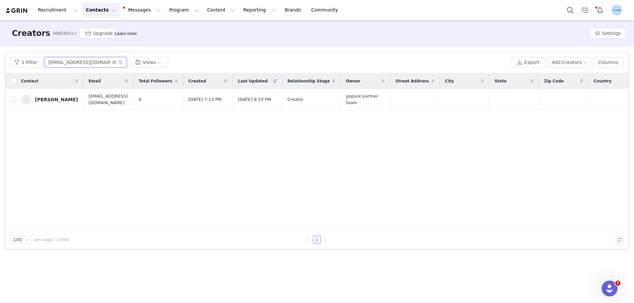
click at [75, 62] on input "mariana_5572@icloud.com" at bounding box center [85, 62] width 83 height 11
paste input "kdewitt1989@yahoo"
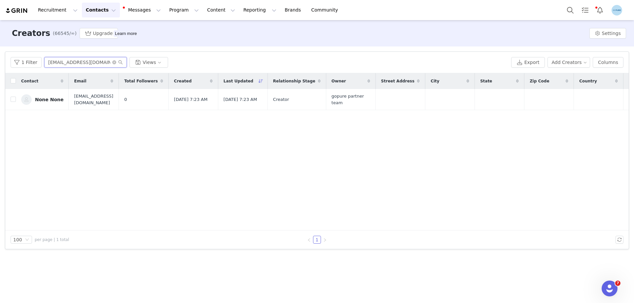
click at [96, 65] on input "kdewitt1989@yahoo.com" at bounding box center [85, 62] width 83 height 11
paste input "randileem"
click at [72, 62] on input "randileem@yahoo.com" at bounding box center [85, 62] width 83 height 11
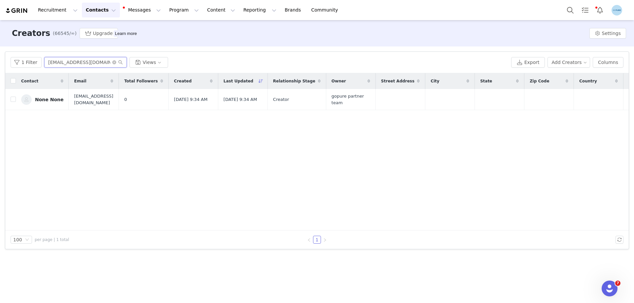
click at [72, 62] on input "randileem@yahoo.com" at bounding box center [85, 62] width 83 height 11
paste input "bwilkes396@gmail"
click at [70, 62] on input "bwilkes396@gmail.com" at bounding box center [85, 62] width 83 height 11
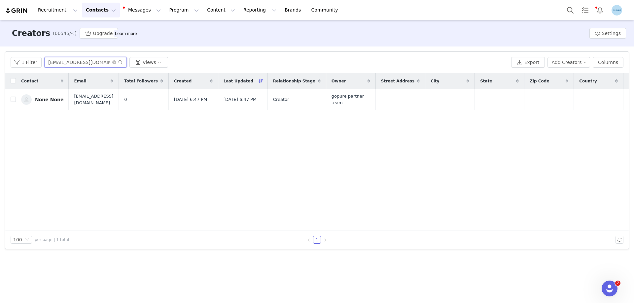
click at [70, 62] on input "bwilkes396@gmail.com" at bounding box center [85, 62] width 83 height 11
paste input "velazquezz.jesss"
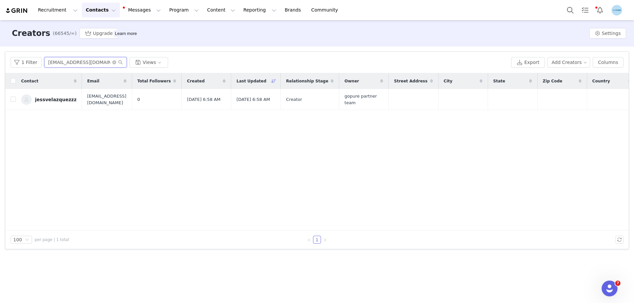
click at [79, 60] on input "velazquezz.jesss@gmail.com" at bounding box center [85, 62] width 83 height 11
paste input "haleyyy67"
click at [59, 61] on input "haleyyy67@gmail.com" at bounding box center [85, 62] width 83 height 11
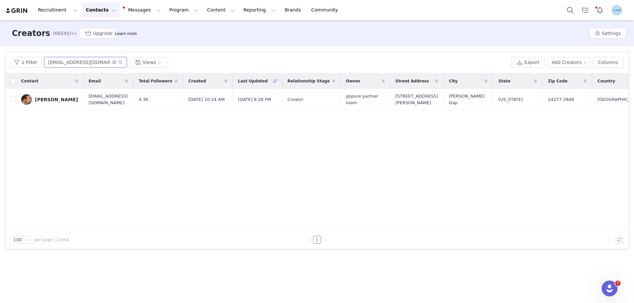
click at [59, 61] on input "haleyyy67@gmail.com" at bounding box center [85, 62] width 83 height 11
paste input "brooke.jackson@workreadyu.org"
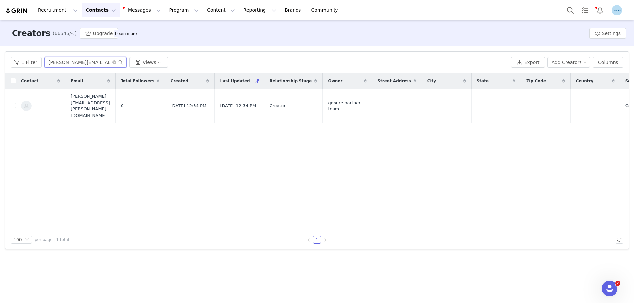
click at [67, 60] on input "brooke.jackson@workreadyu.org" at bounding box center [85, 62] width 83 height 11
paste input "siobhanbrady83@yahoo.com"
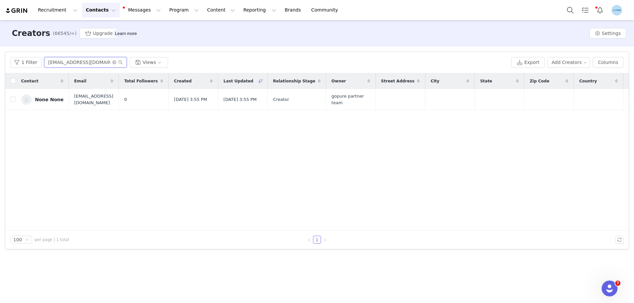
click at [56, 66] on input "siobhanbrady83@yahoo.com" at bounding box center [85, 62] width 83 height 11
paste input "ratskevich.i.o@gmail"
click at [76, 63] on input "ratskevich.i.o@gmail.com" at bounding box center [85, 62] width 83 height 11
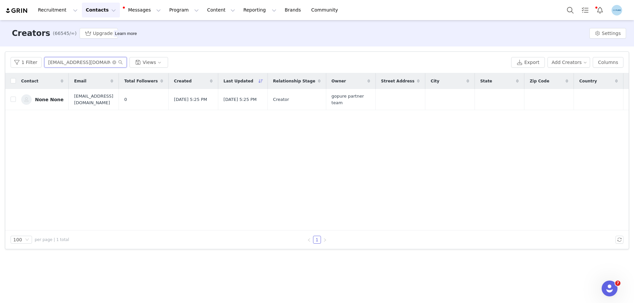
click at [76, 63] on input "ratskevich.i.o@gmail.com" at bounding box center [85, 62] width 83 height 11
paste input "bwlstyles"
click at [69, 66] on input "bwlstyles@gmail.com" at bounding box center [85, 62] width 83 height 11
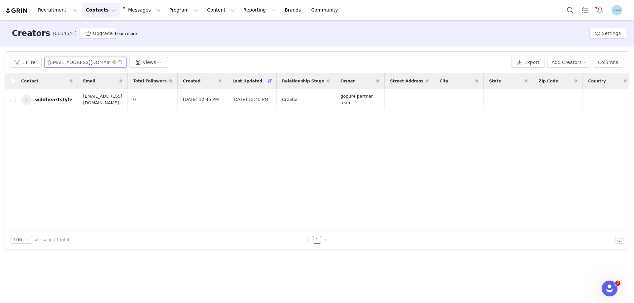
click at [69, 66] on input "bwlstyles@gmail.com" at bounding box center [85, 62] width 83 height 11
paste input "soyrosam12"
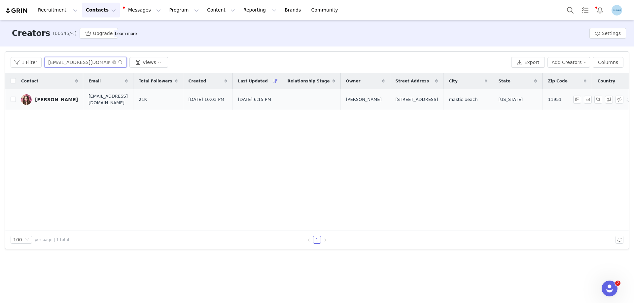
type input "soyrosam12@gmail.com"
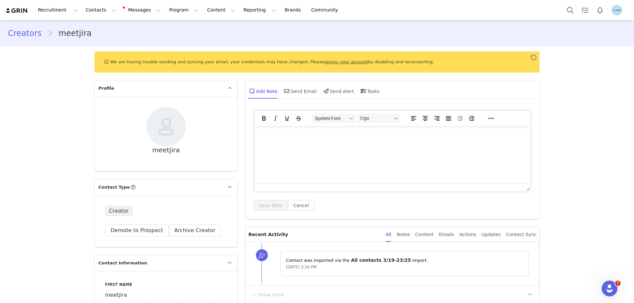
scroll to position [132, 0]
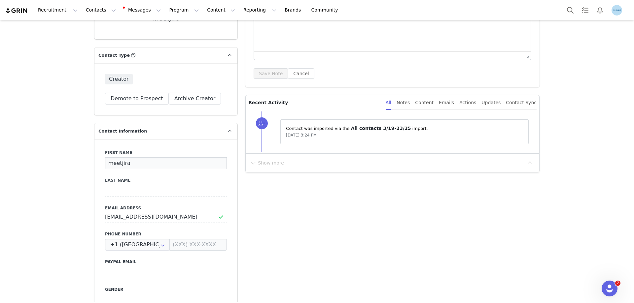
click at [119, 165] on input "meetjira" at bounding box center [166, 163] width 122 height 12
paste input "[PERSON_NAME]"
click at [125, 165] on input "[PERSON_NAME]" at bounding box center [166, 163] width 122 height 12
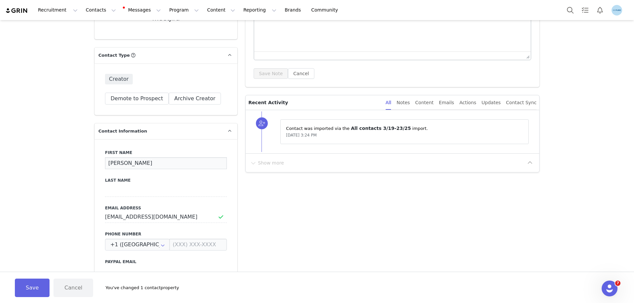
click at [125, 165] on input "[PERSON_NAME]" at bounding box center [166, 163] width 122 height 12
type input "Jira"
click at [114, 190] on input at bounding box center [166, 191] width 122 height 12
paste input "Yeats"
type input "Yeats"
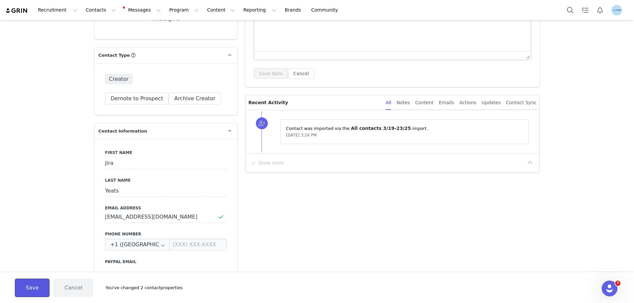
click at [35, 290] on button "Save" at bounding box center [32, 288] width 35 height 18
type input "Jira"
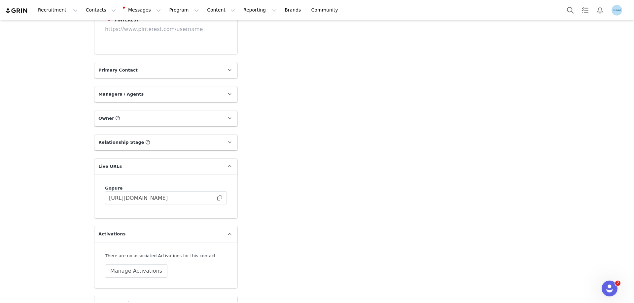
scroll to position [924, 0]
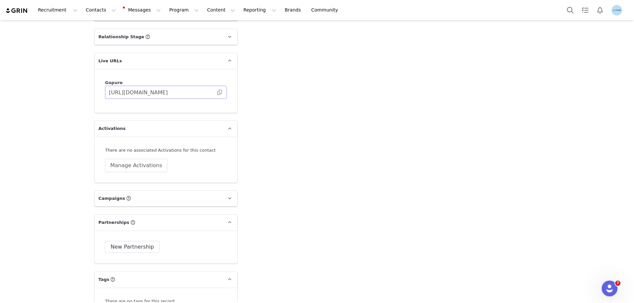
click at [217, 92] on span at bounding box center [219, 92] width 7 height 0
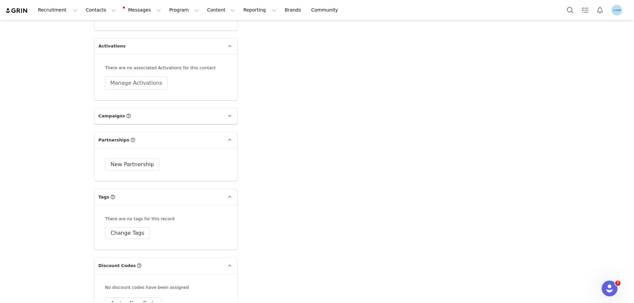
scroll to position [1023, 0]
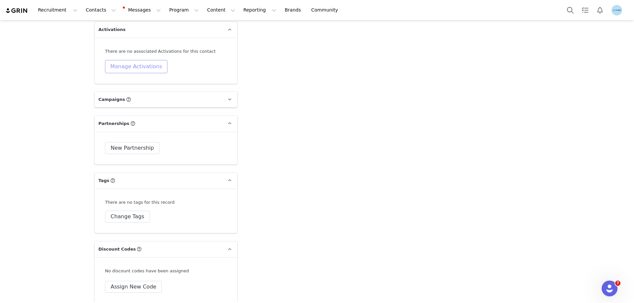
click at [131, 69] on button "Manage Activations" at bounding box center [136, 66] width 62 height 13
click at [126, 90] on div "Select Activation" at bounding box center [116, 92] width 64 height 10
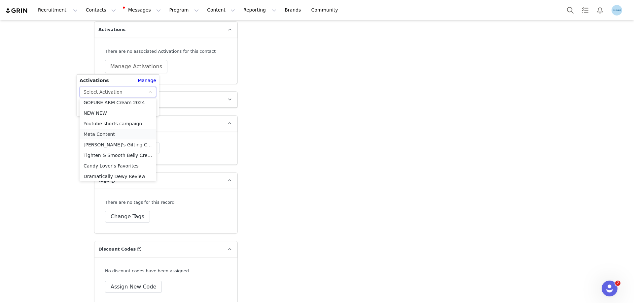
scroll to position [269, 0]
click at [106, 132] on li "Meta Content" at bounding box center [118, 132] width 77 height 11
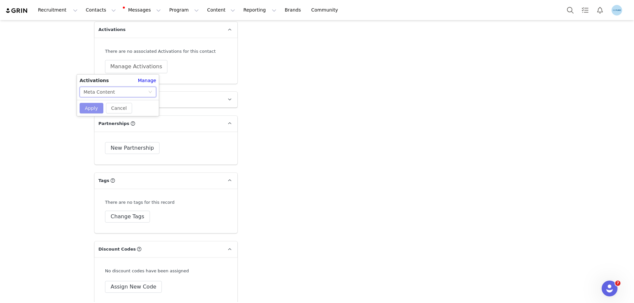
click at [98, 108] on button "Apply" at bounding box center [92, 108] width 24 height 11
click at [129, 218] on button "Change Tags" at bounding box center [127, 217] width 45 height 12
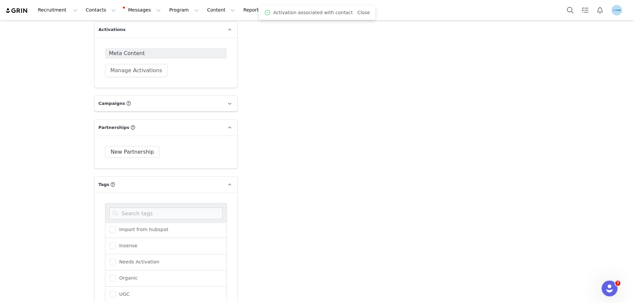
scroll to position [81, 0]
click at [112, 249] on span at bounding box center [112, 249] width 7 height 7
click at [116, 246] on input "Needs Activation" at bounding box center [116, 246] width 0 height 0
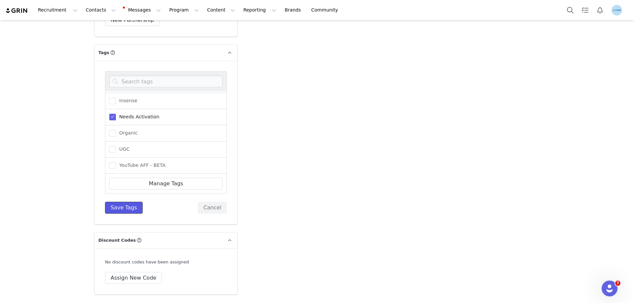
click at [112, 205] on button "Save Tags" at bounding box center [124, 208] width 38 height 12
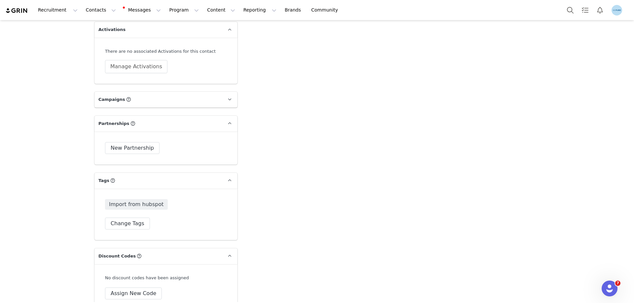
scroll to position [990, 0]
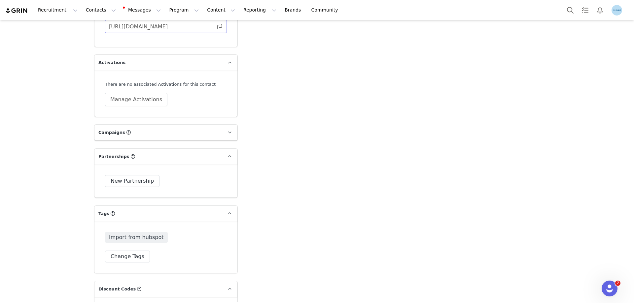
click at [217, 26] on span at bounding box center [219, 26] width 7 height 0
click at [136, 95] on button "Manage Activations" at bounding box center [136, 99] width 62 height 13
click at [129, 123] on div "Select Activation" at bounding box center [116, 125] width 64 height 10
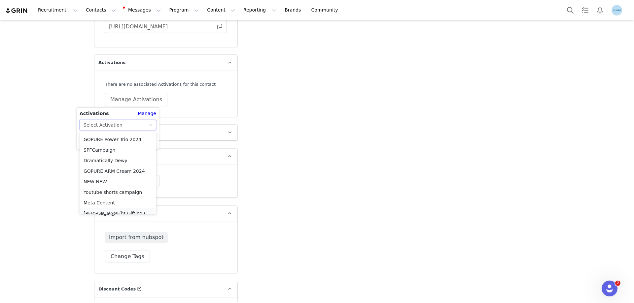
scroll to position [269, 0]
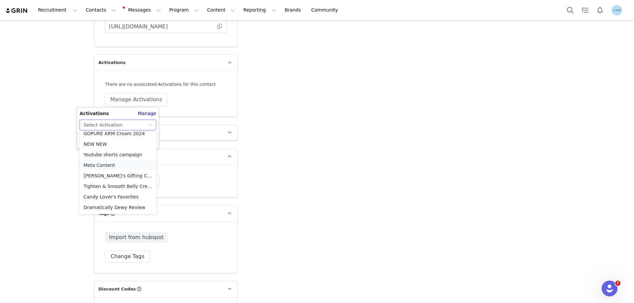
click at [102, 166] on li "Meta Content" at bounding box center [118, 165] width 77 height 11
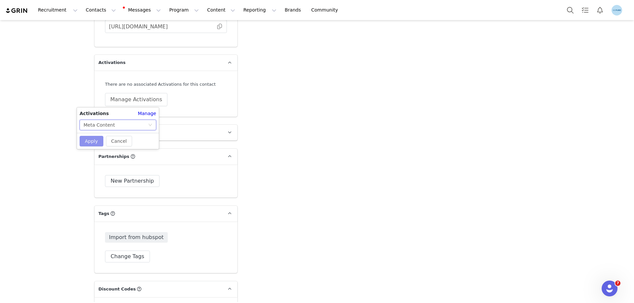
click at [93, 142] on button "Apply" at bounding box center [92, 141] width 24 height 11
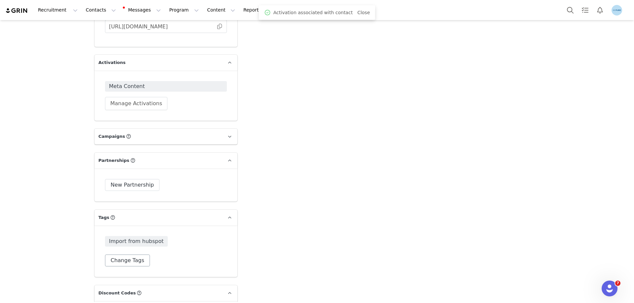
scroll to position [1099, 0]
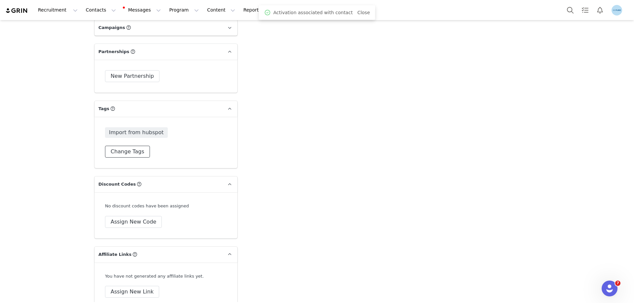
click at [132, 151] on button "Change Tags" at bounding box center [127, 152] width 45 height 12
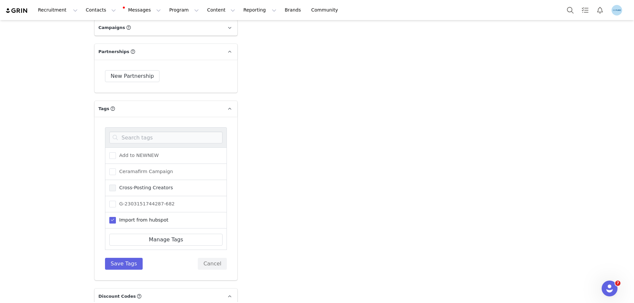
scroll to position [66, 0]
click at [133, 188] on span "Needs Activation" at bounding box center [138, 187] width 44 height 6
click at [116, 184] on input "Needs Activation" at bounding box center [116, 184] width 0 height 0
click at [123, 261] on button "Save Tags" at bounding box center [124, 264] width 38 height 12
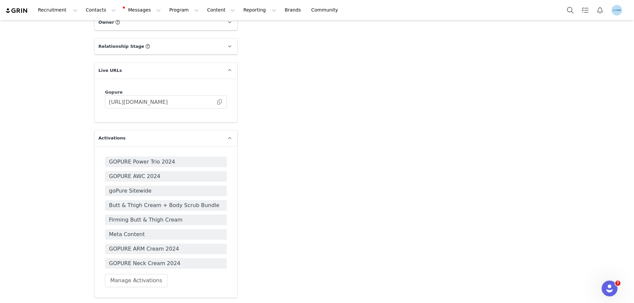
scroll to position [990, 0]
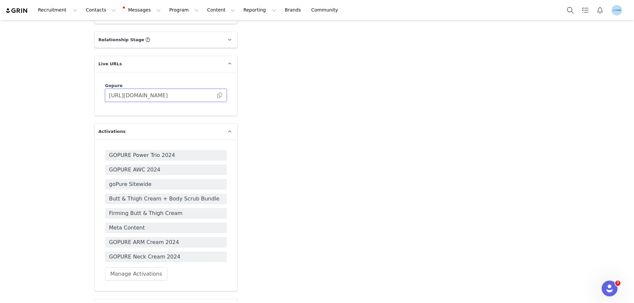
click at [218, 89] on input "[URL][DOMAIN_NAME]" at bounding box center [166, 95] width 122 height 13
click at [218, 95] on span at bounding box center [219, 95] width 7 height 0
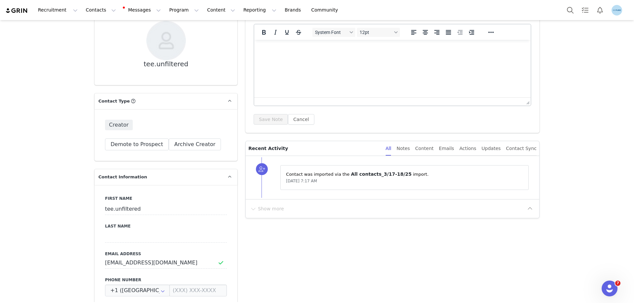
scroll to position [99, 0]
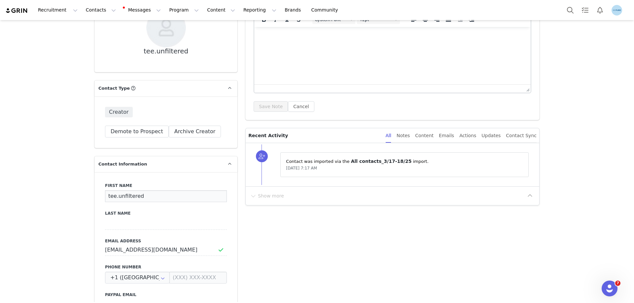
click at [120, 197] on input "tee.unfiltered" at bounding box center [166, 196] width 122 height 12
paste input "[PERSON_NAME]"
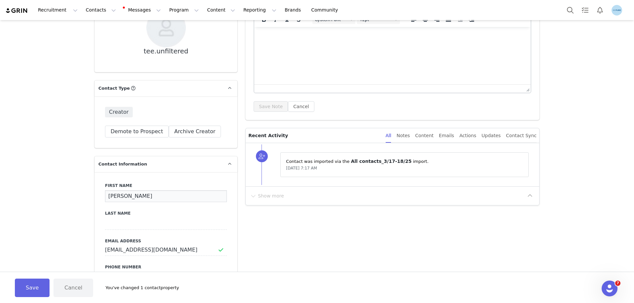
click at [130, 196] on input "[PERSON_NAME]" at bounding box center [166, 196] width 122 height 12
type input "Tianna"
click at [107, 224] on input at bounding box center [166, 224] width 122 height 12
paste input "Todriquez"
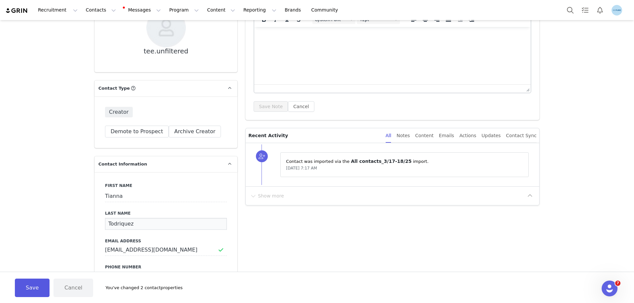
type input "Todriquez"
click at [32, 287] on button "Save" at bounding box center [32, 288] width 35 height 18
type input "Tianna"
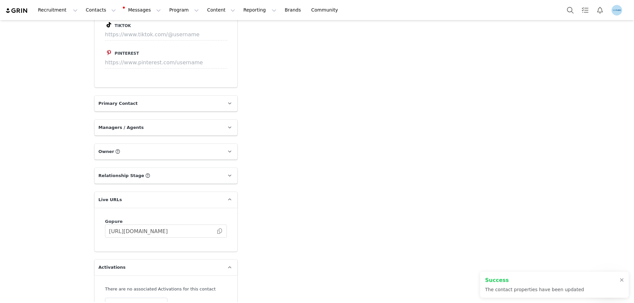
scroll to position [858, 0]
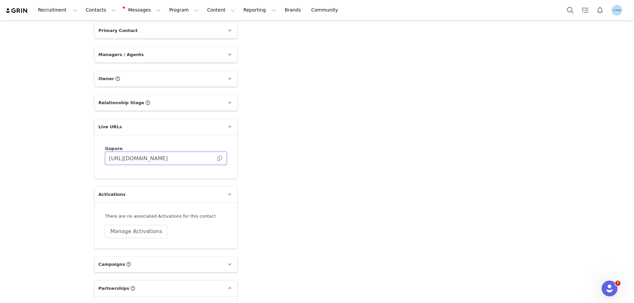
click at [218, 161] on input "[URL][DOMAIN_NAME]" at bounding box center [166, 158] width 122 height 13
click at [218, 158] on span at bounding box center [219, 158] width 7 height 0
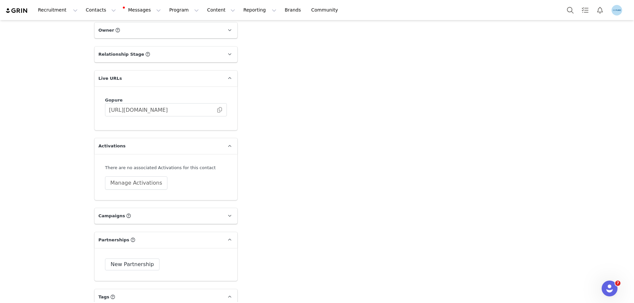
scroll to position [957, 0]
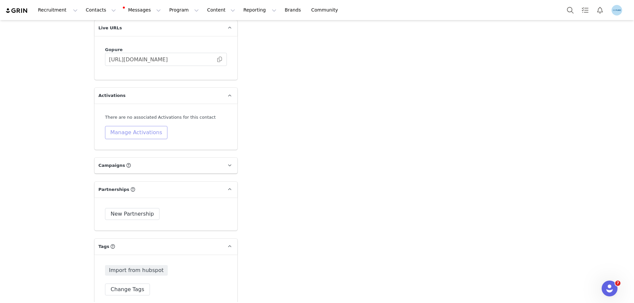
click at [135, 131] on button "Manage Activations" at bounding box center [136, 132] width 62 height 13
click at [123, 157] on div "Select Activation" at bounding box center [116, 158] width 64 height 10
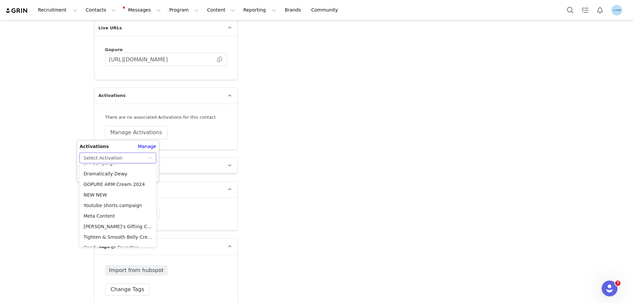
scroll to position [269, 0]
click at [97, 195] on li "Meta Content" at bounding box center [118, 198] width 77 height 11
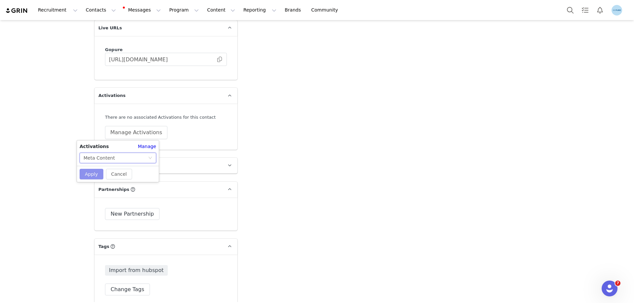
click at [92, 174] on button "Apply" at bounding box center [92, 174] width 24 height 11
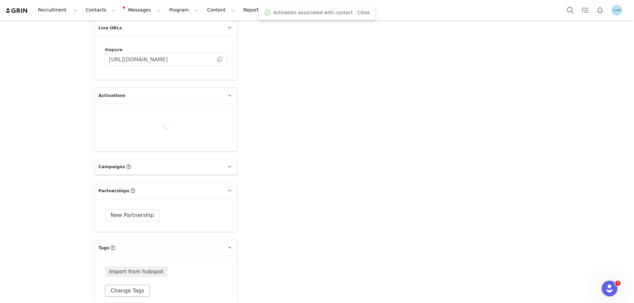
scroll to position [1056, 0]
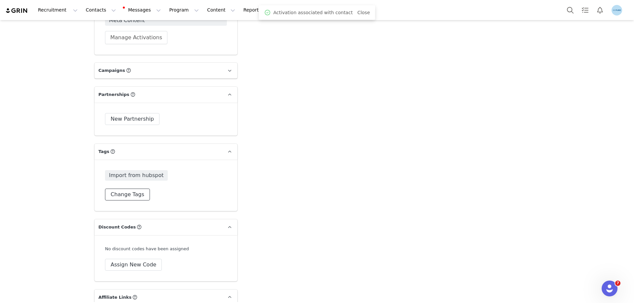
click at [125, 195] on button "Change Tags" at bounding box center [127, 195] width 45 height 12
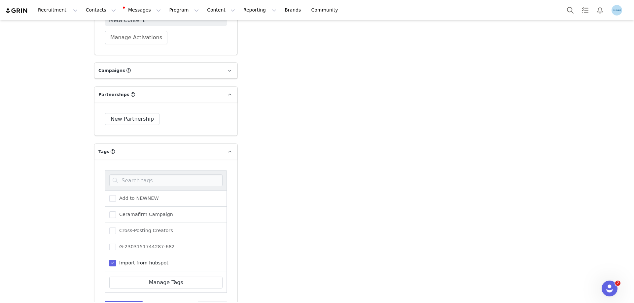
scroll to position [81, 0]
click at [122, 213] on span "Needs Activation" at bounding box center [138, 216] width 44 height 6
click at [116, 213] on input "Needs Activation" at bounding box center [116, 213] width 0 height 0
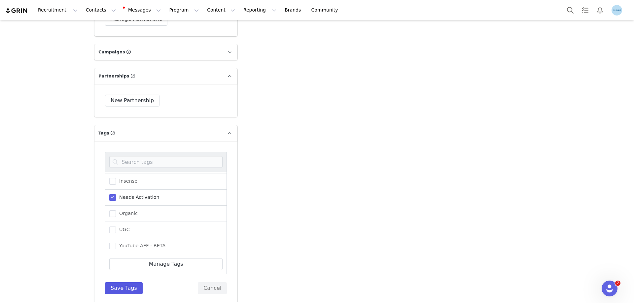
scroll to position [1089, 0]
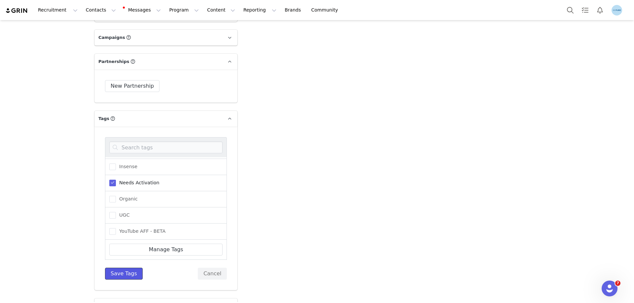
click at [120, 271] on button "Save Tags" at bounding box center [124, 274] width 38 height 12
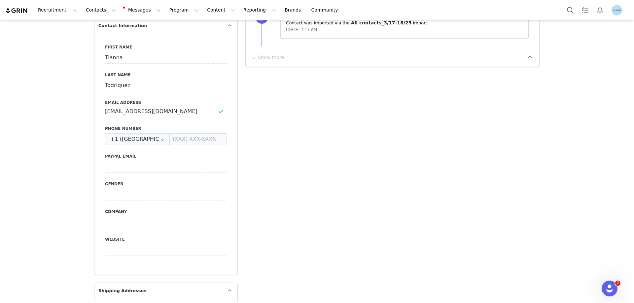
scroll to position [231, 0]
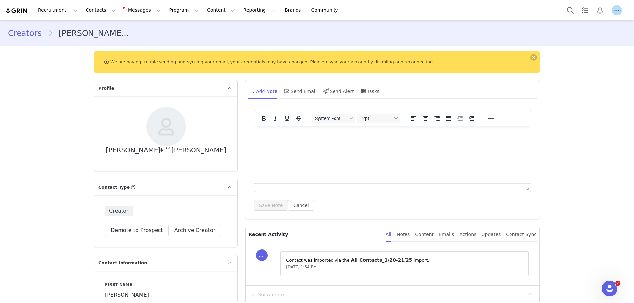
scroll to position [132, 0]
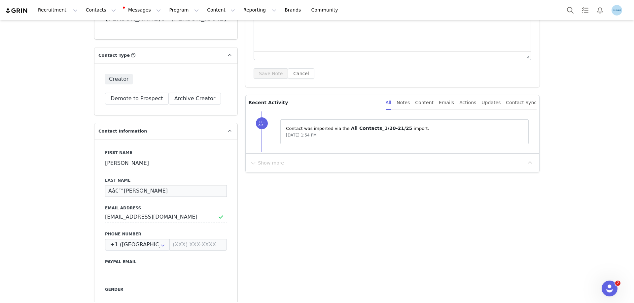
click at [118, 194] on input "Aâ€™[PERSON_NAME]" at bounding box center [166, 191] width 122 height 12
paste input "[PERSON_NAME]"
type input "[PERSON_NAME]"
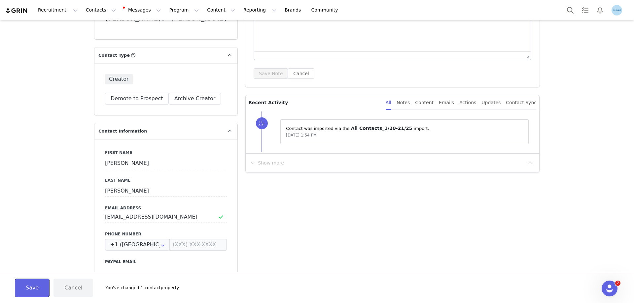
drag, startPoint x: 29, startPoint y: 288, endPoint x: 38, endPoint y: 285, distance: 9.7
click at [29, 288] on button "Save" at bounding box center [32, 288] width 35 height 18
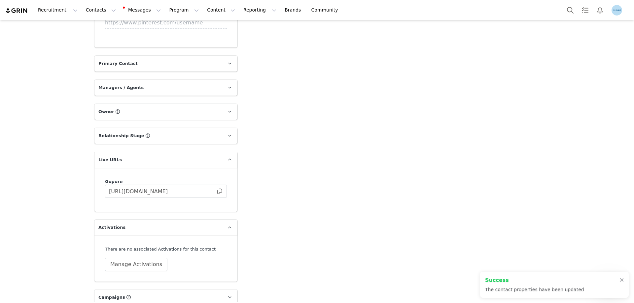
scroll to position [957, 0]
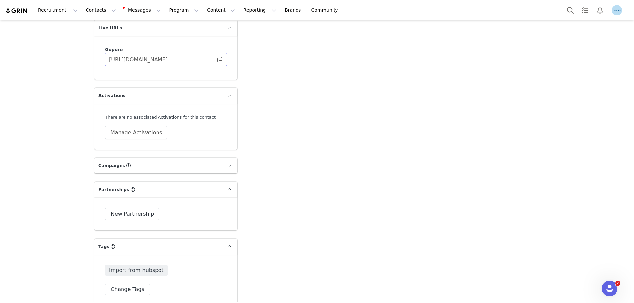
click at [218, 59] on span at bounding box center [219, 59] width 7 height 0
click at [134, 131] on button "Manage Activations" at bounding box center [136, 132] width 62 height 13
click at [122, 157] on div "Select Activation" at bounding box center [116, 158] width 64 height 10
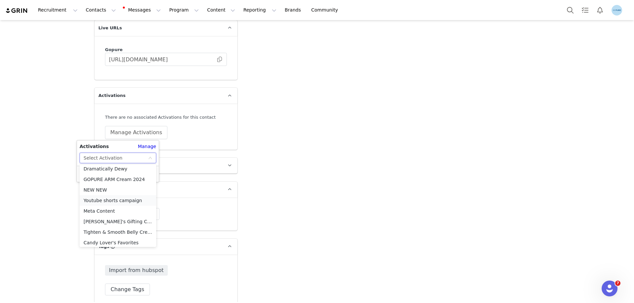
scroll to position [269, 0]
click at [106, 198] on li "Meta Content" at bounding box center [118, 198] width 77 height 11
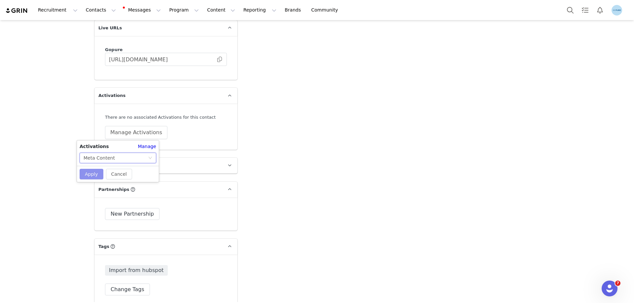
click at [95, 174] on button "Apply" at bounding box center [92, 174] width 24 height 11
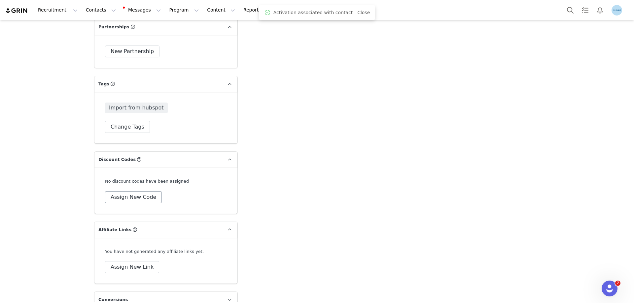
scroll to position [1155, 0]
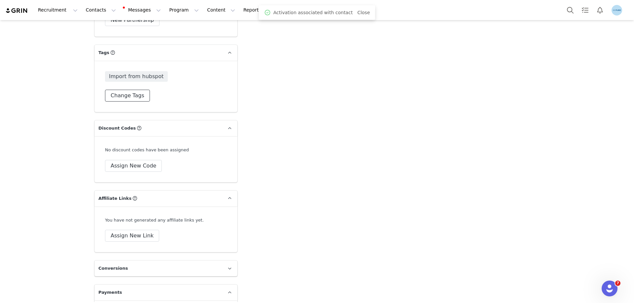
click at [127, 92] on button "Change Tags" at bounding box center [127, 96] width 45 height 12
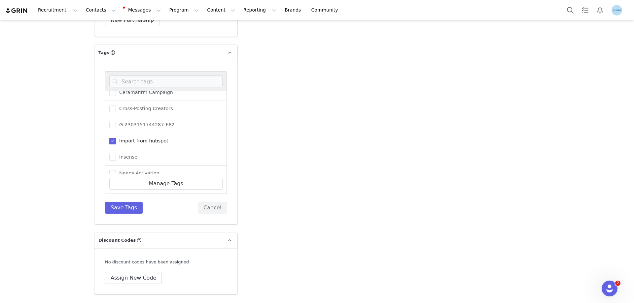
scroll to position [66, 0]
click at [129, 130] on span "Needs Activation" at bounding box center [138, 130] width 44 height 6
click at [116, 127] on input "Needs Activation" at bounding box center [116, 127] width 0 height 0
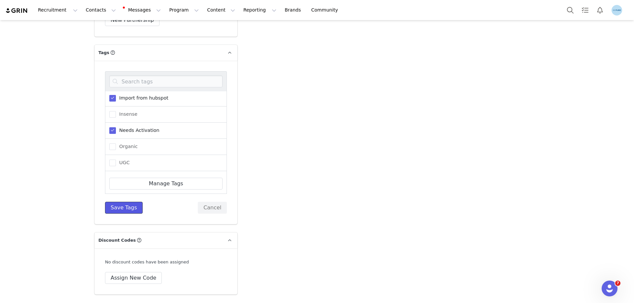
click at [116, 206] on button "Save Tags" at bounding box center [124, 208] width 38 height 12
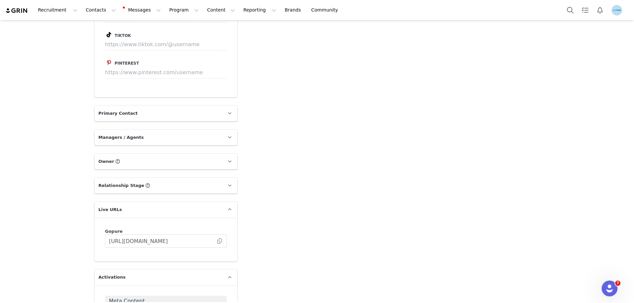
scroll to position [759, 0]
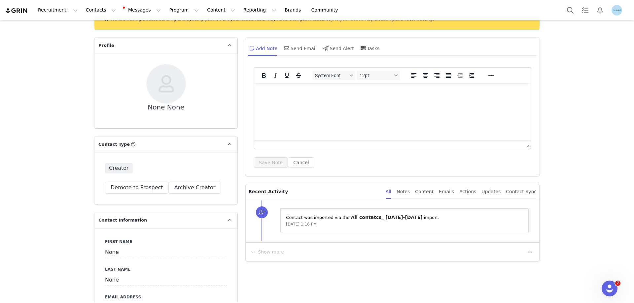
scroll to position [99, 0]
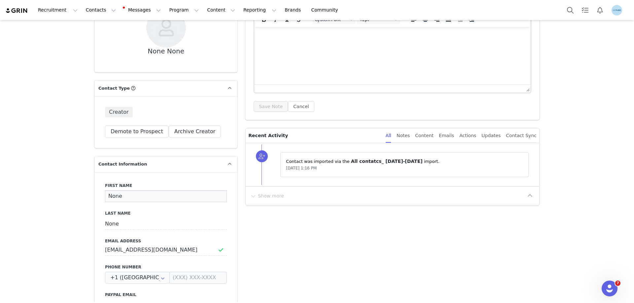
drag, startPoint x: 108, startPoint y: 196, endPoint x: 117, endPoint y: 197, distance: 8.3
click at [108, 196] on input "None" at bounding box center [166, 196] width 122 height 12
click at [109, 195] on input "None" at bounding box center [166, 196] width 122 height 12
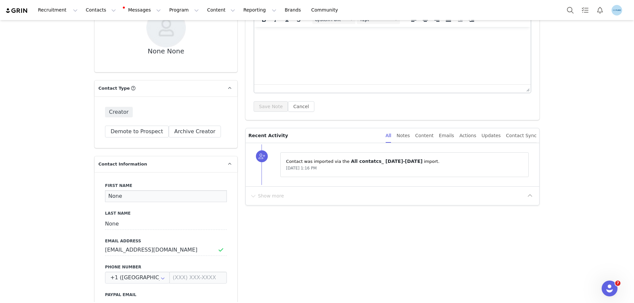
click at [109, 195] on input "None" at bounding box center [166, 196] width 122 height 12
click at [106, 197] on input "None" at bounding box center [166, 196] width 122 height 12
click at [107, 197] on input "None" at bounding box center [166, 196] width 122 height 12
click at [107, 196] on input "None" at bounding box center [166, 196] width 122 height 12
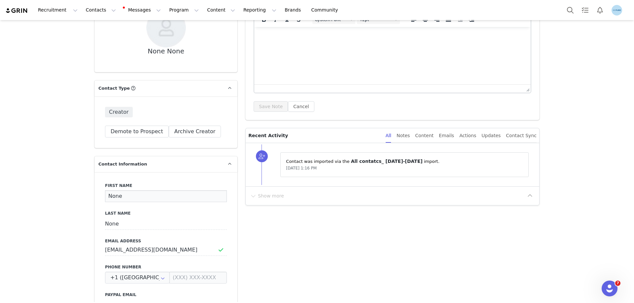
click at [107, 196] on input "None" at bounding box center [166, 196] width 122 height 12
paste input "[PERSON_NAME]"
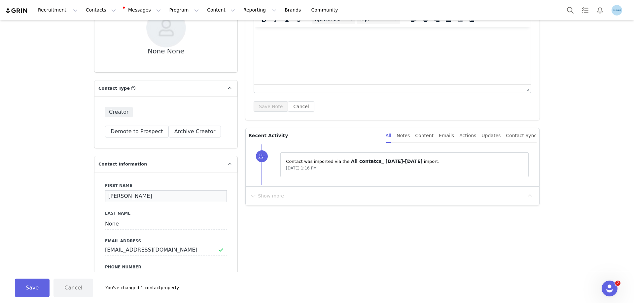
click at [124, 195] on input "[PERSON_NAME]" at bounding box center [166, 196] width 122 height 12
type input "Deb"
click at [111, 226] on input "None" at bounding box center [166, 224] width 122 height 12
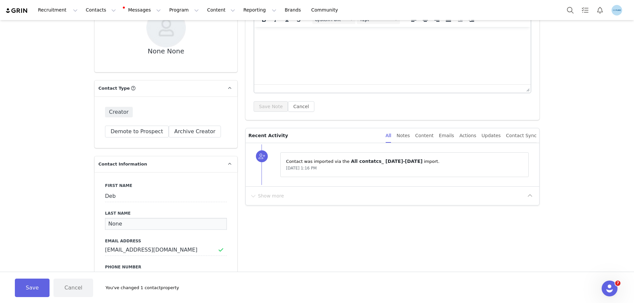
paste input "Dozier"
type input "Dozier"
click at [31, 286] on button "Save" at bounding box center [32, 288] width 35 height 18
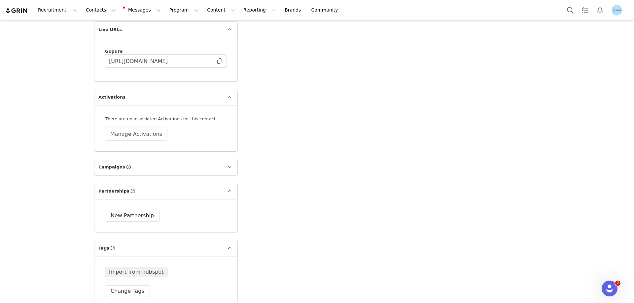
scroll to position [957, 0]
click at [143, 129] on button "Manage Activations" at bounding box center [136, 132] width 62 height 13
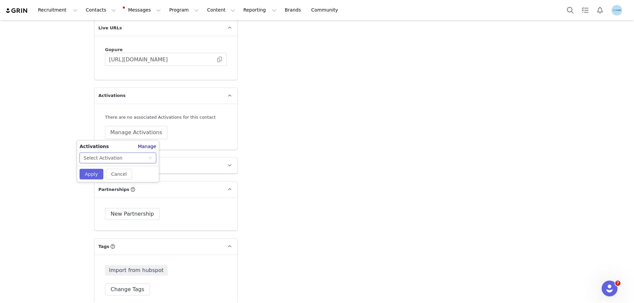
click at [124, 160] on div "Select Activation" at bounding box center [116, 158] width 64 height 10
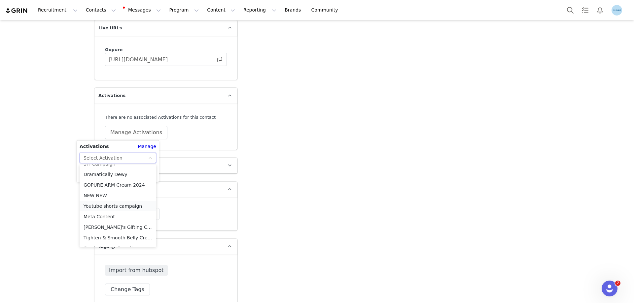
scroll to position [269, 0]
click at [102, 198] on li "Meta Content" at bounding box center [118, 198] width 77 height 11
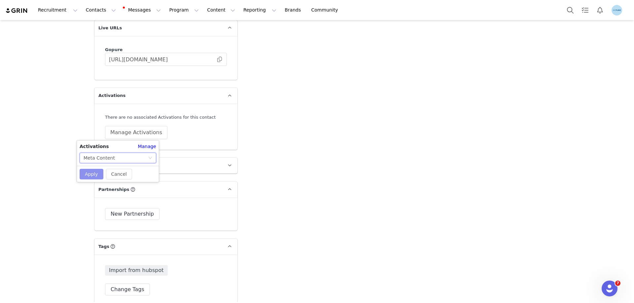
click at [93, 173] on button "Apply" at bounding box center [92, 174] width 24 height 11
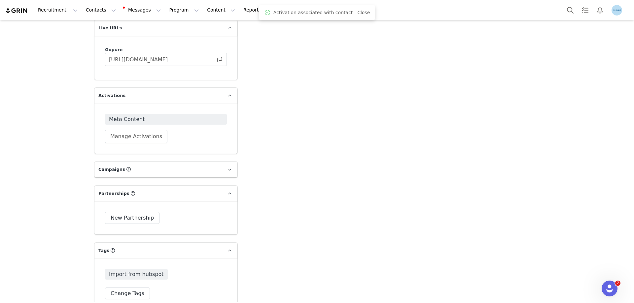
scroll to position [1056, 0]
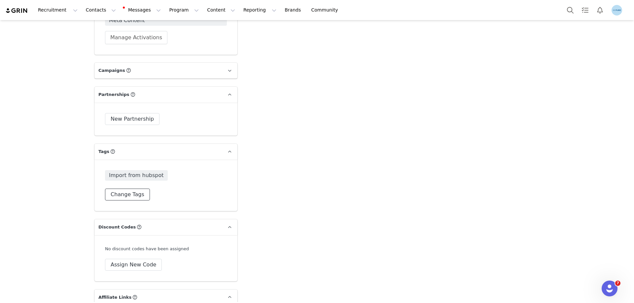
click at [126, 194] on button "Change Tags" at bounding box center [127, 195] width 45 height 12
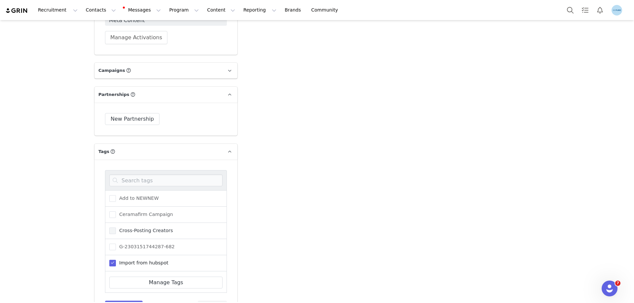
scroll to position [66, 0]
click at [138, 227] on span "Needs Activation" at bounding box center [138, 229] width 44 height 6
click at [116, 226] on input "Needs Activation" at bounding box center [116, 226] width 0 height 0
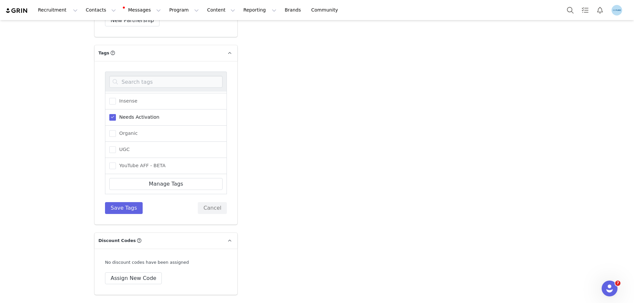
scroll to position [1155, 0]
click at [121, 208] on button "Save Tags" at bounding box center [124, 208] width 38 height 12
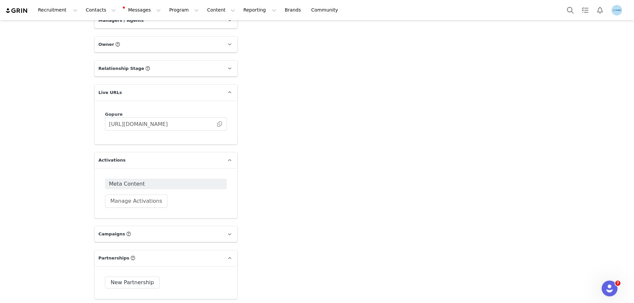
scroll to position [891, 0]
click at [218, 125] on span at bounding box center [219, 125] width 7 height 0
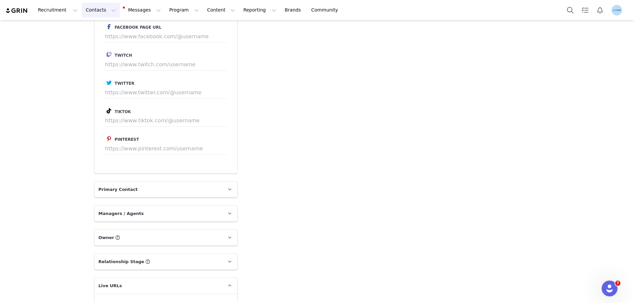
scroll to position [693, 0]
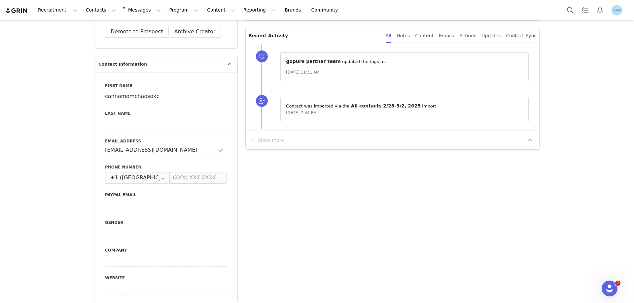
scroll to position [198, 0]
click at [128, 97] on input "cannamomchaosokc" at bounding box center [166, 97] width 122 height 12
paste input "[PERSON_NAME]"
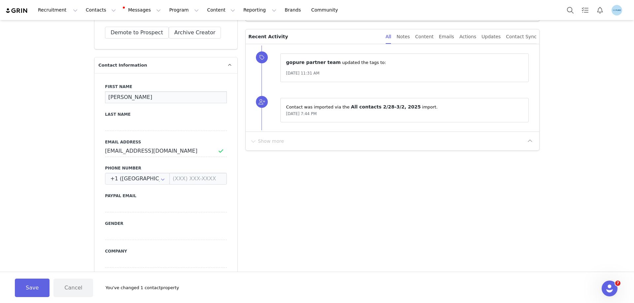
click at [132, 97] on input "[PERSON_NAME]" at bounding box center [166, 97] width 122 height 12
type input "Jen"
click at [112, 127] on input at bounding box center [166, 125] width 122 height 12
paste input "Standifer"
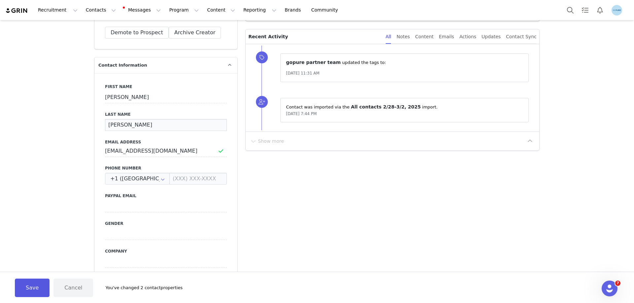
type input "Standifer"
click at [32, 287] on button "Save" at bounding box center [32, 288] width 35 height 18
type input "Jen"
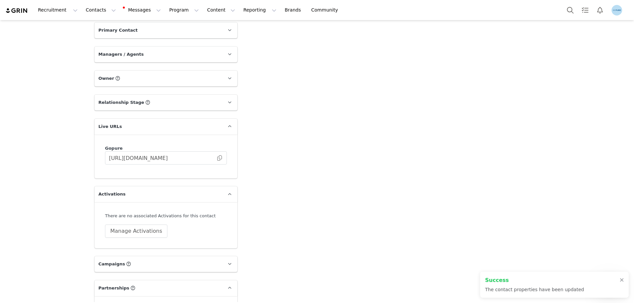
scroll to position [924, 0]
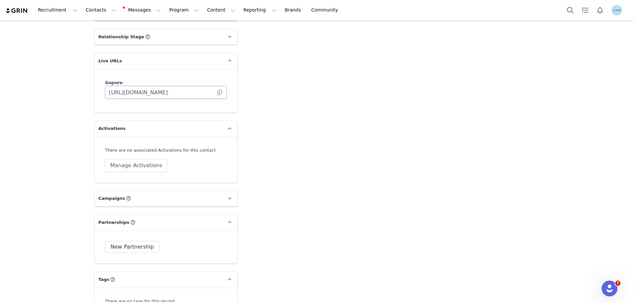
click at [218, 92] on span at bounding box center [219, 92] width 7 height 0
click at [147, 167] on button "Manage Activations" at bounding box center [136, 165] width 62 height 13
click at [141, 194] on div "Select Activation" at bounding box center [116, 191] width 64 height 10
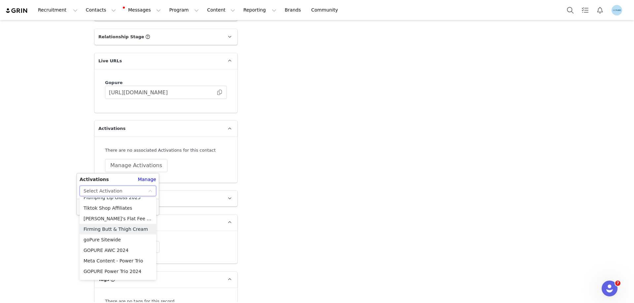
scroll to position [269, 0]
click at [108, 233] on li "Meta Content" at bounding box center [118, 231] width 77 height 11
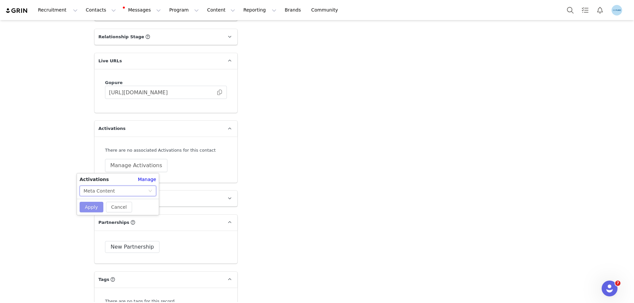
click at [97, 207] on button "Apply" at bounding box center [92, 207] width 24 height 11
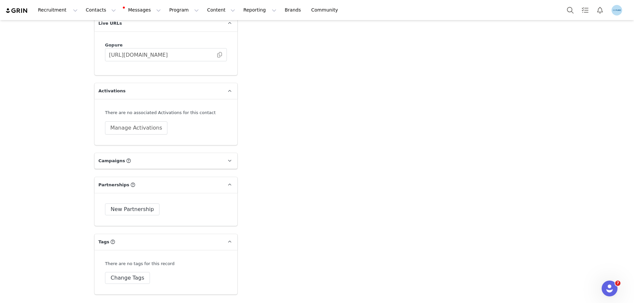
scroll to position [1023, 0]
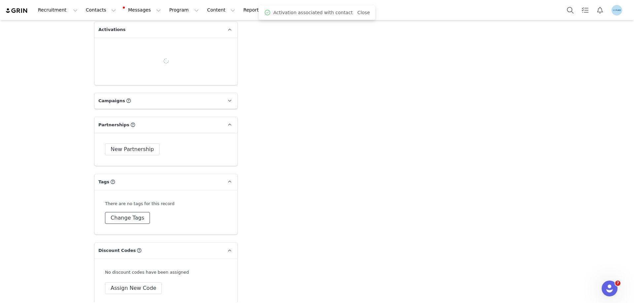
click at [126, 218] on button "Change Tags" at bounding box center [127, 218] width 45 height 12
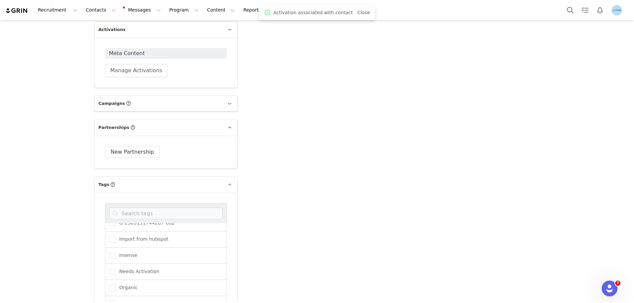
scroll to position [66, 0]
click at [111, 263] on span at bounding box center [112, 262] width 7 height 7
click at [116, 259] on input "Needs Activation" at bounding box center [116, 259] width 0 height 0
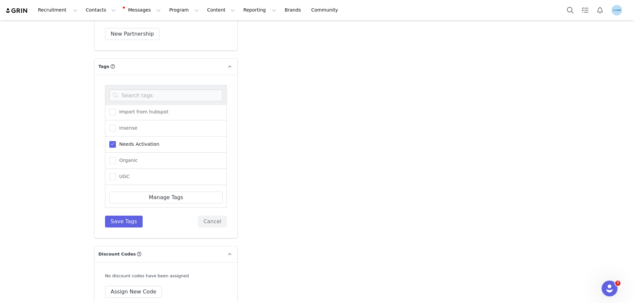
scroll to position [1155, 0]
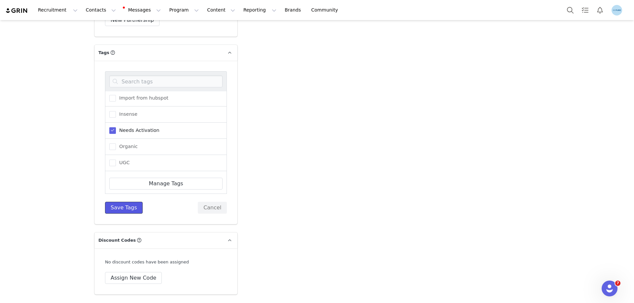
click at [121, 205] on button "Save Tags" at bounding box center [124, 208] width 38 height 12
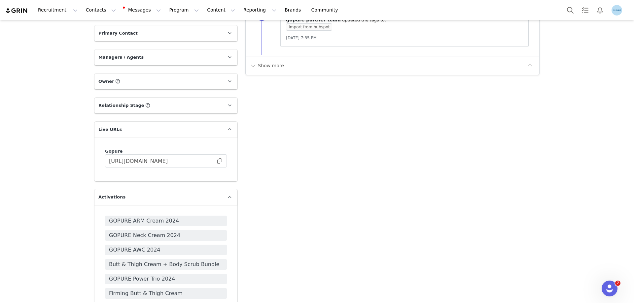
scroll to position [891, 0]
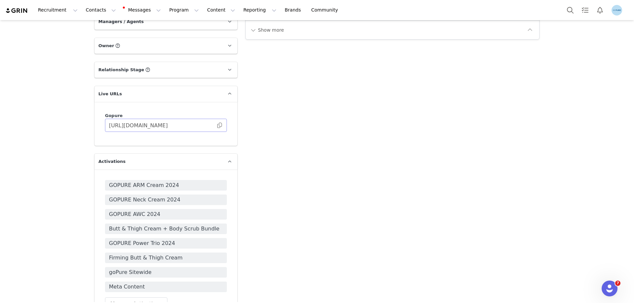
click at [217, 125] on span at bounding box center [219, 125] width 7 height 0
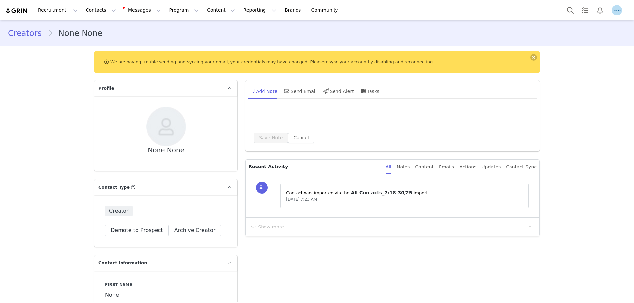
scroll to position [0, 0]
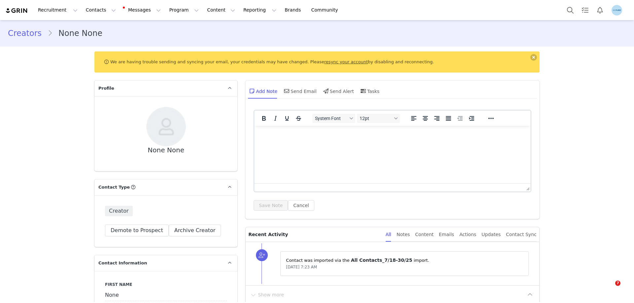
click at [110, 289] on input "None" at bounding box center [166, 295] width 122 height 12
paste input "Krystal DeWitt"
click at [127, 289] on input "Krystal DeWitt" at bounding box center [166, 295] width 122 height 12
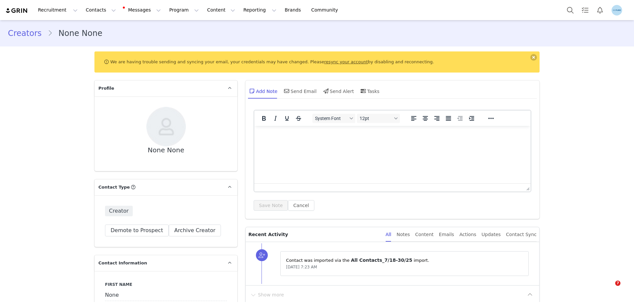
type input "Krystal"
paste input "DeWitt"
type input "DeWitt"
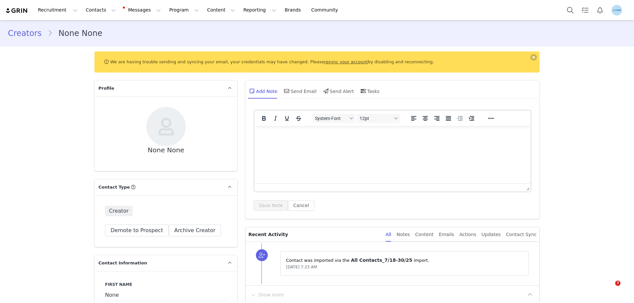
type input "Krystal"
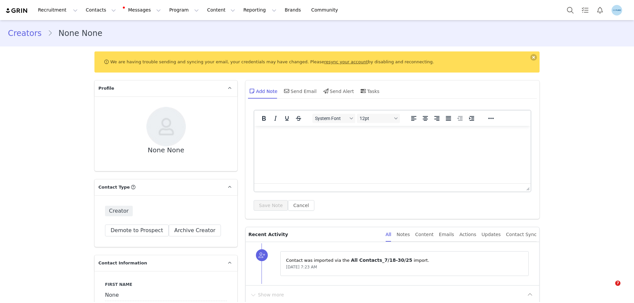
click div "Select Activation"
click li "Meta Content"
click button "Apply"
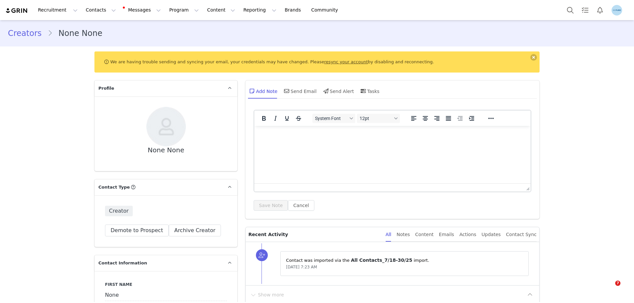
scroll to position [33, 0]
click span "Needs Activation"
click input "Needs Activation"
click button "Save Tags"
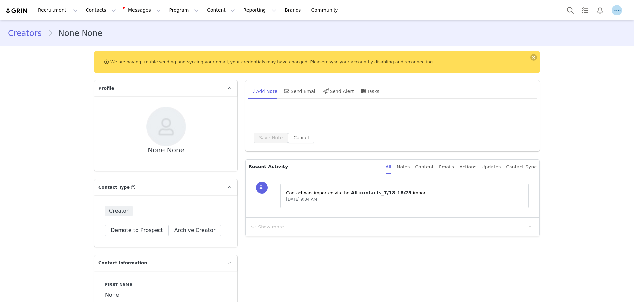
scroll to position [0, 0]
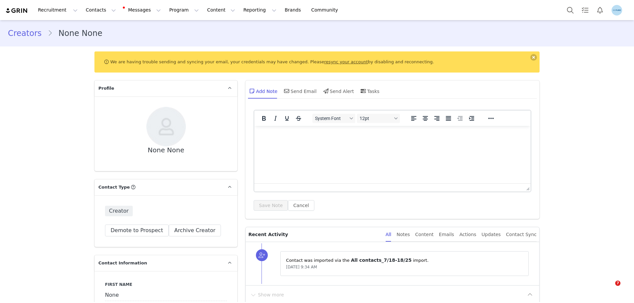
click at [115, 289] on input "None" at bounding box center [166, 295] width 122 height 12
paste input "[PERSON_NAME]"
click at [129, 289] on input "[PERSON_NAME]" at bounding box center [166, 295] width 122 height 12
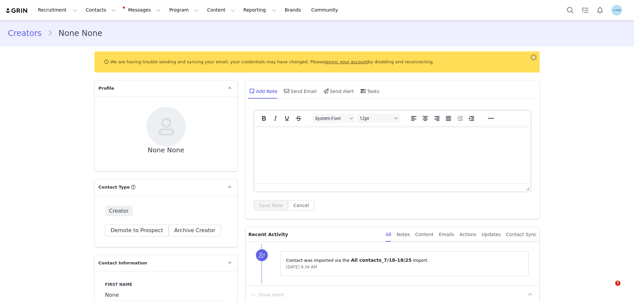
type input "[PERSON_NAME]"
paste input "[PERSON_NAME]"
type input "[PERSON_NAME]"
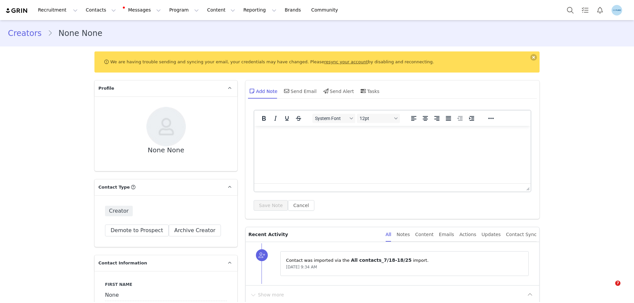
type input "[PERSON_NAME]"
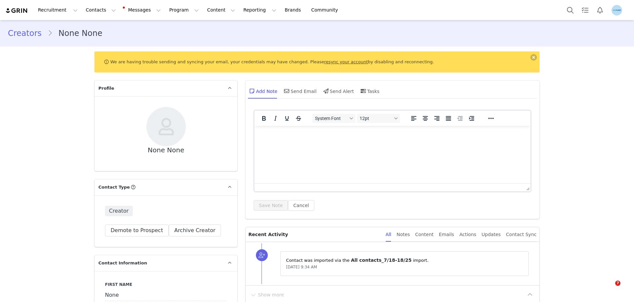
click div "Select Activation"
click li "Meta Content"
click button "Apply"
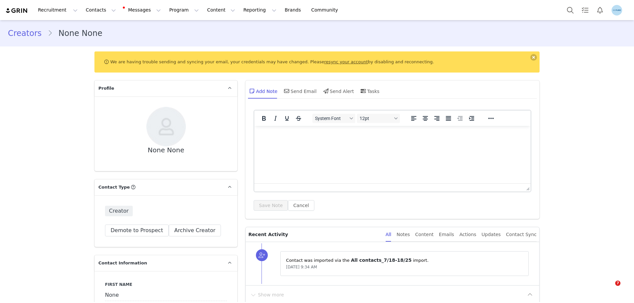
scroll to position [66, 0]
click span "Needs Activation"
click input "Needs Activation"
click button "Save Tags"
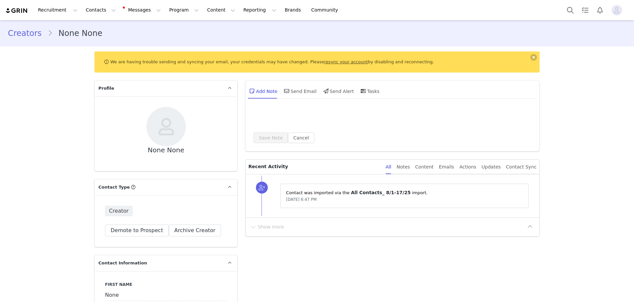
scroll to position [0, 0]
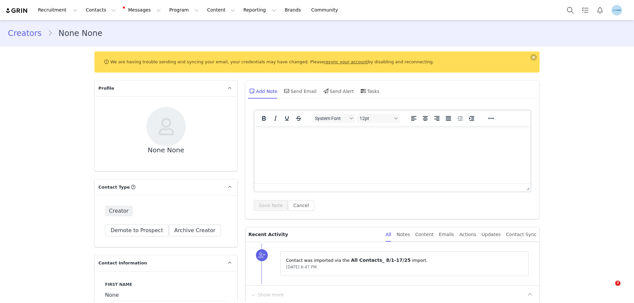
click at [113, 289] on input "None" at bounding box center [166, 295] width 122 height 12
paste input "Brenda Wilkes"
click at [126, 289] on input "Brenda Wilkes" at bounding box center [166, 295] width 122 height 12
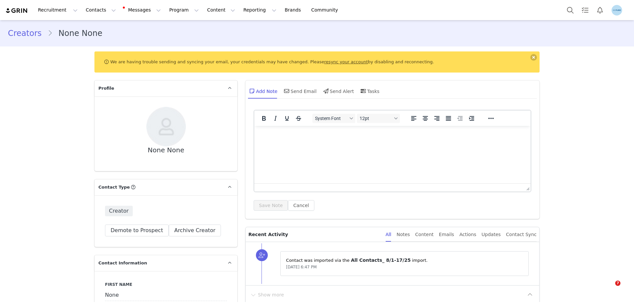
type input "Brenda"
paste input "Wilkes"
type input "Wilkes"
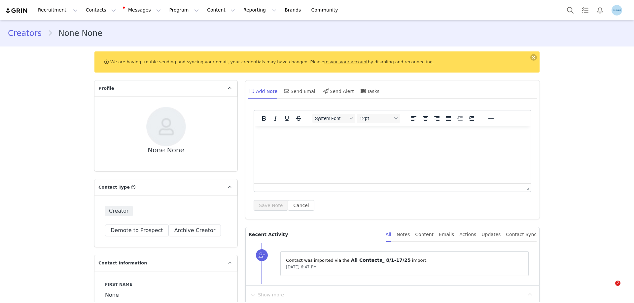
type input "Brenda"
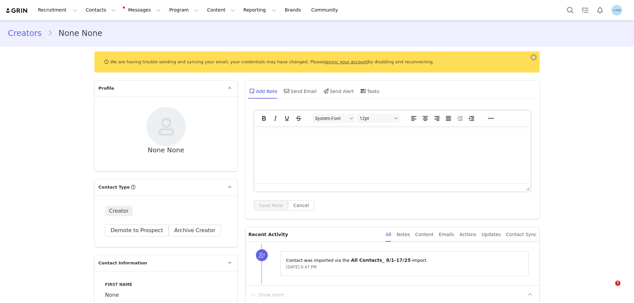
click div "Select Activation"
click li "Meta Content"
click button "Apply"
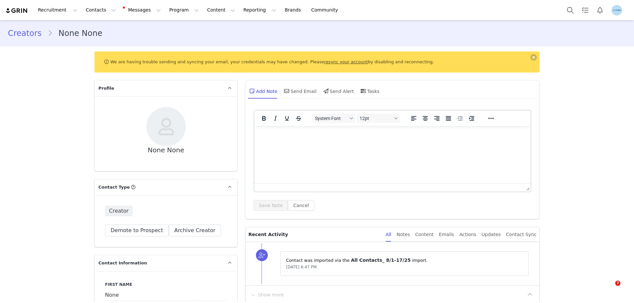
scroll to position [81, 0]
click span "Needs Activation"
click input "Needs Activation"
click button "Save Tags"
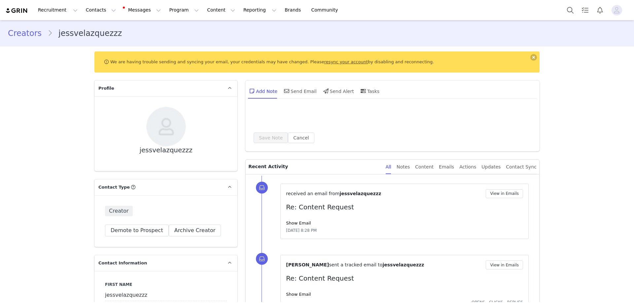
scroll to position [0, 0]
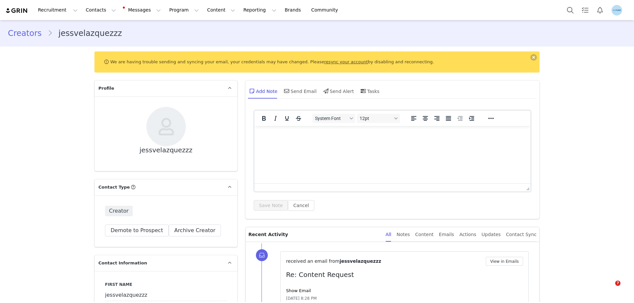
click at [121, 289] on input "jessvelazquezzz" at bounding box center [166, 295] width 122 height 12
paste input "Jessica Velazque"
click at [140, 289] on input "Jessica Velazquez" at bounding box center [166, 295] width 122 height 12
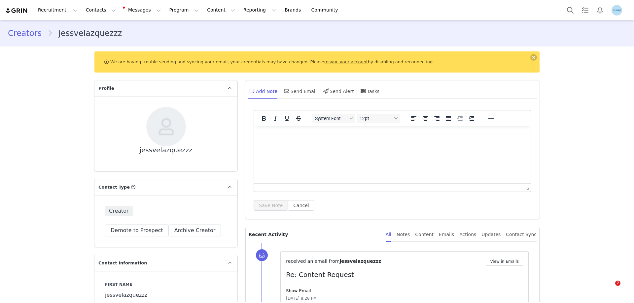
type input "Jessica"
paste input "Velazquez"
type input "Velazquez"
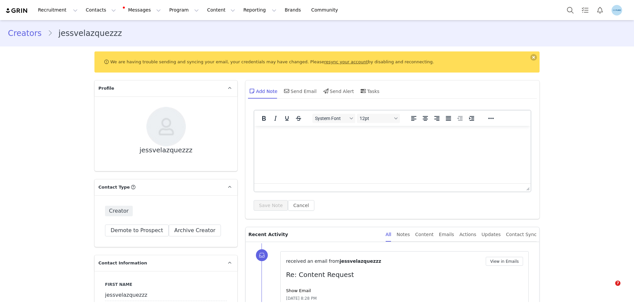
type input "Jessica"
click div "Select Activation"
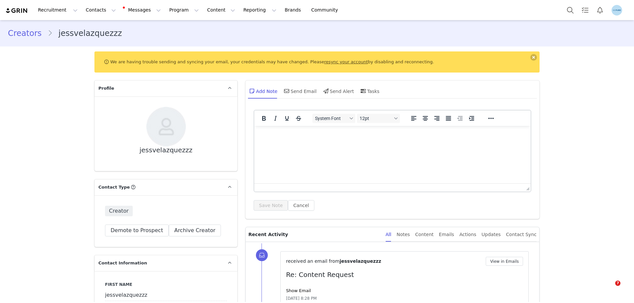
scroll to position [269, 0]
click li "Meta Content"
click button "Apply"
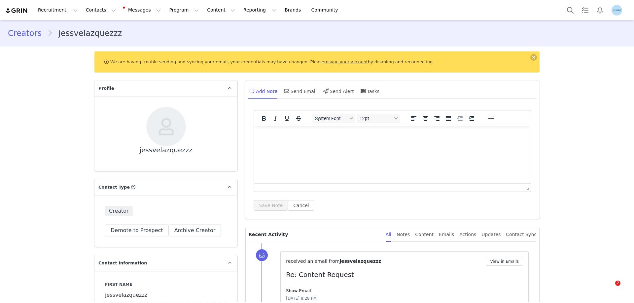
scroll to position [66, 0]
click span "Needs Activation"
click input "Needs Activation"
click button "Save Tags"
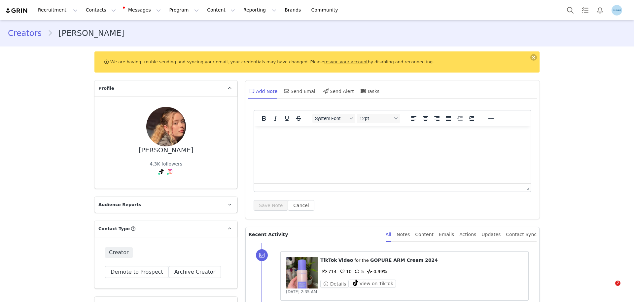
click at [113, 279] on body "Recruitment Recruitment Creator Search Curated Lists Landing Pages Web Extensio…" at bounding box center [317, 151] width 634 height 303
click div "Select Activation"
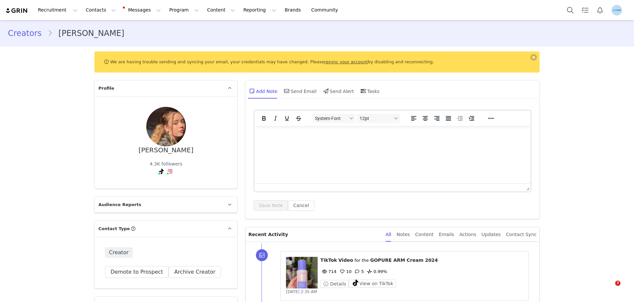
scroll to position [269, 0]
click li "Meta Content"
click button "Apply"
click button "Add this creator anyway"
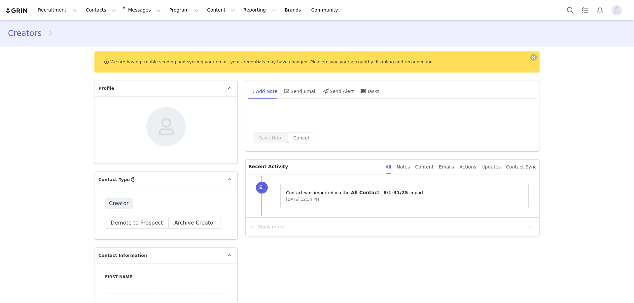
scroll to position [0, 0]
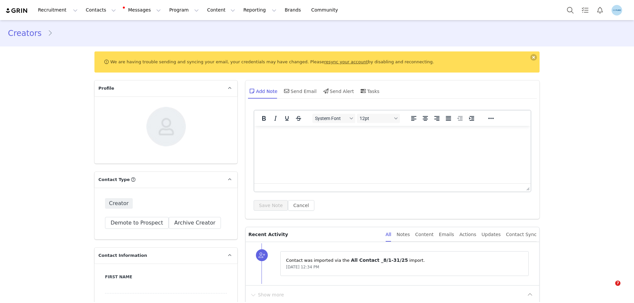
click at [130, 282] on input at bounding box center [166, 288] width 122 height 12
click at [129, 282] on input at bounding box center [166, 288] width 122 height 12
paste input "Brooke Jackson"
click at [133, 282] on input "Brooke Jackson" at bounding box center [166, 288] width 122 height 12
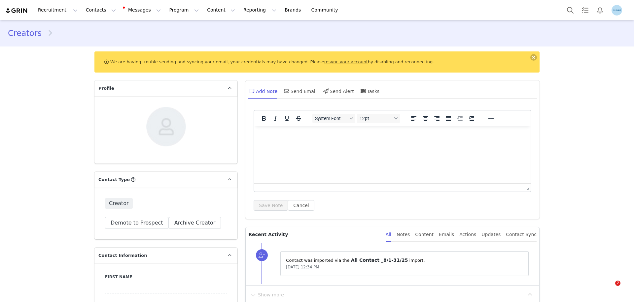
type input "Brooke"
paste input "Jackson"
type input "Jackson"
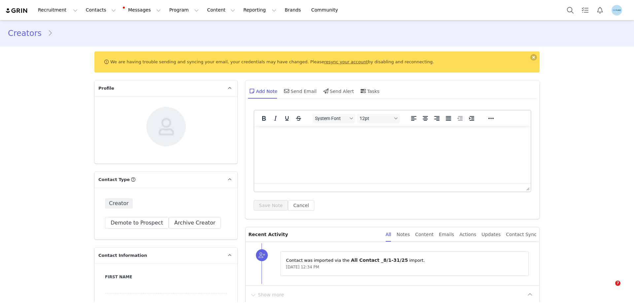
type input "Brooke"
click div "Select Activation"
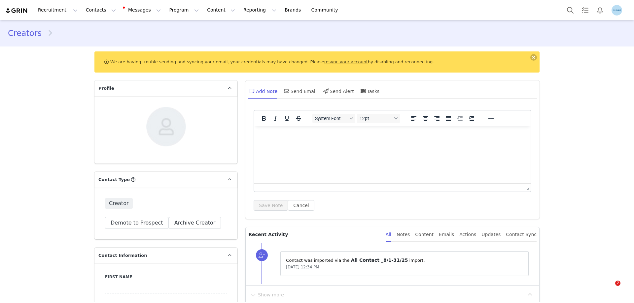
scroll to position [269, 0]
click li "Meta Content"
click button "Apply"
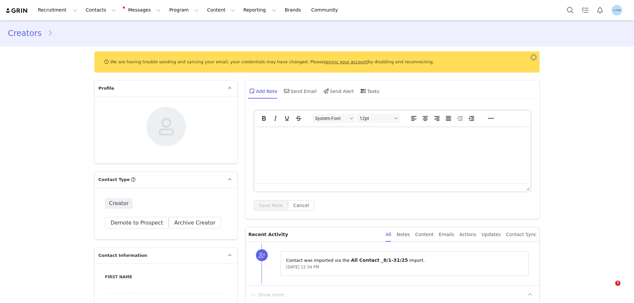
click span "Needs Activation"
click input "Needs Activation"
click button "Save Tags"
